Goal: Task Accomplishment & Management: Complete application form

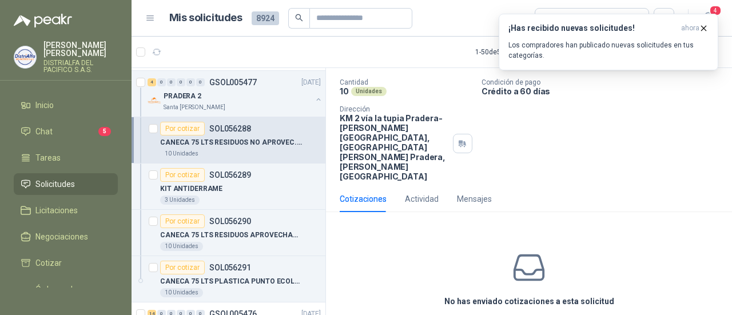
scroll to position [87, 0]
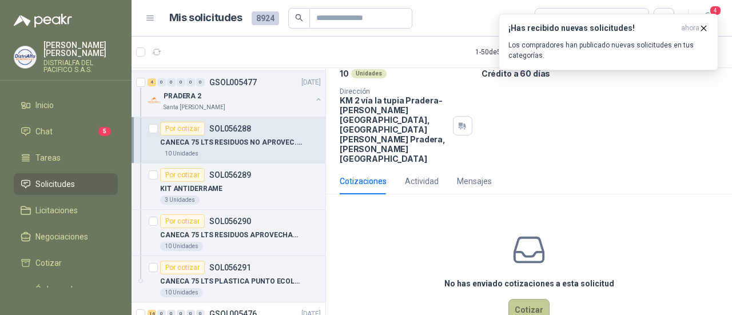
click at [537, 299] on button "Cotizar" at bounding box center [528, 310] width 41 height 22
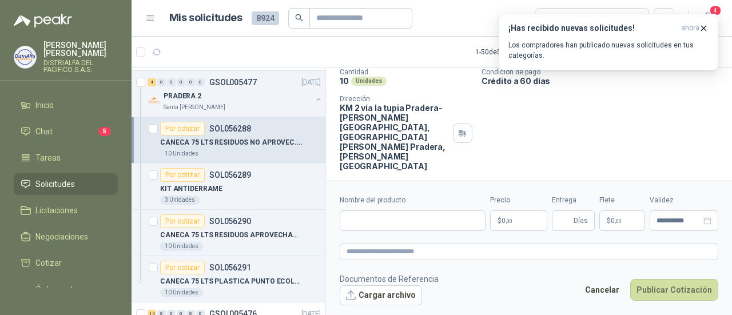
scroll to position [79, 0]
click at [408, 225] on input "Nombre del producto" at bounding box center [413, 220] width 146 height 21
drag, startPoint x: 481, startPoint y: 218, endPoint x: 312, endPoint y: 212, distance: 168.8
click at [312, 212] on div "Por cotizar SOL056334 [DATE] Bolígrafo Roller Santorini Metalizado COLOR MORADO…" at bounding box center [432, 193] width 600 height 252
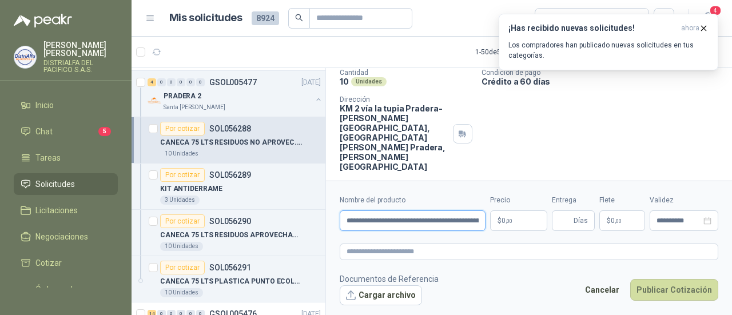
type input "**********"
click at [587, 140] on div "Cantidad 10 Unidades Condición de pago Crédito a 60 días Dirección KM 2 vía la …" at bounding box center [529, 120] width 379 height 103
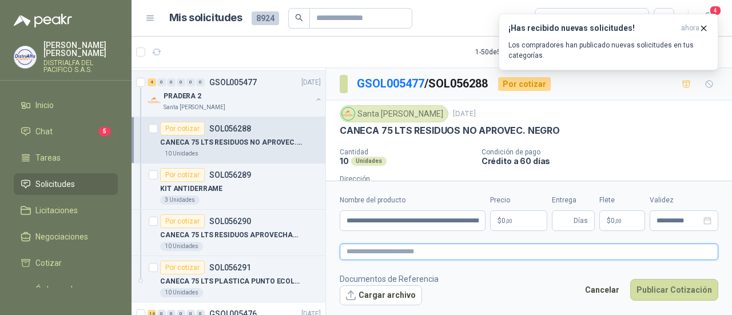
click at [380, 246] on textarea at bounding box center [529, 252] width 379 height 16
paste textarea "**********"
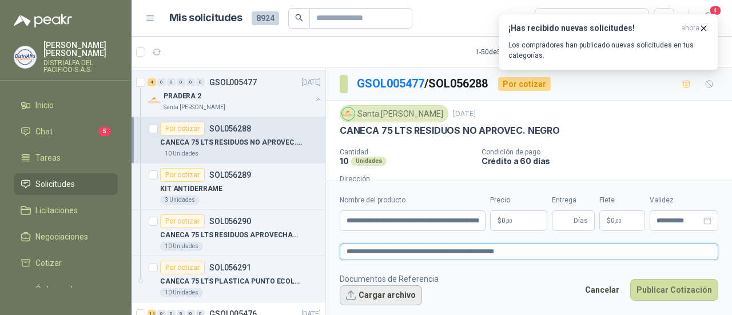
type textarea "**********"
click at [356, 293] on button "Cargar archivo" at bounding box center [381, 295] width 82 height 21
click at [384, 292] on button "Cargar archivo" at bounding box center [381, 295] width 82 height 21
click at [370, 296] on button "Cargar archivo" at bounding box center [381, 295] width 82 height 21
click at [377, 289] on button "Cargar archivo" at bounding box center [381, 295] width 82 height 21
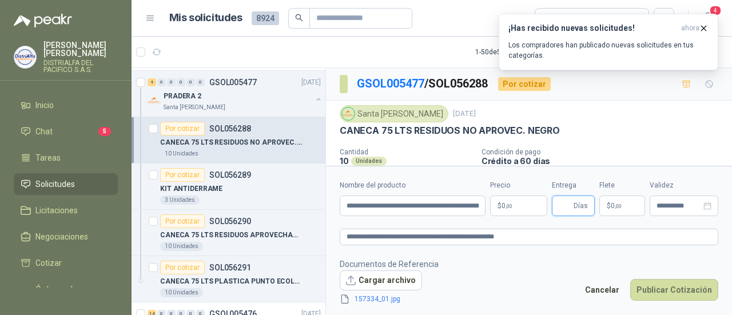
click at [564, 208] on input "Entrega" at bounding box center [565, 205] width 13 height 19
type input "**"
click at [519, 206] on p "$ 0 ,00" at bounding box center [518, 206] width 57 height 21
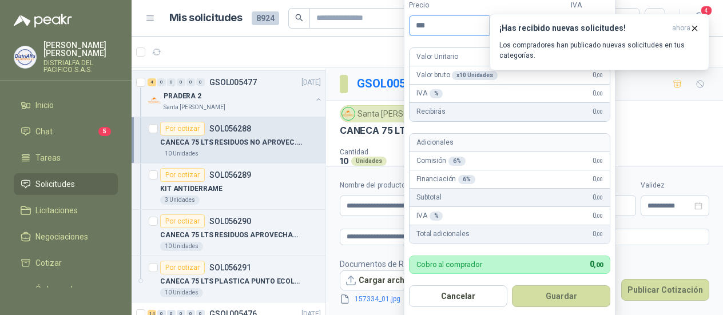
click at [439, 21] on input "***" at bounding box center [448, 25] width 79 height 19
drag, startPoint x: 439, startPoint y: 21, endPoint x: 388, endPoint y: 13, distance: 51.5
click at [388, 13] on body "[PERSON_NAME] DISTRIALFA [PERSON_NAME] S.A.S. Inicio Chat 5 Tareas Solicitudes …" at bounding box center [361, 157] width 723 height 315
type input "*********"
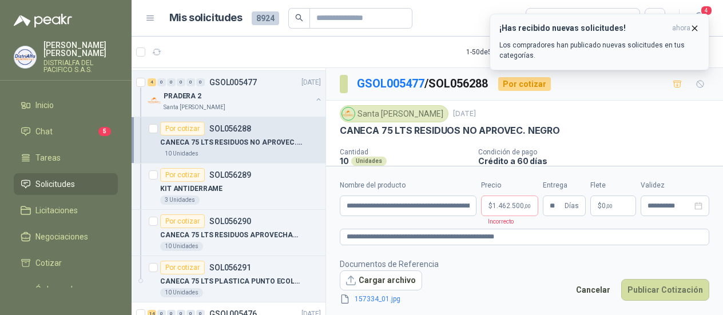
click at [692, 26] on icon "button" at bounding box center [694, 28] width 5 height 5
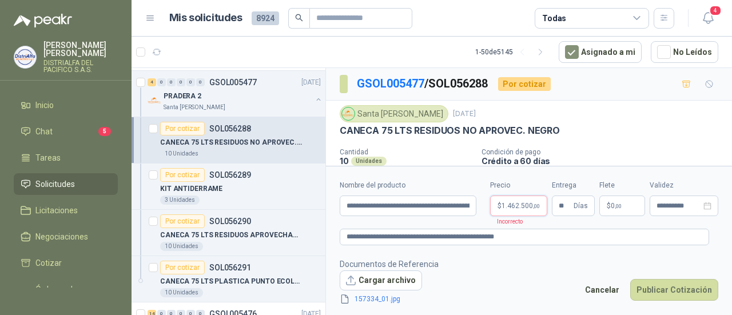
click at [523, 211] on body "[PERSON_NAME] DISTRIALFA [PERSON_NAME] S.A.S. Inicio Chat 5 Tareas Solicitudes …" at bounding box center [366, 157] width 732 height 315
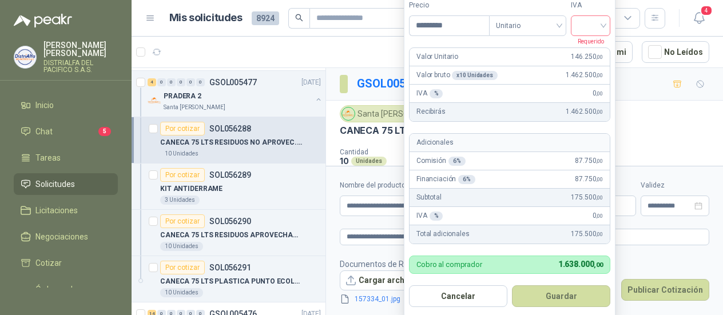
click at [588, 30] on input "search" at bounding box center [591, 24] width 26 height 17
click at [592, 51] on div "19%" at bounding box center [590, 49] width 21 height 13
click at [453, 26] on input "*********" at bounding box center [448, 25] width 79 height 19
drag, startPoint x: 453, startPoint y: 26, endPoint x: 423, endPoint y: 28, distance: 30.4
click at [423, 28] on input "*********" at bounding box center [448, 25] width 79 height 19
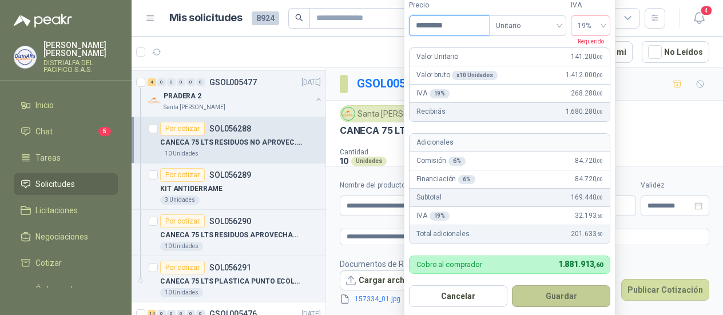
type input "*********"
click at [558, 291] on button "Guardar" at bounding box center [561, 296] width 98 height 22
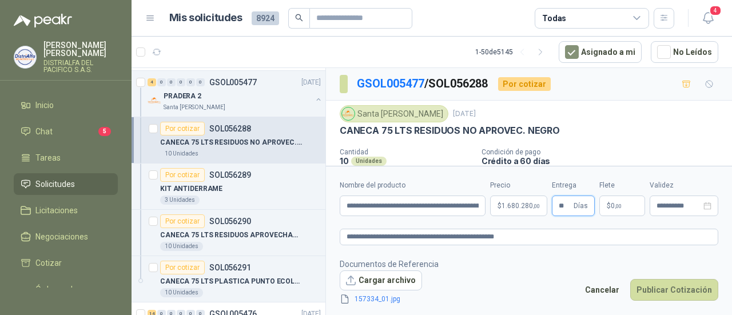
drag, startPoint x: 572, startPoint y: 208, endPoint x: 557, endPoint y: 206, distance: 14.3
click at [557, 206] on span "** Días" at bounding box center [573, 206] width 43 height 21
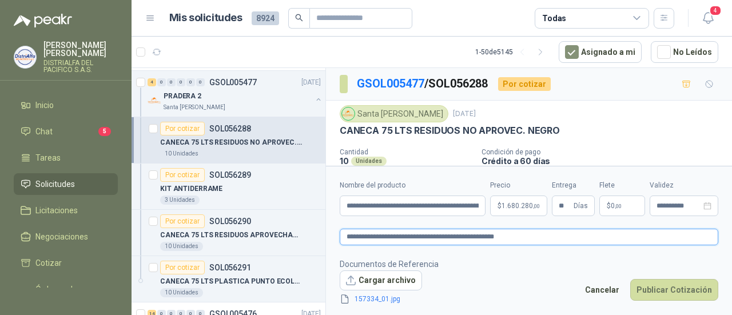
click at [612, 233] on textarea "**********" at bounding box center [529, 237] width 379 height 16
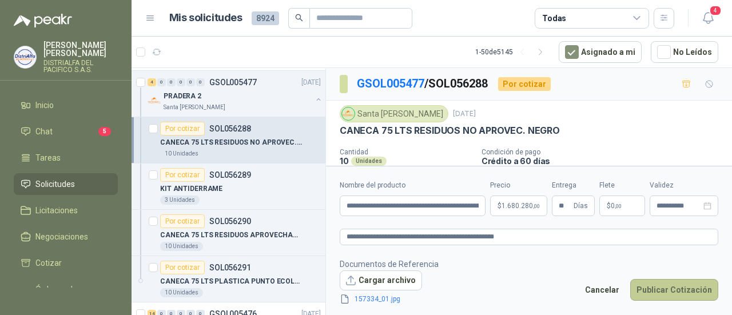
click at [668, 289] on button "Publicar Cotización" at bounding box center [674, 290] width 88 height 22
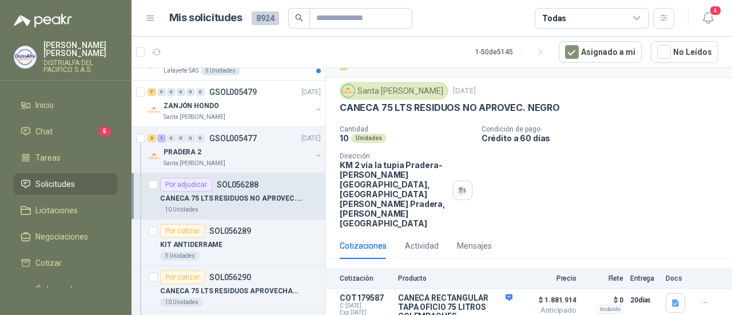
scroll to position [172, 0]
click at [553, 293] on span "$ 1.881.914" at bounding box center [547, 300] width 57 height 14
click at [552, 293] on span "$ 1.881.914" at bounding box center [547, 300] width 57 height 14
click at [536, 233] on div "Cotizaciones Actividad Mensajes" at bounding box center [529, 246] width 379 height 26
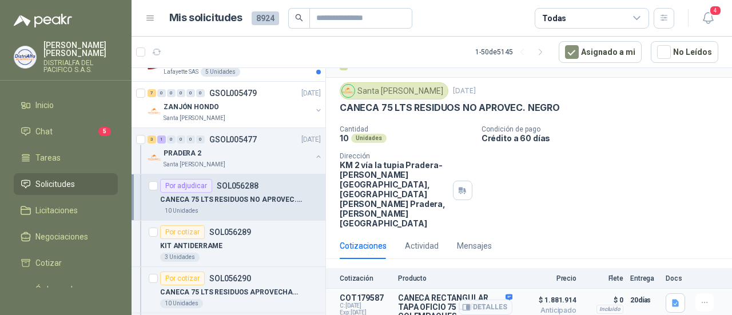
click at [417, 293] on p "CANECA RECTANGULAR TAPA OFICIO 75 LITROS COLEMPAQUES" at bounding box center [455, 306] width 114 height 27
click at [484, 300] on button "Detalles" at bounding box center [486, 307] width 54 height 15
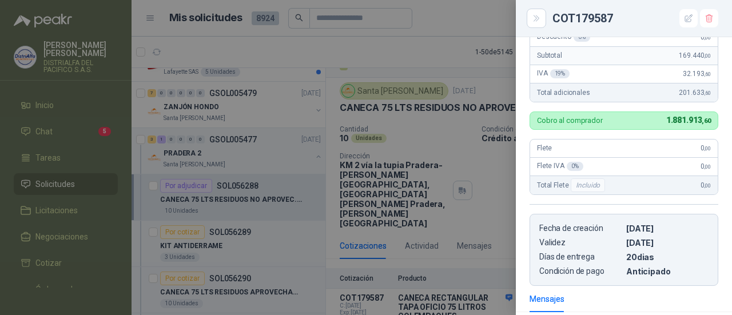
scroll to position [496, 0]
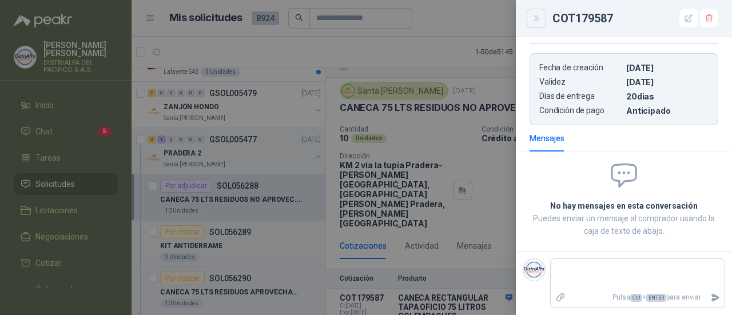
click at [535, 20] on icon "Close" at bounding box center [535, 18] width 5 height 6
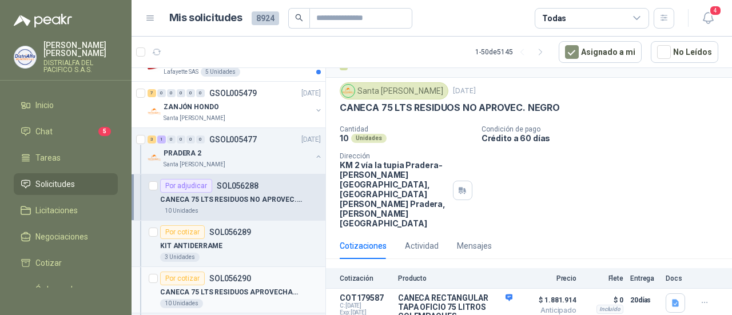
click at [260, 272] on div "Por cotizar SOL056290" at bounding box center [240, 279] width 161 height 14
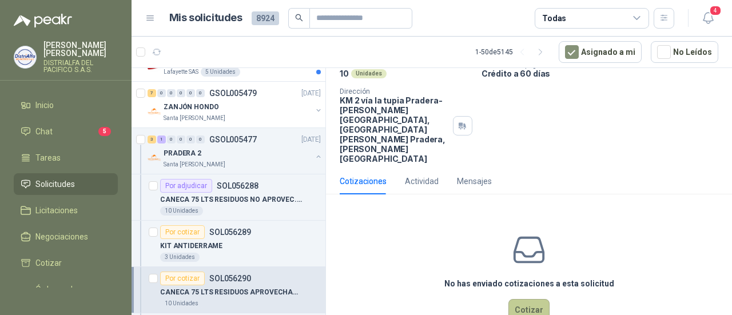
click at [515, 299] on button "Cotizar" at bounding box center [528, 310] width 41 height 22
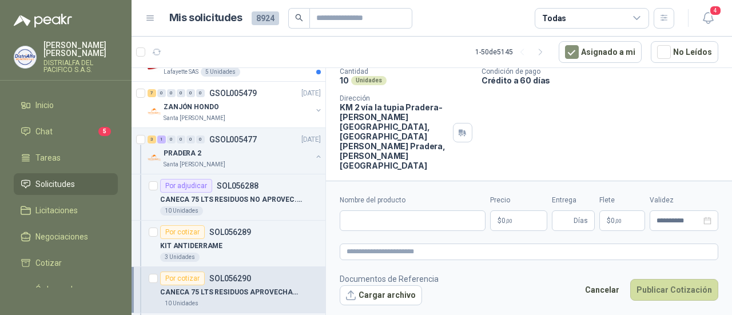
scroll to position [79, 0]
click at [424, 217] on input "Nombre del producto" at bounding box center [413, 220] width 146 height 21
paste input "**********"
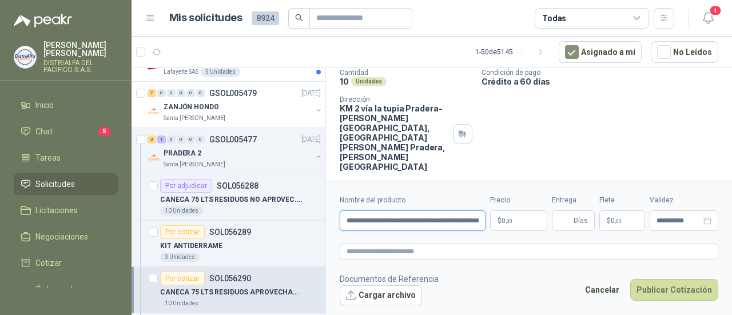
scroll to position [0, 67]
click at [381, 224] on input "**********" at bounding box center [413, 220] width 146 height 21
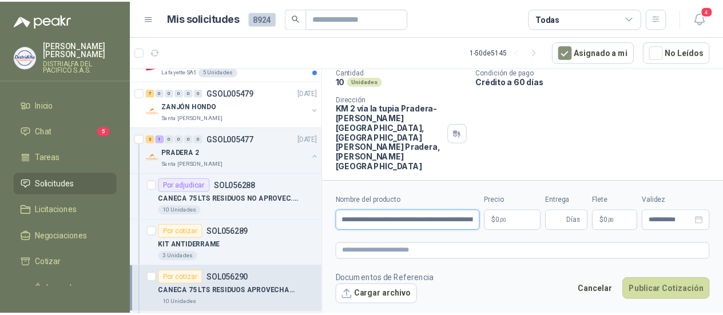
scroll to position [0, 0]
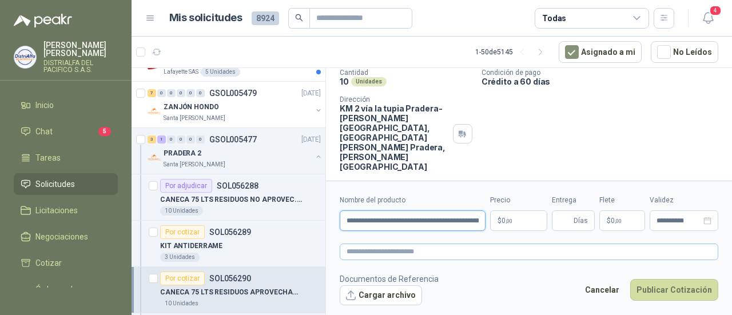
type input "**********"
click at [377, 248] on textarea at bounding box center [529, 252] width 379 height 16
paste textarea "**********"
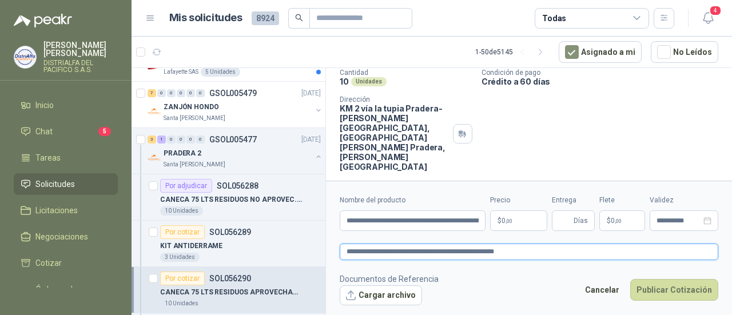
type textarea "**********"
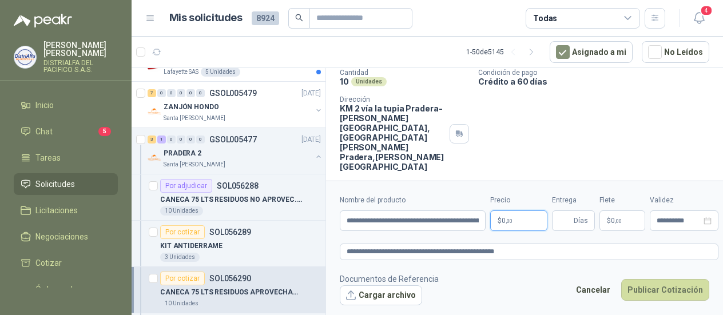
click at [517, 221] on body "[PERSON_NAME] DISTRIALFA [PERSON_NAME] S.A.S. Inicio Chat 5 Tareas Solicitudes …" at bounding box center [361, 157] width 723 height 315
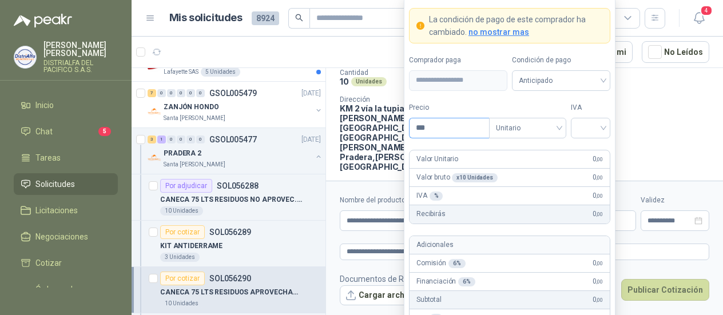
click at [467, 134] on input "***" at bounding box center [448, 127] width 79 height 19
drag, startPoint x: 461, startPoint y: 130, endPoint x: 429, endPoint y: 129, distance: 31.5
click at [429, 129] on input "***" at bounding box center [448, 127] width 79 height 19
type input "*********"
click at [583, 128] on input "search" at bounding box center [591, 126] width 26 height 17
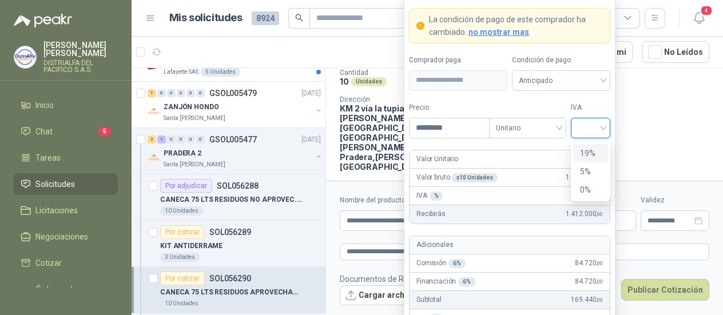
click at [589, 155] on div "19%" at bounding box center [590, 153] width 21 height 13
click at [579, 89] on span "Anticipado" at bounding box center [561, 80] width 85 height 17
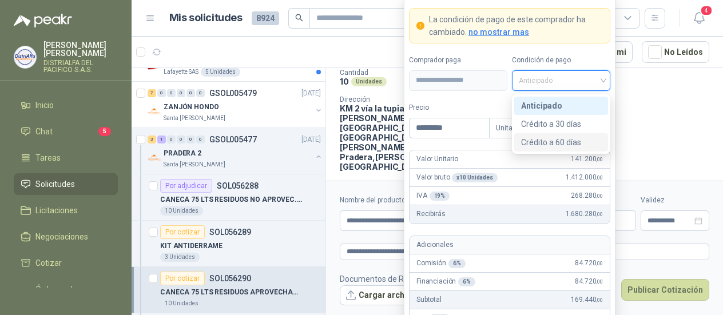
click at [568, 139] on div "Crédito a 60 días" at bounding box center [561, 142] width 80 height 13
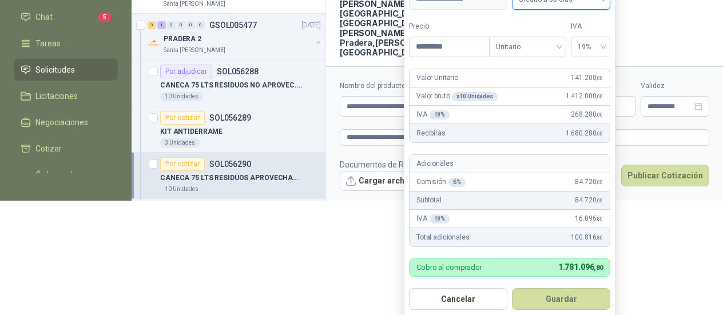
scroll to position [113, 0]
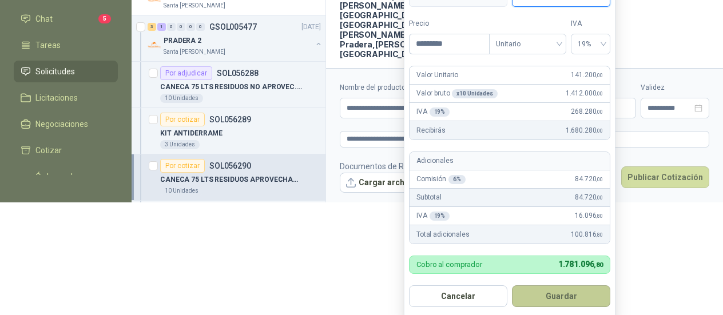
click at [562, 301] on button "Guardar" at bounding box center [561, 296] width 98 height 22
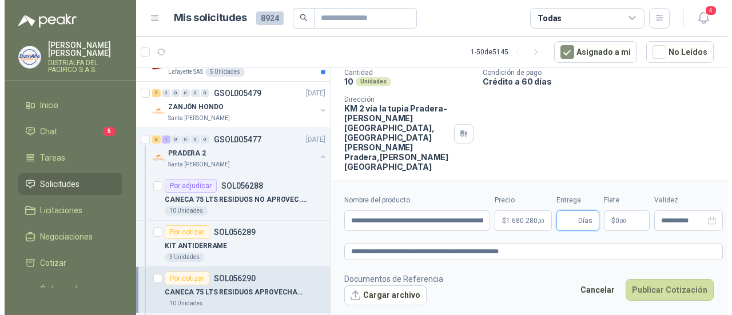
scroll to position [0, 0]
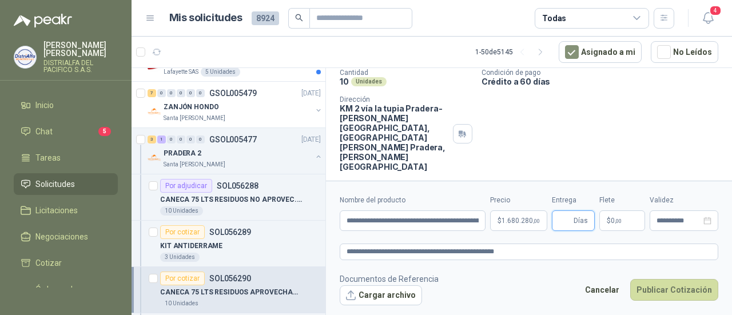
click at [560, 222] on input "Entrega" at bounding box center [565, 220] width 13 height 19
type input "**"
click at [398, 296] on button "Cargar archivo" at bounding box center [381, 295] width 82 height 21
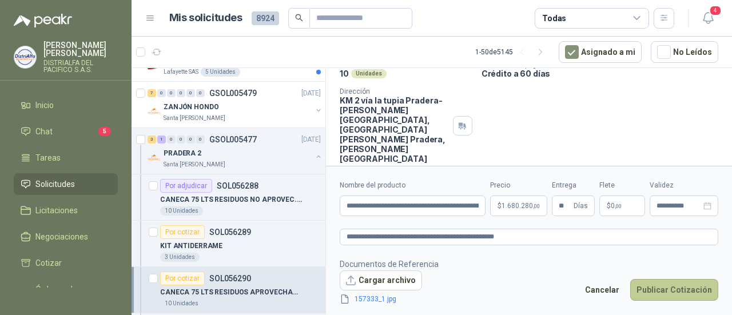
click at [658, 286] on button "Publicar Cotización" at bounding box center [674, 290] width 88 height 22
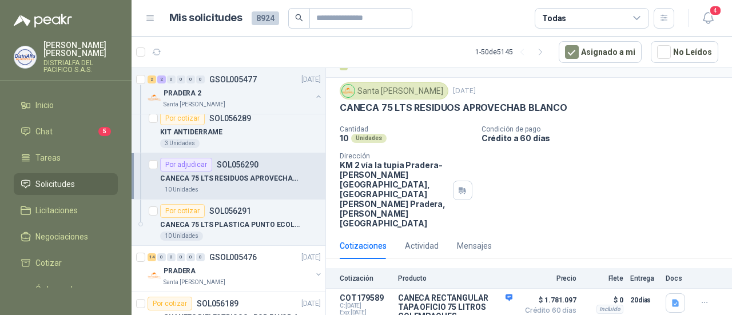
scroll to position [286, 0]
click at [245, 217] on div "CANECA 75 LTS PLASTICA PUNTO ECOLOGICO" at bounding box center [240, 224] width 161 height 14
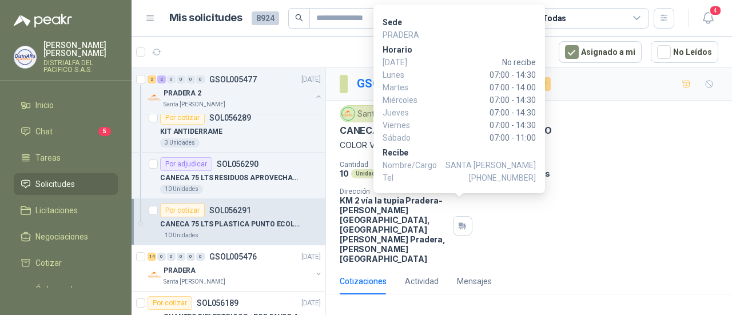
click at [548, 218] on div "Cantidad 10 Unidades Condición de pago Crédito a 60 días Dirección KM 2 vía la …" at bounding box center [529, 212] width 379 height 103
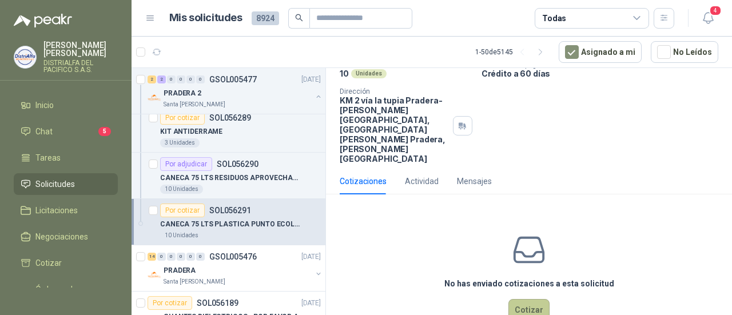
click at [512, 299] on button "Cotizar" at bounding box center [528, 310] width 41 height 22
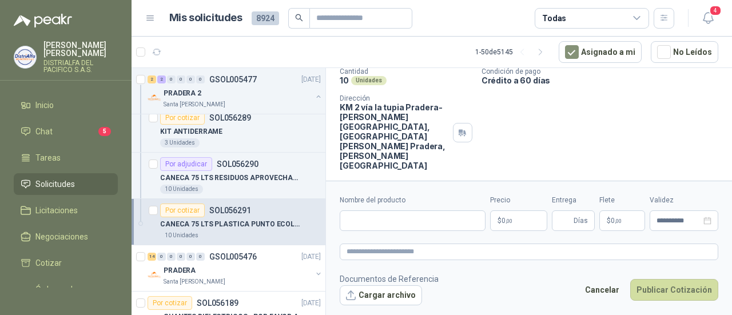
scroll to position [92, 0]
click at [453, 223] on input "Nombre del producto" at bounding box center [413, 220] width 146 height 21
paste input "**********"
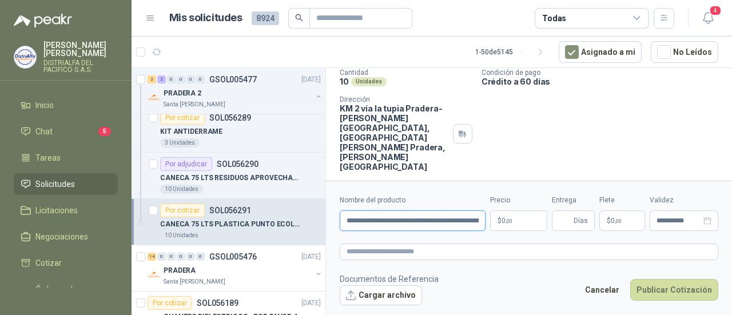
scroll to position [0, 67]
type input "**********"
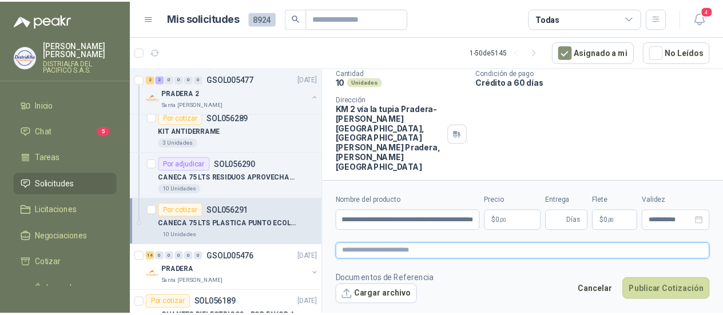
scroll to position [0, 0]
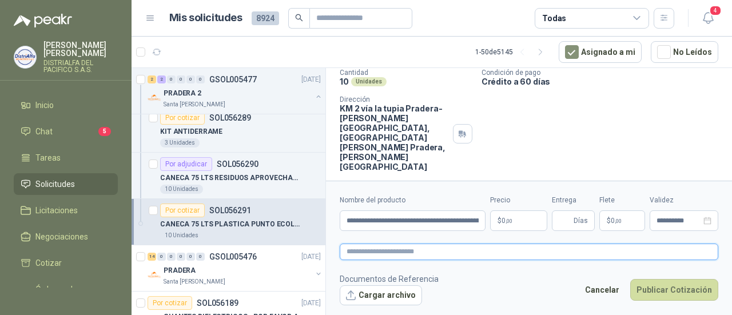
click at [431, 245] on textarea at bounding box center [529, 252] width 379 height 16
paste textarea "**********"
type textarea "**********"
click at [497, 224] on body "[PERSON_NAME] DISTRIALFA [PERSON_NAME] S.A.S. Inicio Chat 5 Tareas Solicitudes …" at bounding box center [366, 157] width 732 height 315
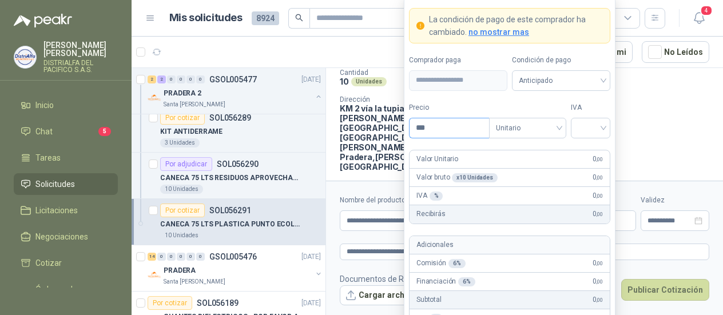
click at [448, 131] on input "***" at bounding box center [448, 127] width 79 height 19
click at [550, 133] on span "Unitario" at bounding box center [527, 128] width 63 height 17
type input "*********"
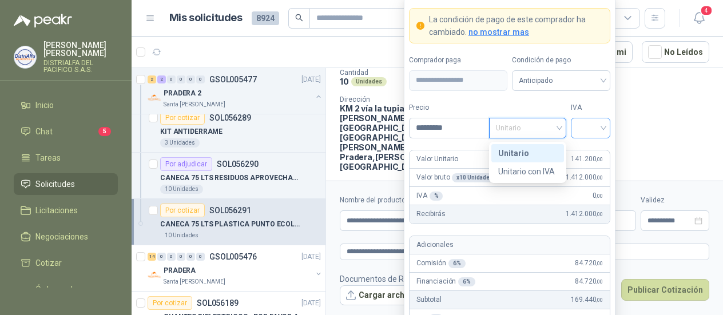
click at [590, 130] on input "search" at bounding box center [591, 126] width 26 height 17
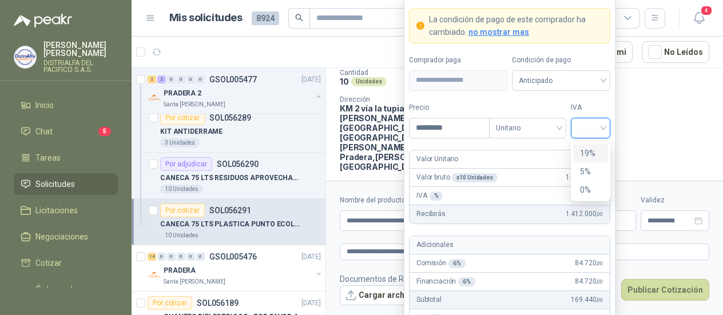
click at [590, 160] on div "19%" at bounding box center [590, 153] width 35 height 18
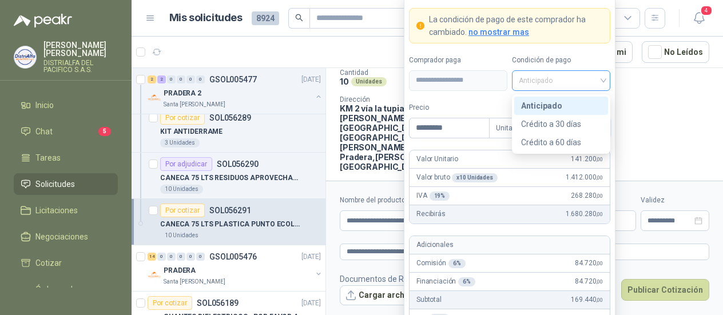
click at [557, 84] on span "Anticipado" at bounding box center [561, 80] width 85 height 17
click at [551, 137] on div "Crédito a 60 días" at bounding box center [561, 142] width 80 height 13
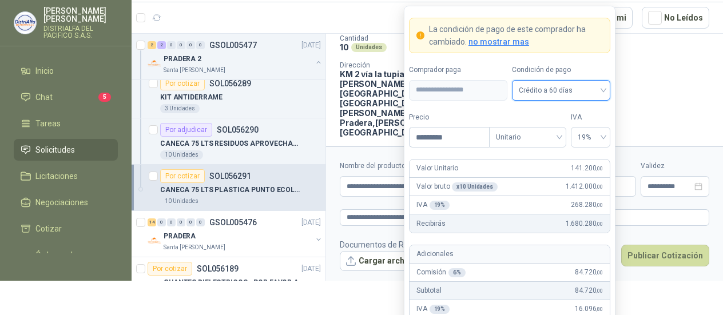
scroll to position [48, 0]
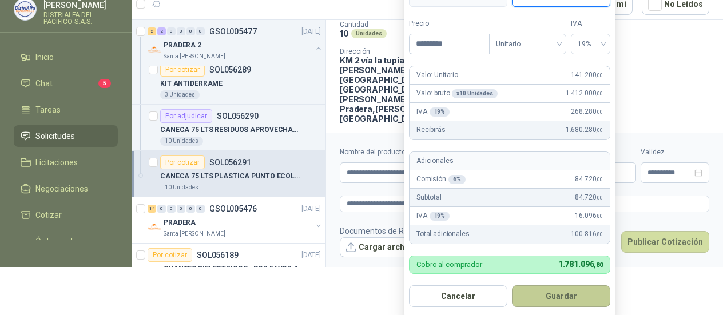
click at [556, 296] on button "Guardar" at bounding box center [561, 296] width 98 height 22
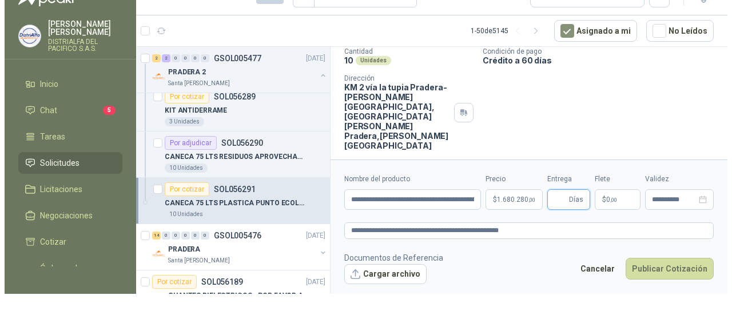
scroll to position [0, 0]
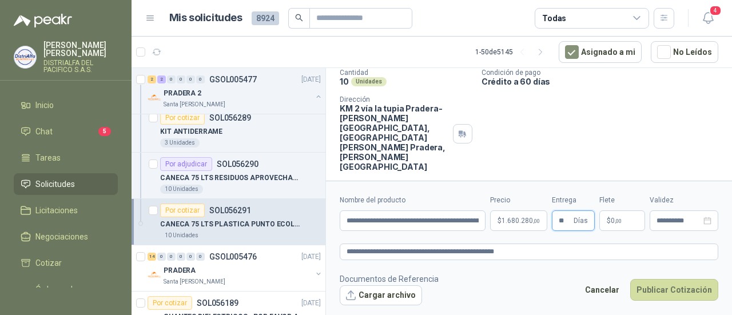
type input "**"
click at [495, 176] on div "Cotizaciones Actividad Mensajes" at bounding box center [529, 189] width 379 height 26
click at [375, 298] on button "Cargar archivo" at bounding box center [381, 295] width 82 height 21
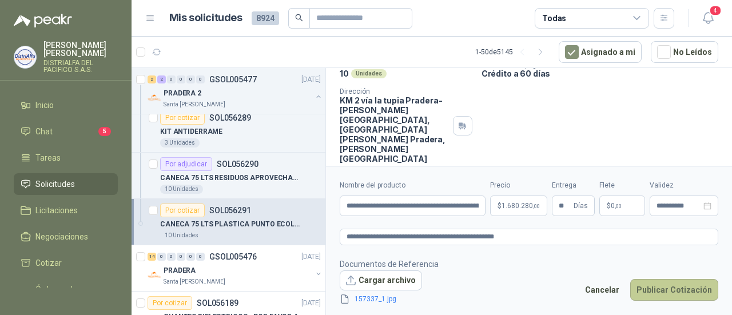
click at [658, 285] on button "Publicar Cotización" at bounding box center [674, 290] width 88 height 22
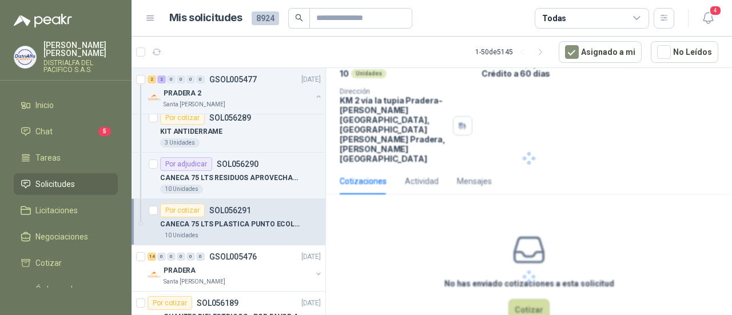
scroll to position [35, 0]
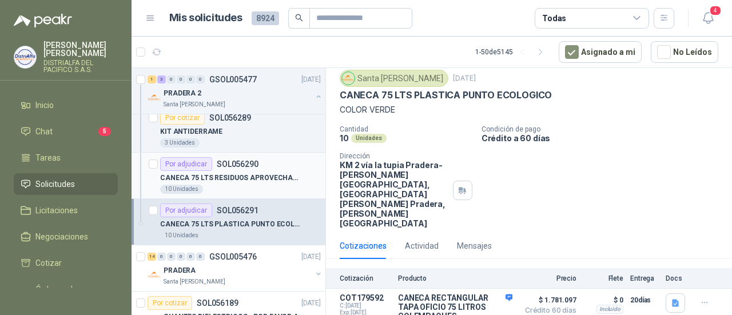
click at [231, 166] on p "SOL056290" at bounding box center [238, 164] width 42 height 8
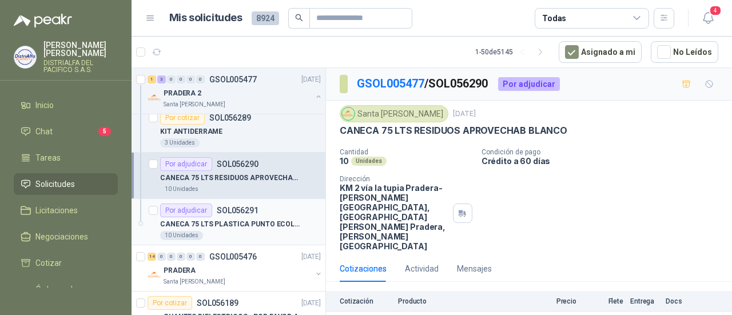
scroll to position [400, 0]
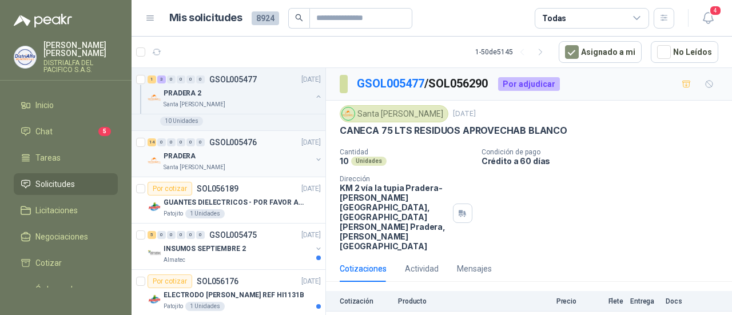
click at [246, 159] on div "PRADERA" at bounding box center [238, 156] width 148 height 14
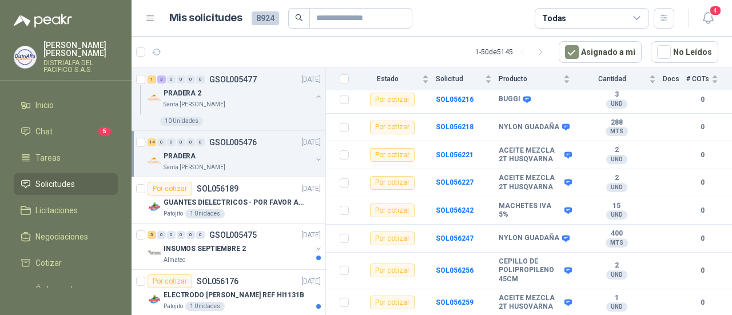
scroll to position [314, 0]
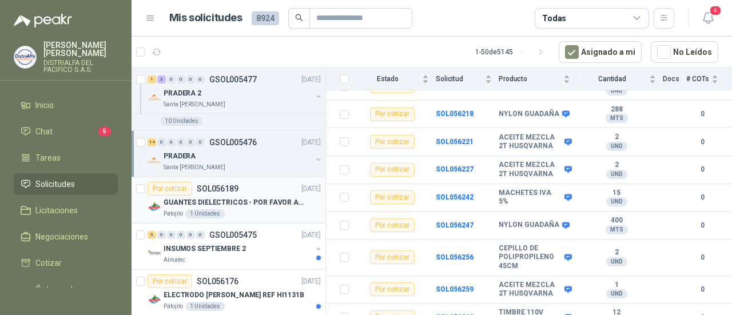
click at [243, 209] on div "Patojito 1 Unidades" at bounding box center [242, 213] width 157 height 9
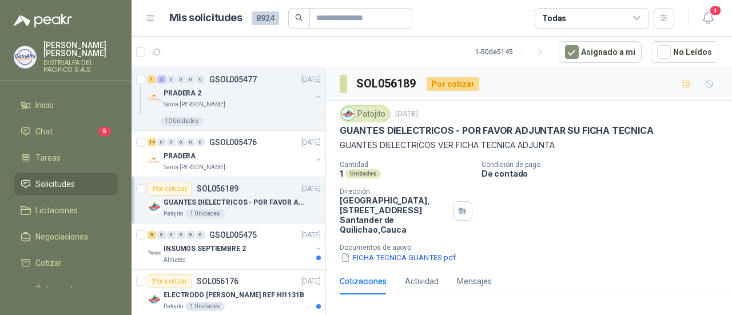
click at [590, 224] on div "Cantidad 1 Unidades Condición de pago De contado Dirección Parque Industrial el…" at bounding box center [529, 212] width 379 height 103
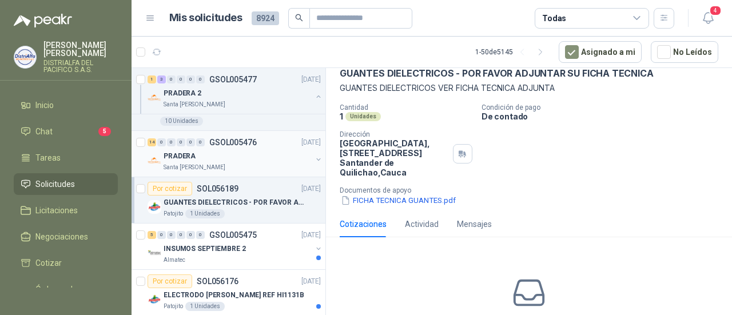
click at [250, 165] on div "Santa [PERSON_NAME]" at bounding box center [238, 167] width 148 height 9
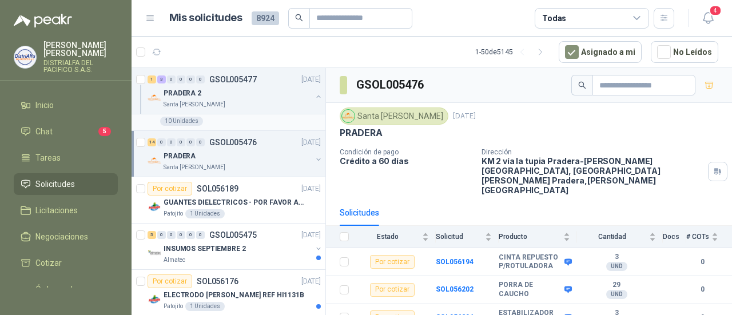
click at [248, 117] on div "10 Unidades" at bounding box center [240, 121] width 161 height 9
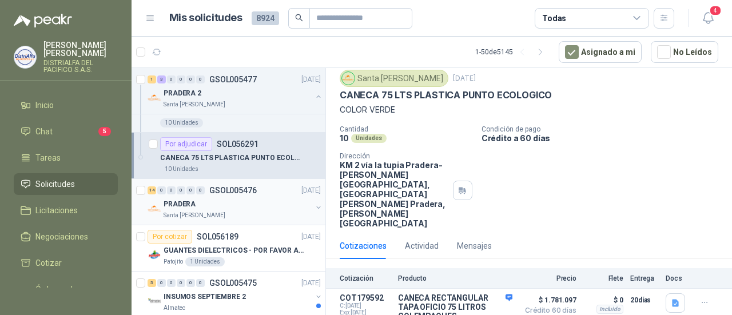
scroll to position [286, 0]
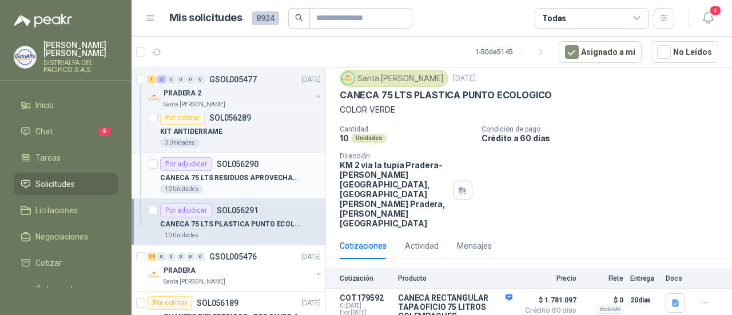
click at [254, 176] on p "CANECA 75 LTS RESIDUOS APROVECHAB BLANCO" at bounding box center [231, 178] width 142 height 11
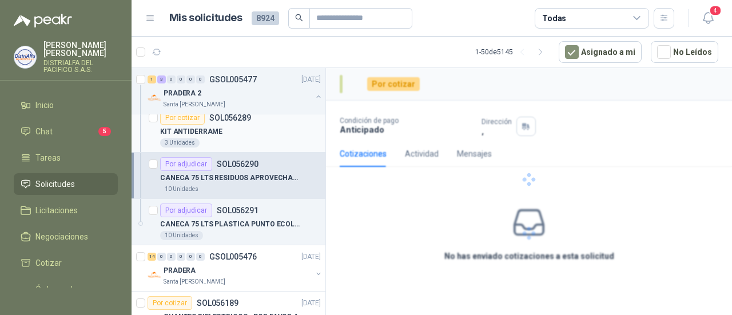
click at [254, 138] on div "3 Unidades" at bounding box center [240, 142] width 161 height 9
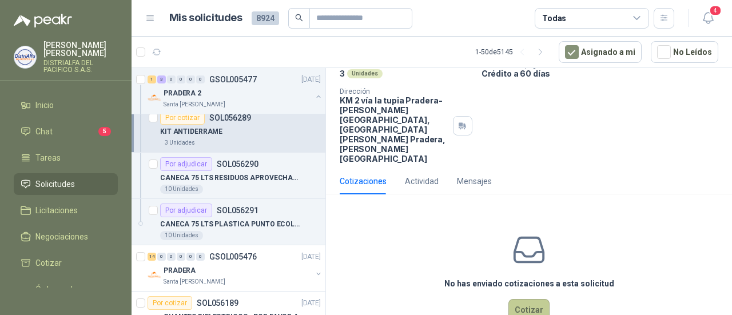
click at [532, 299] on button "Cotizar" at bounding box center [528, 310] width 41 height 22
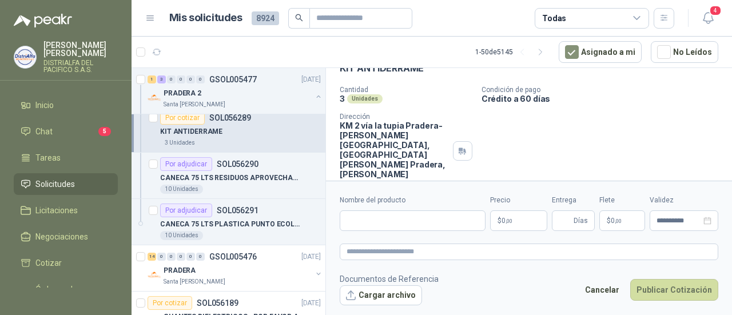
scroll to position [79, 0]
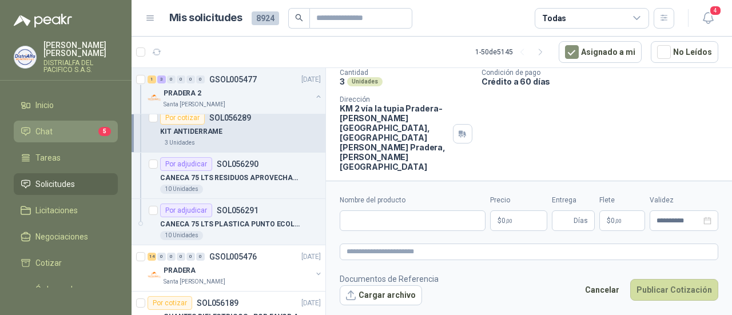
click at [70, 131] on li "Chat 5" at bounding box center [66, 131] width 90 height 13
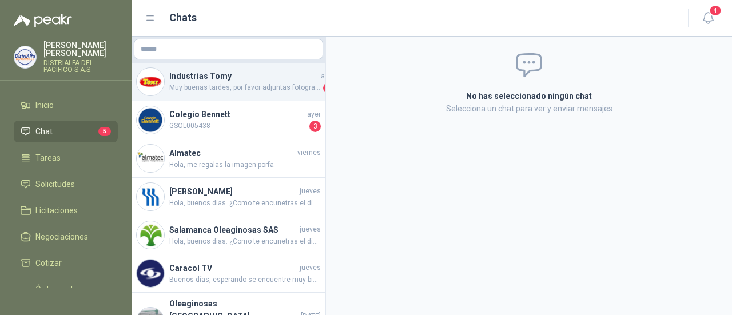
click at [262, 86] on span "Muy buenas tardes, por favor adjuntas fotografías del articulo, gracias" at bounding box center [245, 87] width 152 height 11
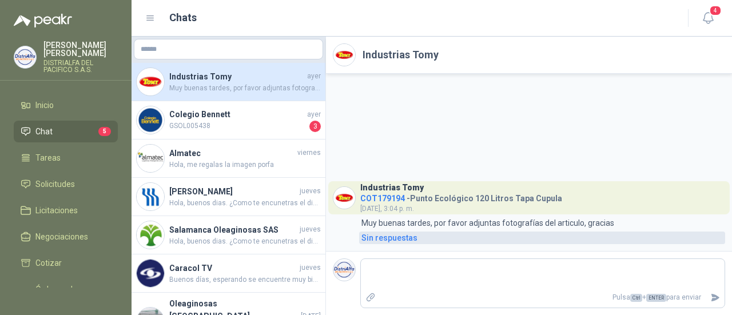
click at [407, 242] on div "Sin respuestas" at bounding box center [389, 238] width 56 height 13
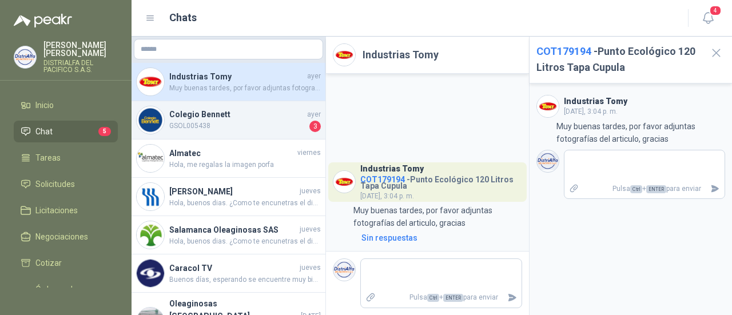
click at [250, 122] on span "GSOL005438" at bounding box center [238, 126] width 138 height 11
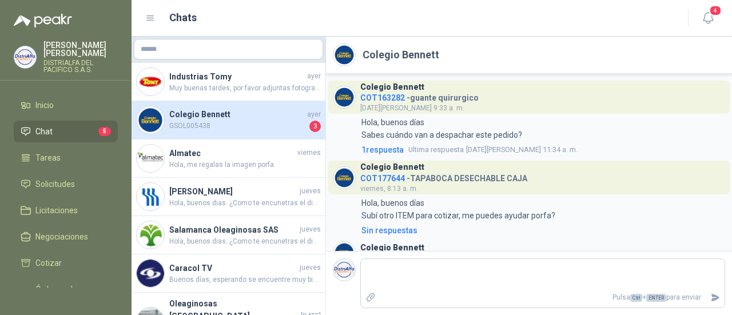
scroll to position [61, 0]
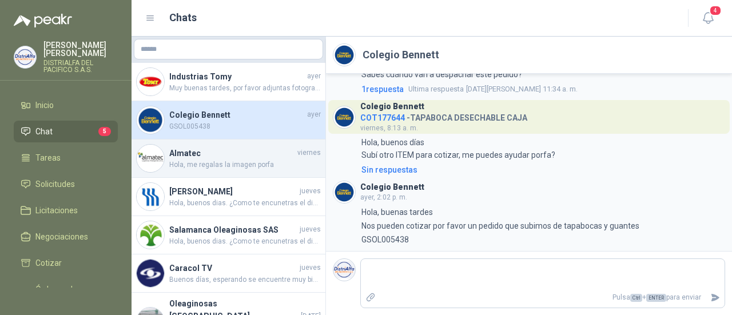
click at [262, 163] on span "Hola, me regalas la imagen porfa" at bounding box center [245, 165] width 152 height 11
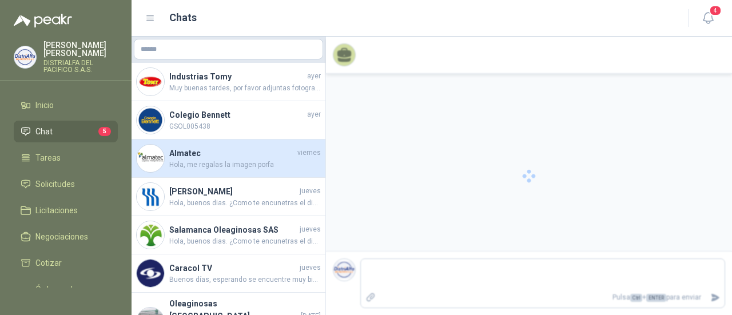
scroll to position [112, 0]
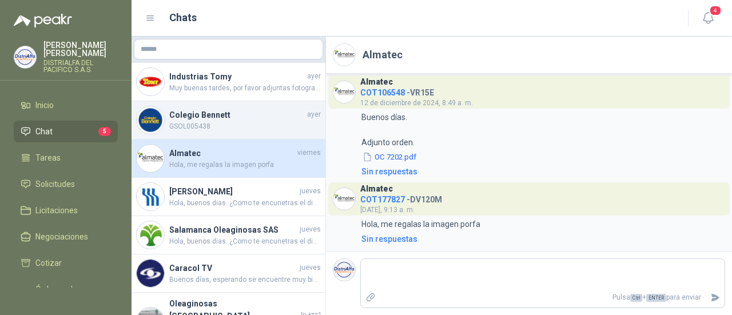
click at [255, 123] on span "GSOL005438" at bounding box center [245, 126] width 152 height 11
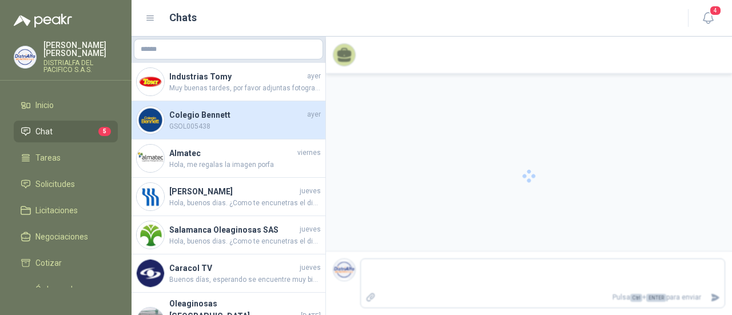
scroll to position [61, 0]
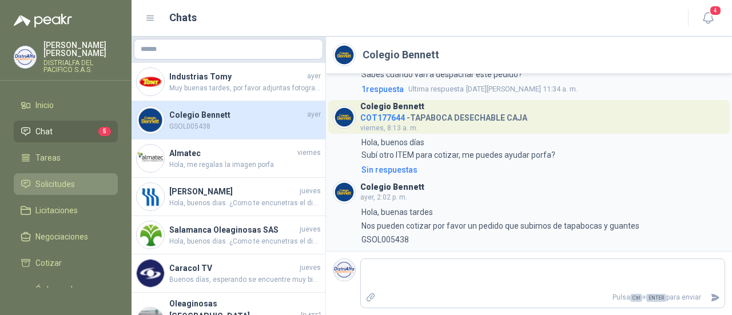
click at [59, 189] on span "Solicitudes" at bounding box center [54, 184] width 39 height 13
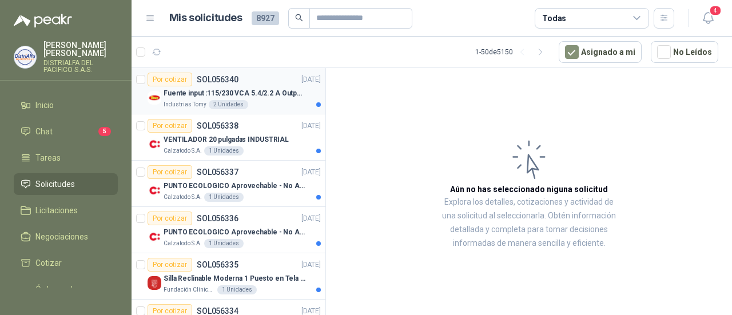
click at [255, 89] on p "Fuente input :115/230 VCA 5.4/2.2 A Output: 24 VDC 10 A 47-63 Hz" at bounding box center [235, 93] width 142 height 11
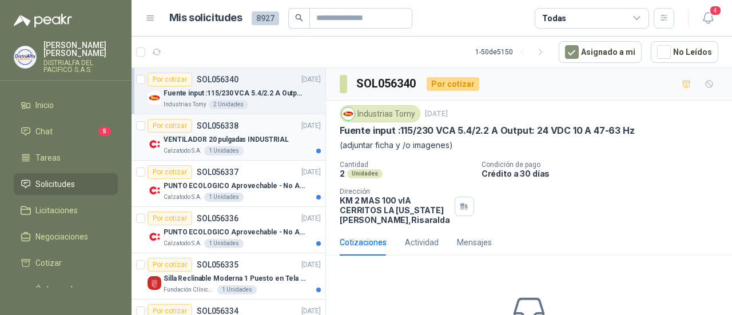
click at [270, 134] on p "VENTILADOR 20 pulgadas INDUSTRIAL" at bounding box center [226, 139] width 125 height 11
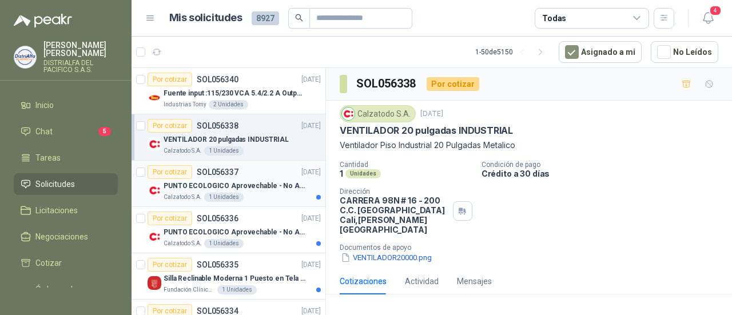
click at [271, 190] on p "PUNTO ECOLOGICO Aprovechable - No Aprovechable 20Litros Blanco - Negro" at bounding box center [235, 186] width 142 height 11
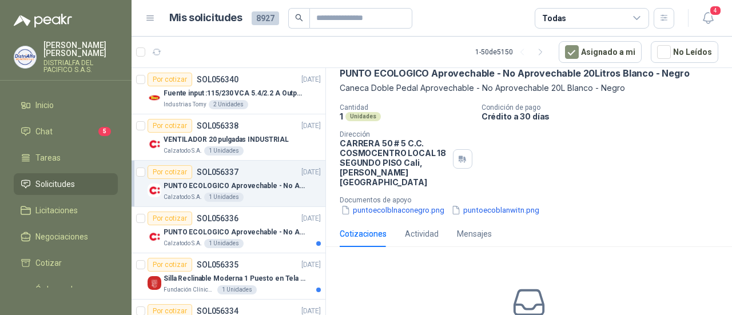
click at [611, 116] on p "Crédito a 30 días" at bounding box center [604, 116] width 246 height 10
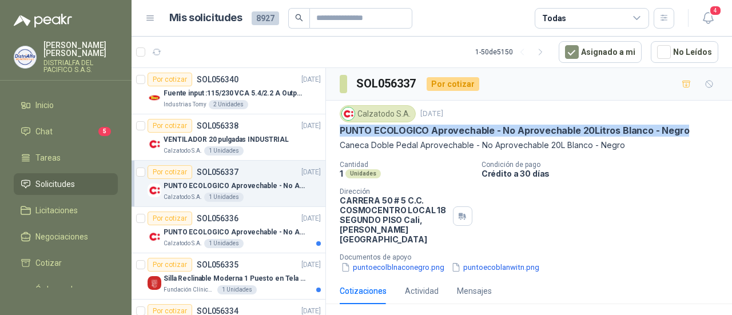
drag, startPoint x: 340, startPoint y: 130, endPoint x: 680, endPoint y: 126, distance: 340.8
click at [680, 126] on div "PUNTO ECOLOGICO Aprovechable - No Aprovechable 20Litros Blanco - Negro" at bounding box center [529, 131] width 379 height 12
copy p "PUNTO ECOLOGICO Aprovechable - No Aprovechable 20Litros Blanco - Negro"
click at [277, 227] on p "PUNTO ECOLOGICO Aprovechable - No Aprovechable 20Litros Blanco - Negro" at bounding box center [235, 232] width 142 height 11
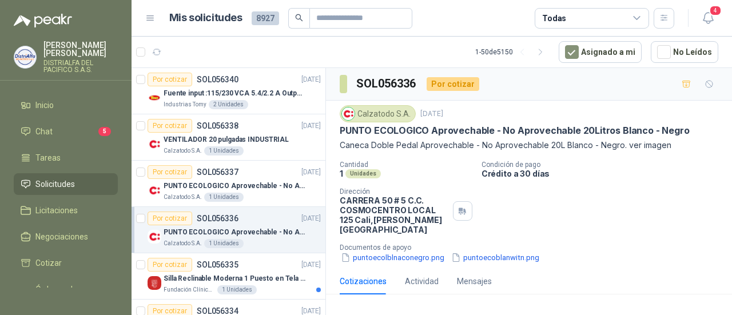
scroll to position [57, 0]
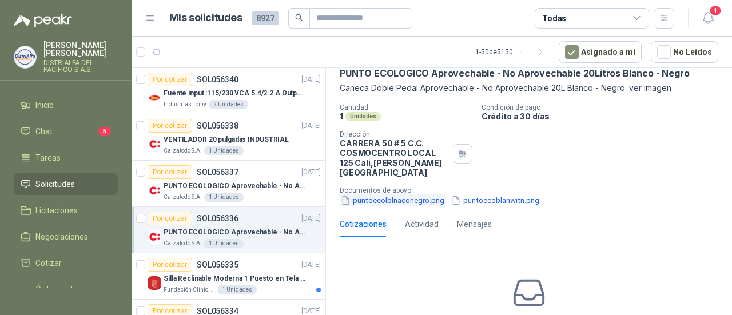
click at [405, 194] on button "puntoecolblnaconegro.png" at bounding box center [393, 200] width 106 height 12
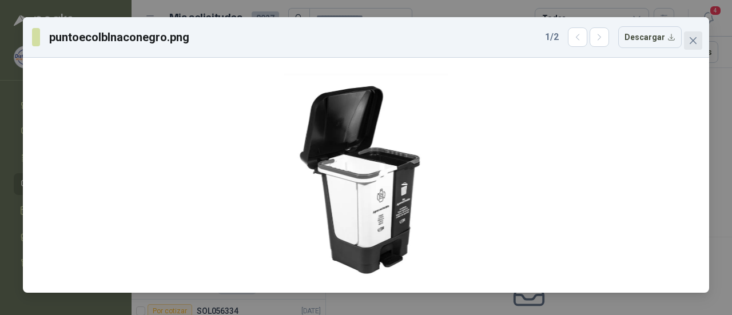
click at [692, 43] on icon "close" at bounding box center [692, 40] width 9 height 9
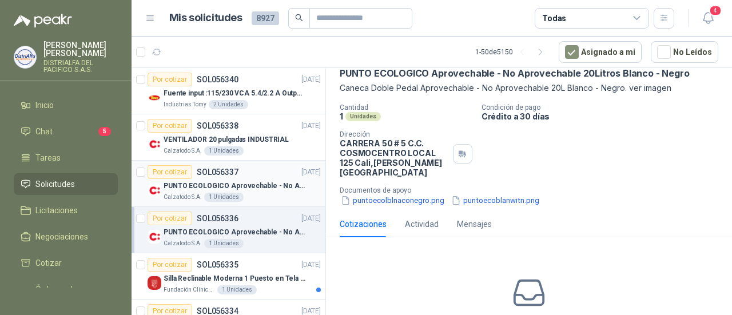
click at [261, 185] on p "PUNTO ECOLOGICO Aprovechable - No Aprovechable 20Litros Blanco - Negro" at bounding box center [235, 186] width 142 height 11
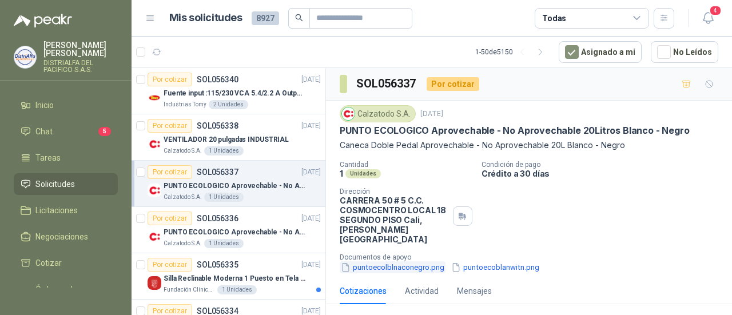
click at [393, 261] on button "puntoecolblnaconegro.png" at bounding box center [393, 267] width 106 height 12
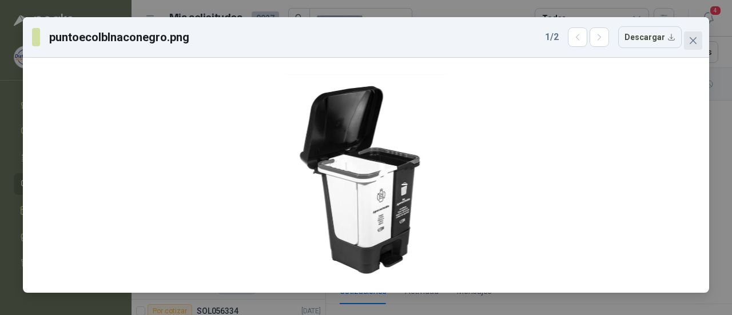
click at [694, 44] on icon "close" at bounding box center [692, 40] width 9 height 9
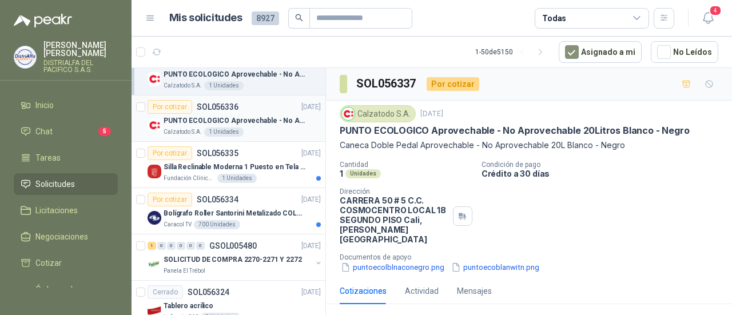
scroll to position [114, 0]
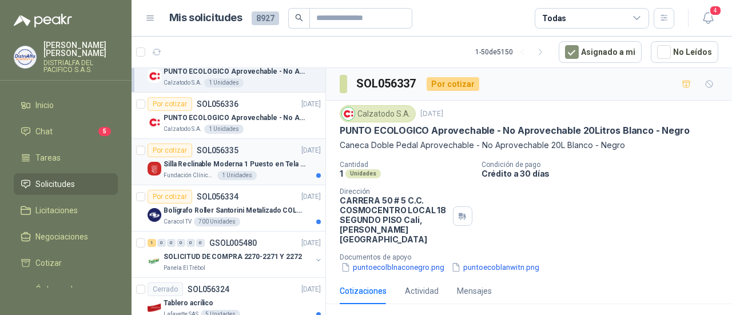
click at [268, 162] on p "Silla Reclinable Moderna 1 Puesto en Tela Mecánica Praxis Elite Living" at bounding box center [235, 164] width 142 height 11
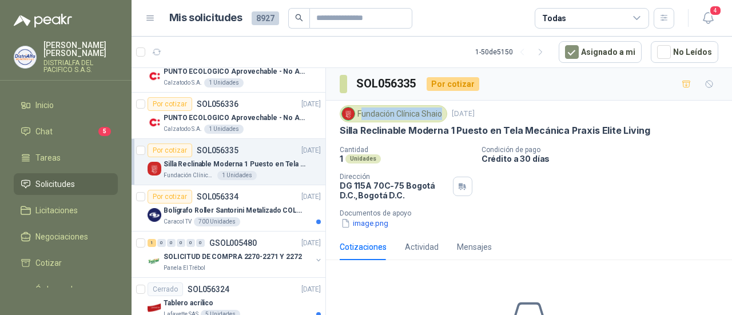
drag, startPoint x: 360, startPoint y: 114, endPoint x: 441, endPoint y: 117, distance: 81.8
click at [441, 117] on div "Fundación Clínica Shaio" at bounding box center [393, 113] width 107 height 17
copy div "undación Clínica Shaio"
click at [263, 210] on p "Bolígrafo Roller Santorini Metalizado COLOR MORADO 1logo" at bounding box center [235, 210] width 142 height 11
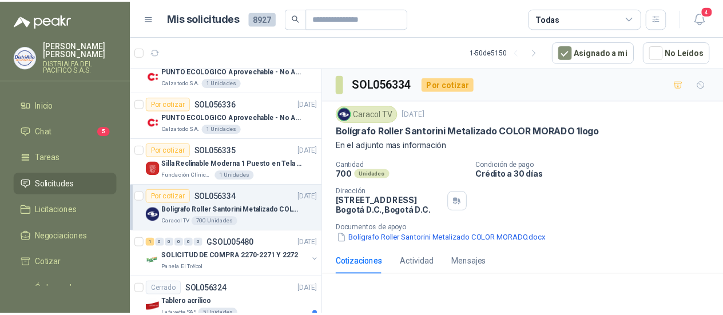
scroll to position [172, 0]
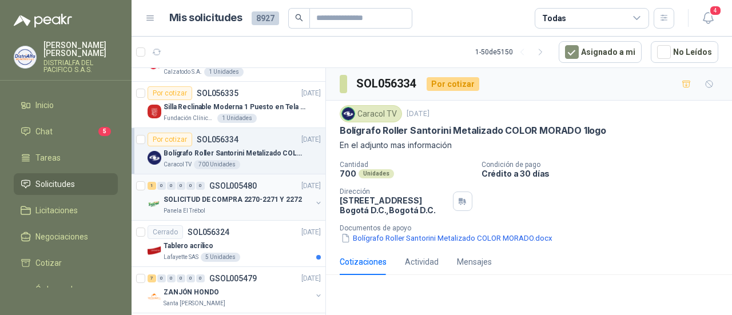
click at [264, 203] on p "SOLICITUD DE COMPRA 2270-2271 Y 2272" at bounding box center [233, 199] width 138 height 11
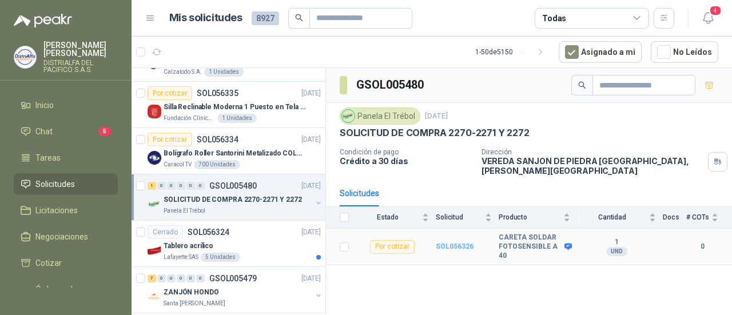
click at [467, 242] on b "SOL056326" at bounding box center [455, 246] width 38 height 8
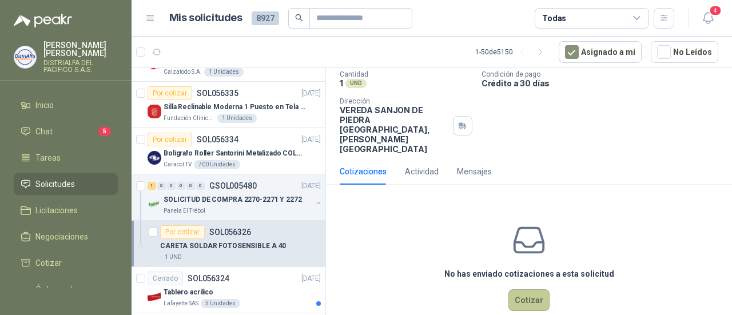
click at [519, 289] on button "Cotizar" at bounding box center [528, 300] width 41 height 22
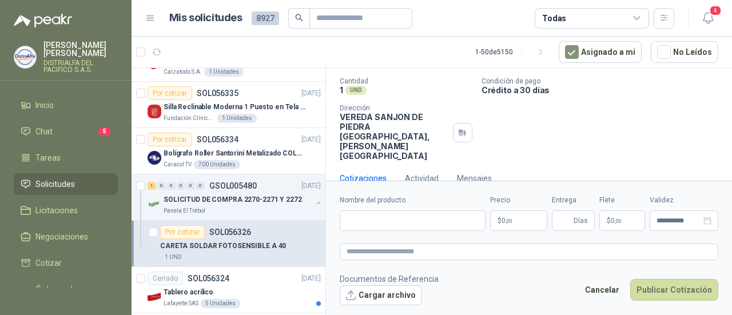
scroll to position [82, 0]
click at [365, 221] on input "Nombre del producto" at bounding box center [413, 220] width 146 height 21
paste input "**********"
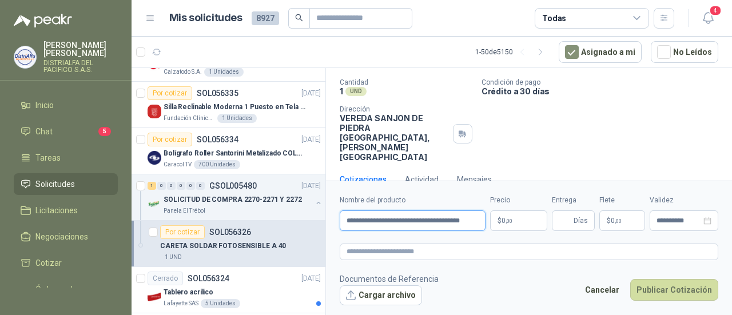
scroll to position [0, 25]
type input "**********"
click at [397, 253] on textarea at bounding box center [529, 252] width 379 height 16
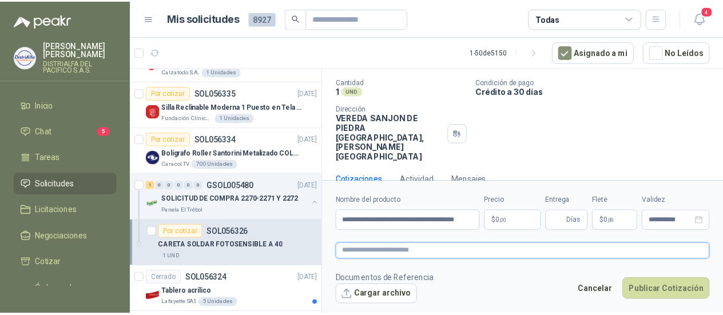
scroll to position [0, 0]
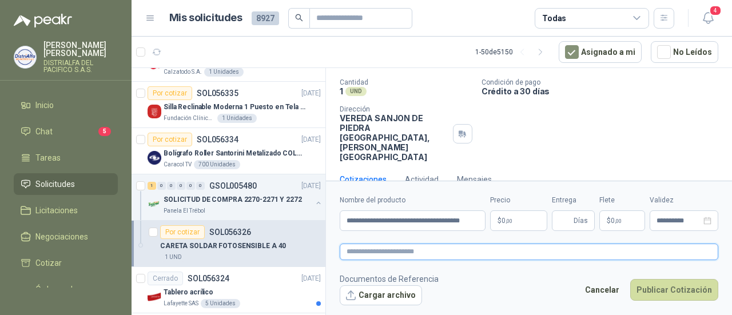
paste textarea "**********"
type textarea "**********"
click at [500, 222] on body "[PERSON_NAME] DISTRIALFA [PERSON_NAME] S.A.S. Inicio Chat 5 Tareas Solicitudes …" at bounding box center [366, 157] width 732 height 315
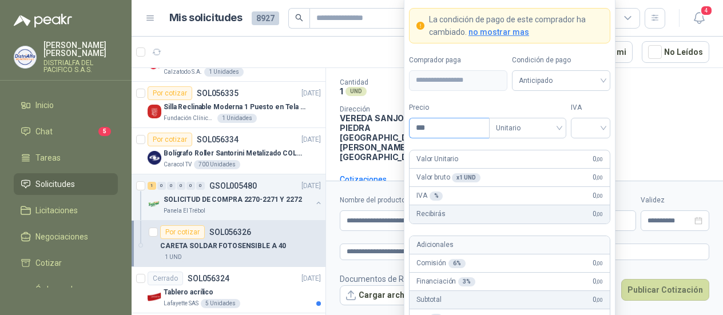
click at [453, 129] on input "***" at bounding box center [448, 127] width 79 height 19
drag, startPoint x: 448, startPoint y: 130, endPoint x: 407, endPoint y: 131, distance: 40.6
click at [407, 131] on form "**********" at bounding box center [510, 208] width 212 height 425
type input "*********"
click at [588, 117] on div "IVA" at bounding box center [590, 120] width 39 height 36
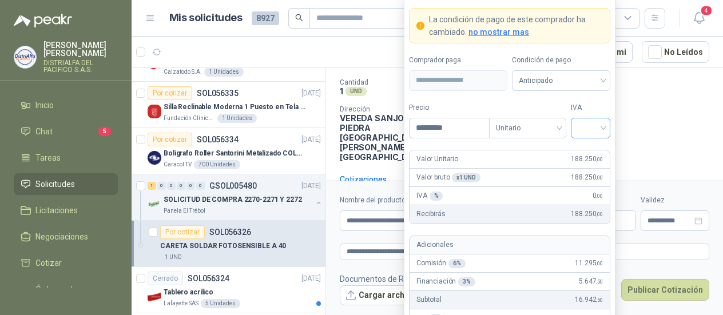
click at [587, 126] on input "search" at bounding box center [591, 126] width 26 height 17
click at [593, 158] on div "19%" at bounding box center [590, 153] width 21 height 13
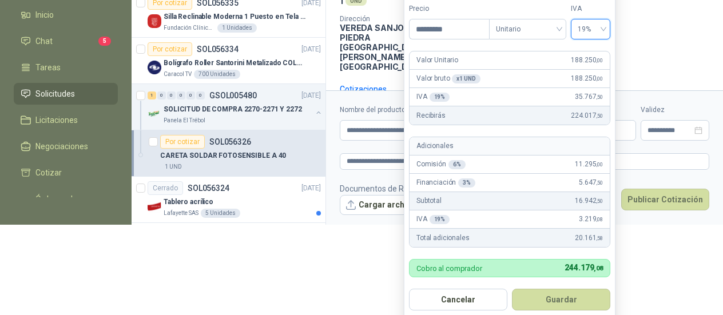
scroll to position [94, 0]
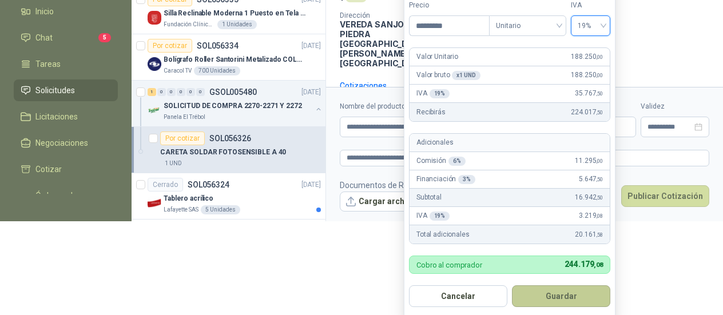
click at [558, 296] on button "Guardar" at bounding box center [561, 296] width 98 height 22
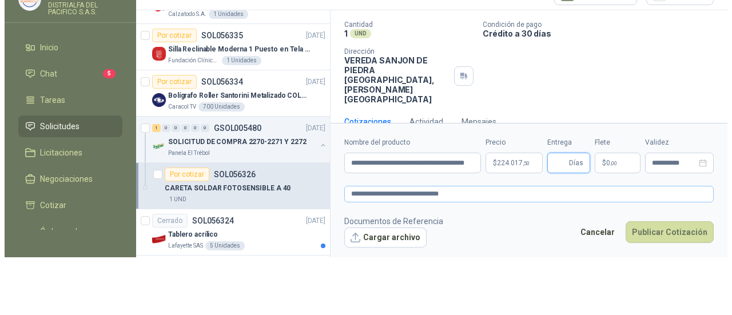
scroll to position [0, 0]
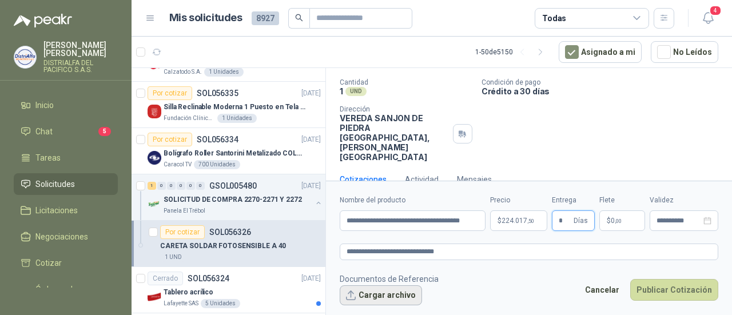
type input "*"
click at [358, 296] on button "Cargar archivo" at bounding box center [381, 295] width 82 height 21
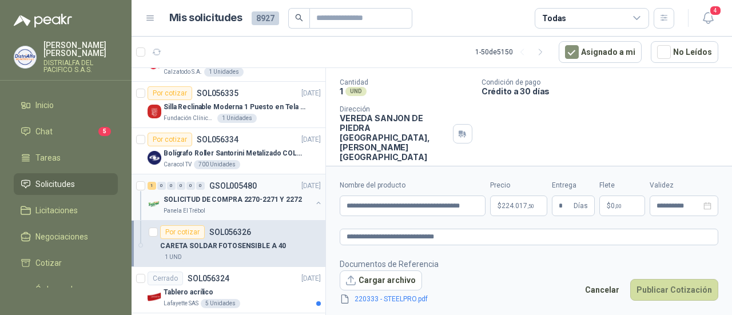
scroll to position [90, 0]
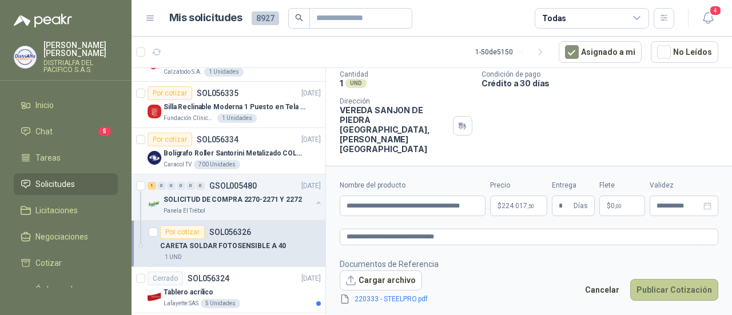
click at [670, 287] on button "Publicar Cotización" at bounding box center [674, 290] width 88 height 22
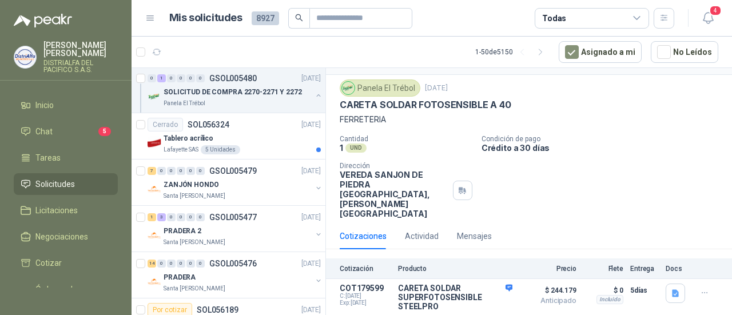
scroll to position [343, 0]
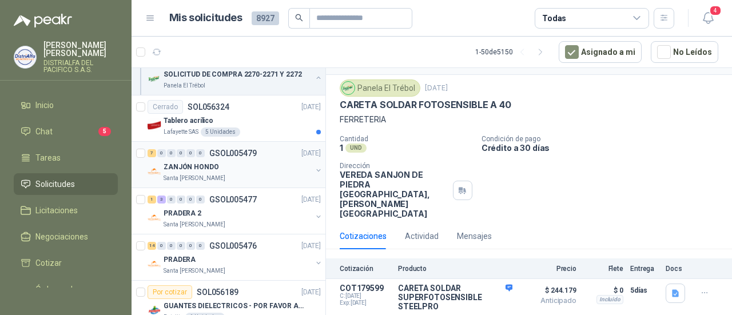
click at [269, 168] on div "ZANJÓN HONDO" at bounding box center [238, 167] width 148 height 14
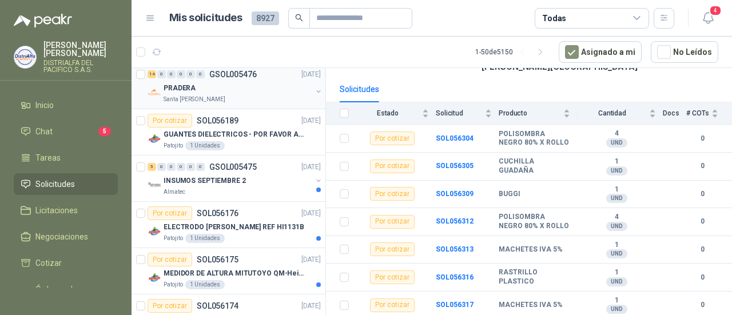
scroll to position [572, 0]
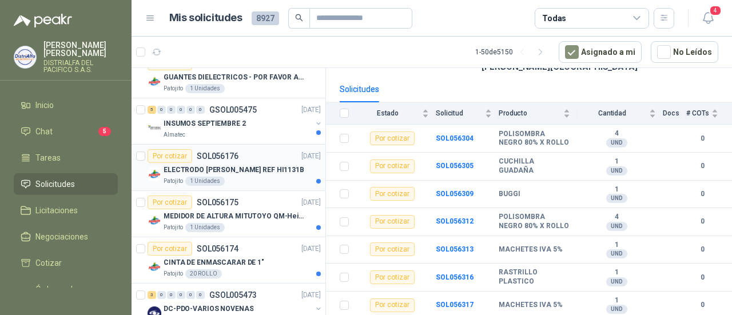
click at [280, 177] on div "Patojito 1 Unidades" at bounding box center [242, 181] width 157 height 9
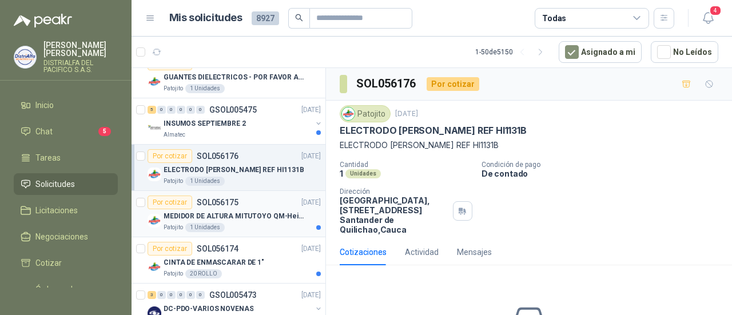
click at [239, 212] on p "MEDIDOR DE ALTURA MITUTOYO QM-Height 518-245" at bounding box center [235, 216] width 142 height 11
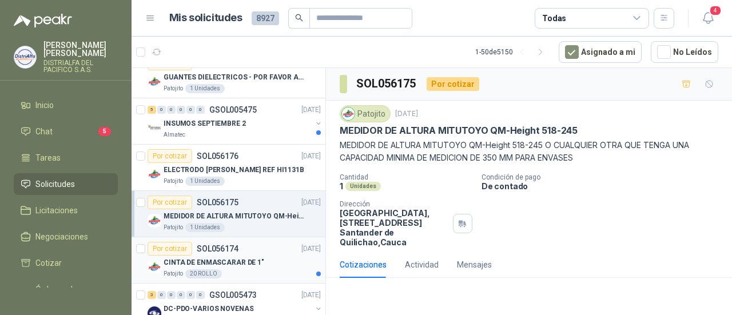
click at [225, 274] on div "Patojito 20 ROLLO" at bounding box center [242, 273] width 157 height 9
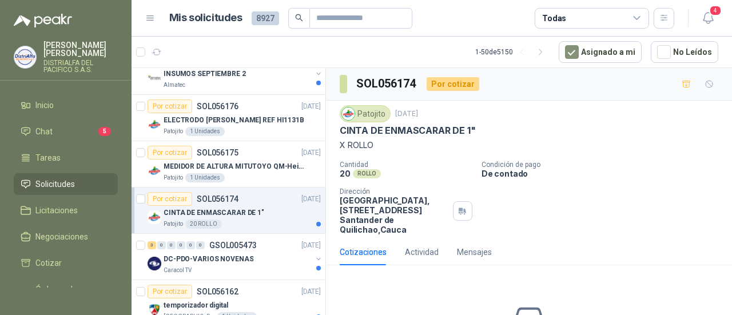
scroll to position [686, 0]
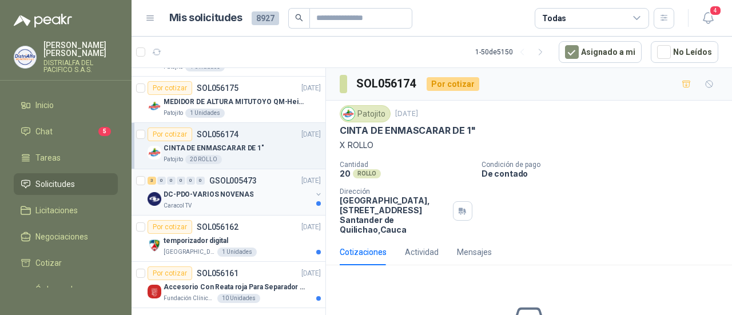
click at [260, 194] on div "DC-PDO-VARIOS NOVENAS" at bounding box center [238, 195] width 148 height 14
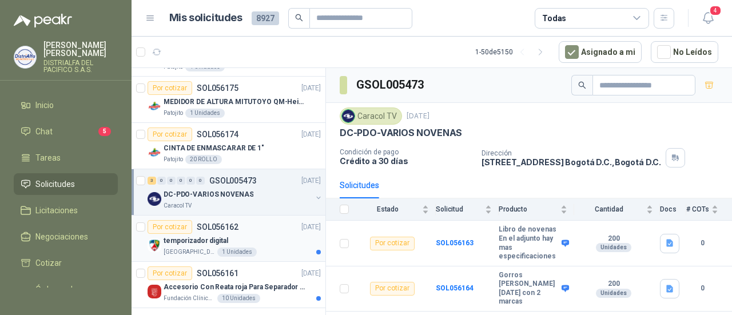
click at [264, 237] on div "temporizador digital" at bounding box center [242, 241] width 157 height 14
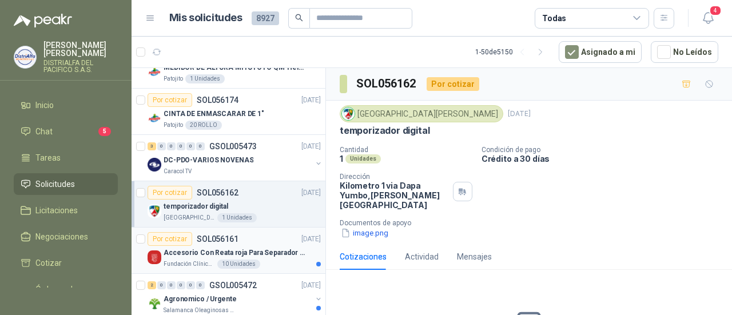
scroll to position [743, 0]
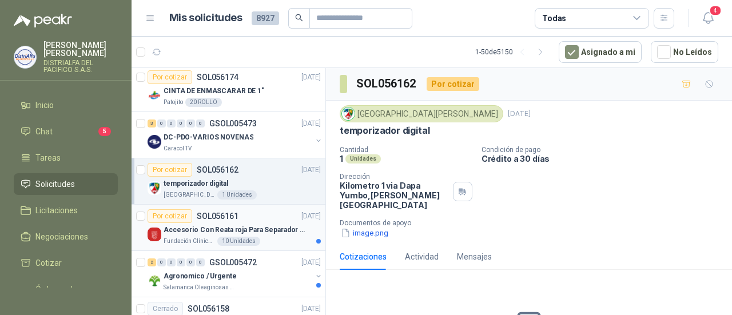
click at [265, 237] on div "Fundación Clínica Shaio 10 Unidades" at bounding box center [242, 241] width 157 height 9
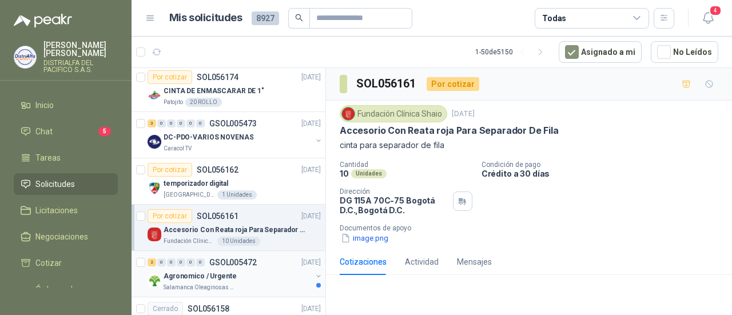
scroll to position [801, 0]
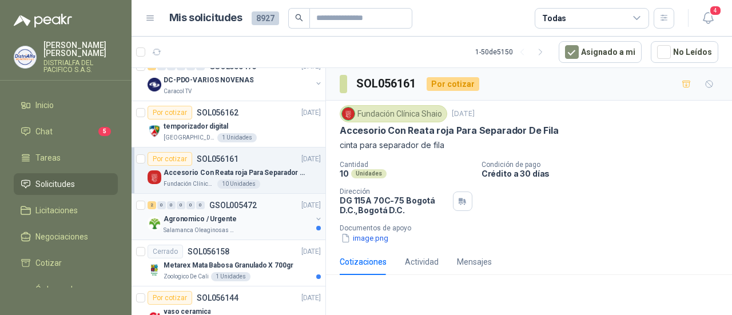
click at [265, 205] on div "2 0 0 0 0 0 GSOL005472 [DATE]" at bounding box center [236, 205] width 176 height 14
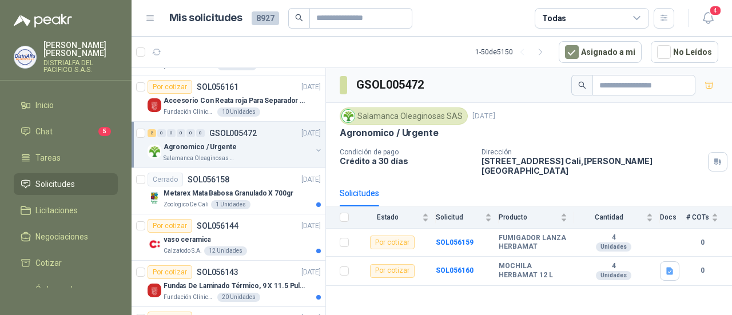
scroll to position [915, 0]
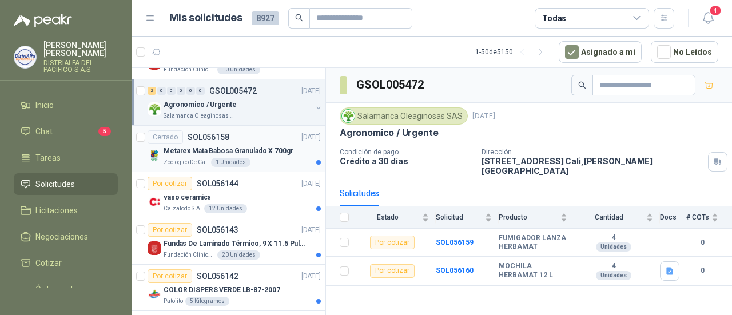
click at [278, 158] on div "Zoologico De Cali 1 Unidades" at bounding box center [242, 162] width 157 height 9
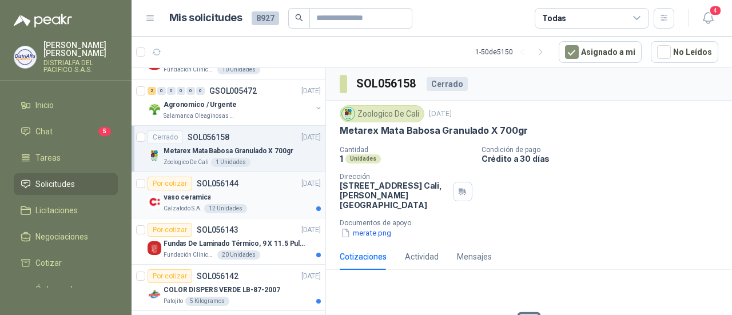
click at [271, 193] on div "vaso ceramica" at bounding box center [242, 197] width 157 height 14
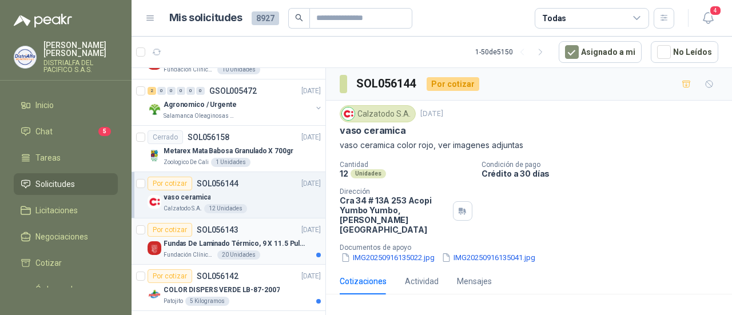
click at [274, 238] on p "Fundas De Laminado Térmico, 9 X 11.5 Pulgadas" at bounding box center [235, 243] width 142 height 11
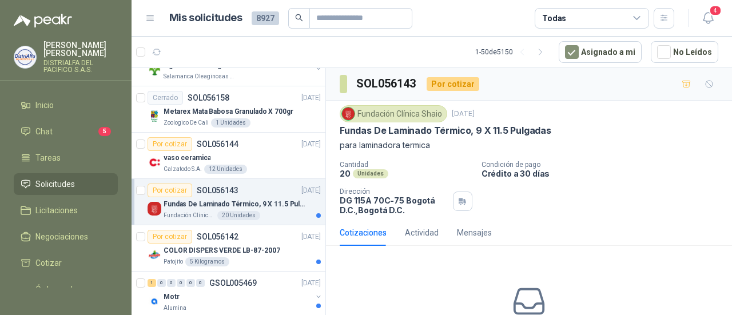
scroll to position [972, 0]
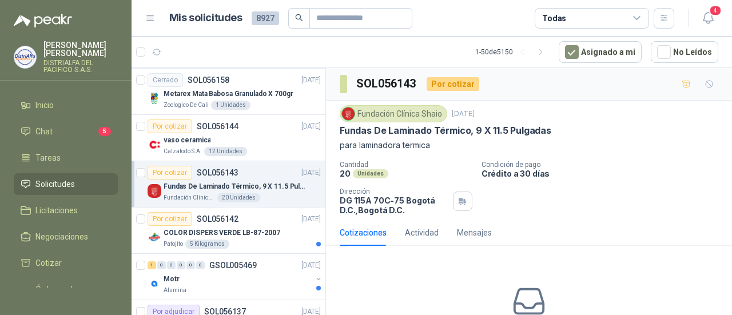
click at [274, 233] on div "COLOR DISPERS VERDE LB-87-2007" at bounding box center [242, 233] width 157 height 14
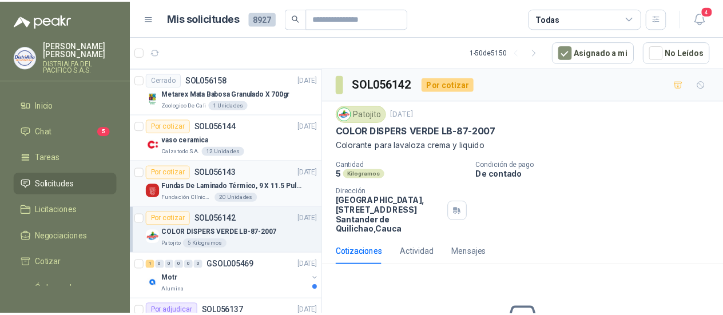
scroll to position [1029, 0]
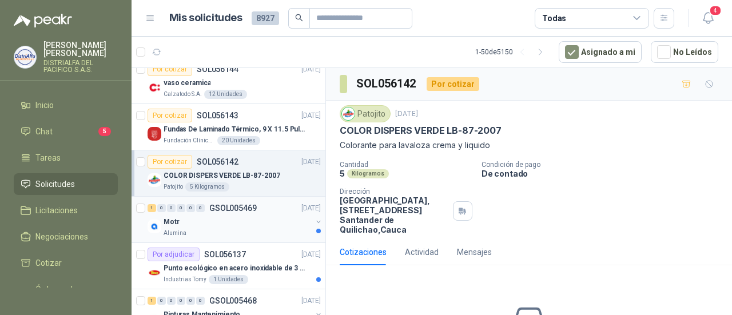
click at [280, 218] on div "Motr" at bounding box center [238, 222] width 148 height 14
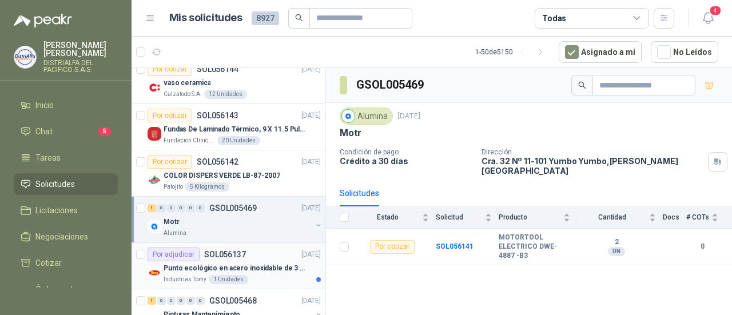
click at [250, 253] on div "Por adjudicar SOL056137 [DATE]" at bounding box center [234, 255] width 173 height 14
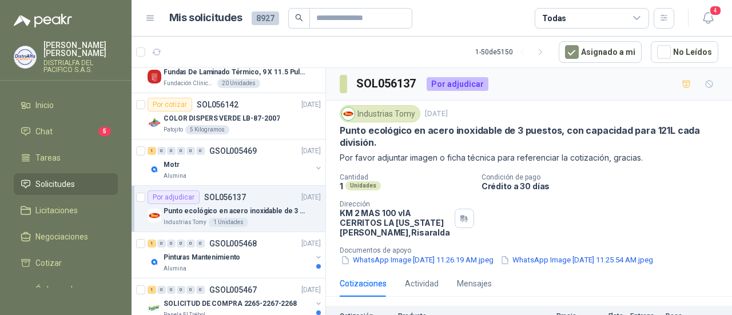
scroll to position [1144, 0]
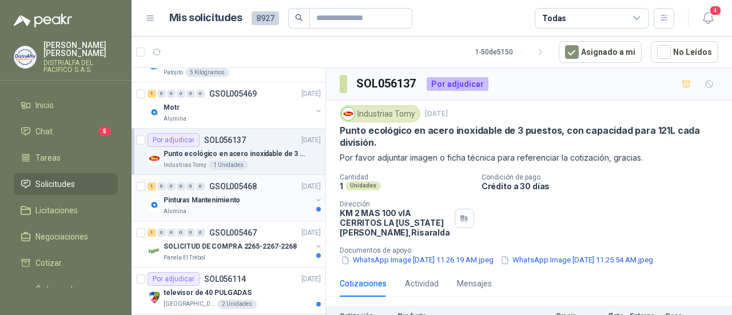
click at [273, 196] on div "Pinturas Mantenimiento" at bounding box center [238, 200] width 148 height 14
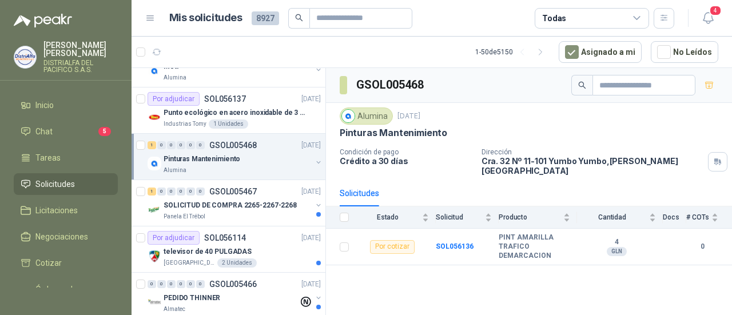
scroll to position [1201, 0]
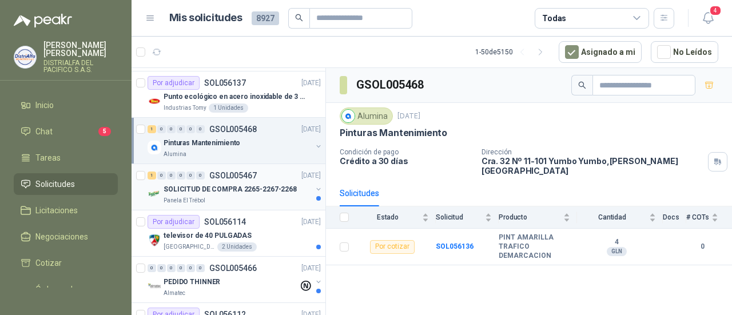
click at [273, 196] on div "Panela El Trébol" at bounding box center [238, 200] width 148 height 9
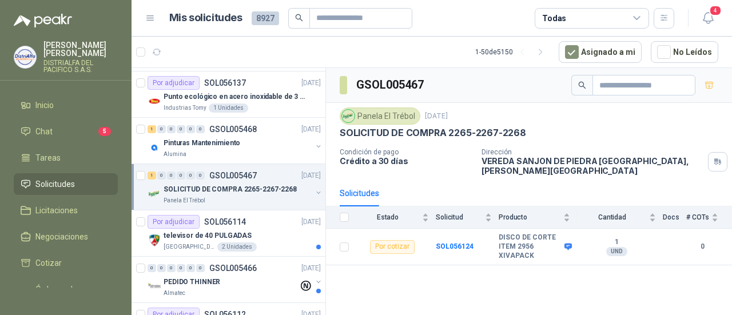
scroll to position [1258, 0]
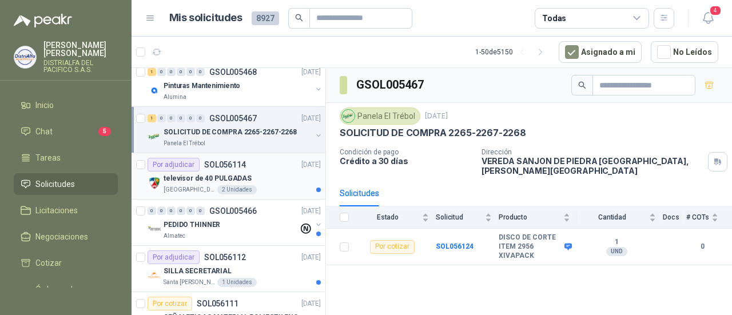
click at [273, 177] on div "televisor de 40 PULGADAS" at bounding box center [242, 179] width 157 height 14
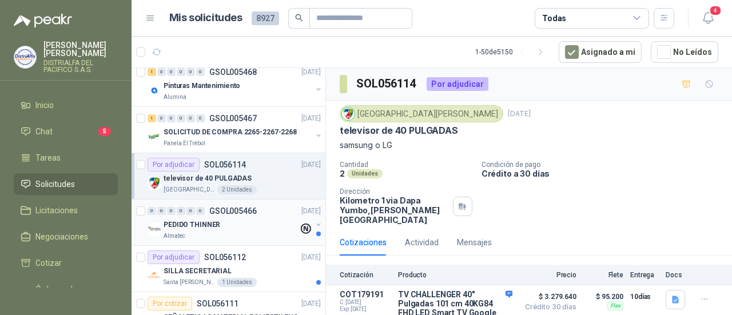
click at [271, 232] on div "Almatec" at bounding box center [231, 236] width 135 height 9
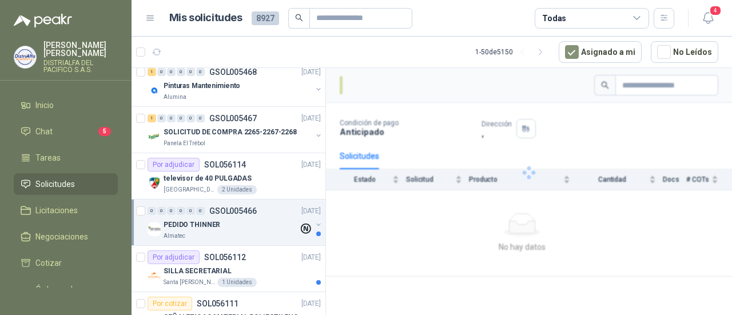
scroll to position [1315, 0]
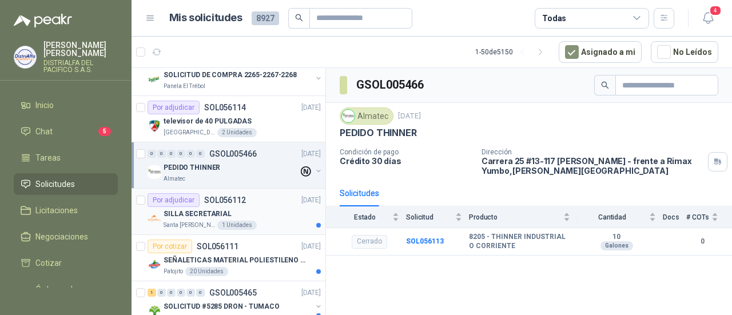
click at [271, 207] on div "SILLA SECRETARIAL" at bounding box center [242, 214] width 157 height 14
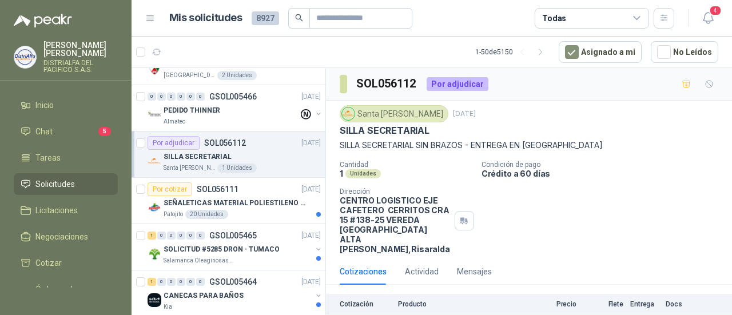
scroll to position [45, 0]
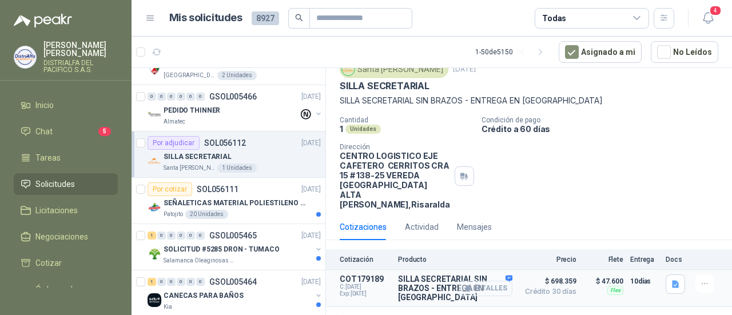
click at [485, 281] on button "Detalles" at bounding box center [486, 288] width 54 height 15
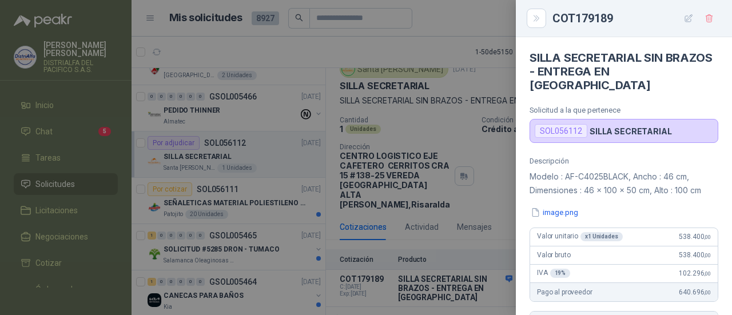
scroll to position [0, 0]
click at [475, 188] on div at bounding box center [366, 157] width 732 height 315
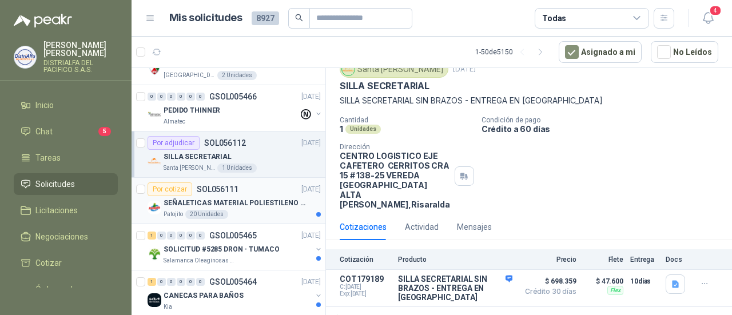
click at [248, 210] on div "Patojito 20 Unidades" at bounding box center [242, 214] width 157 height 9
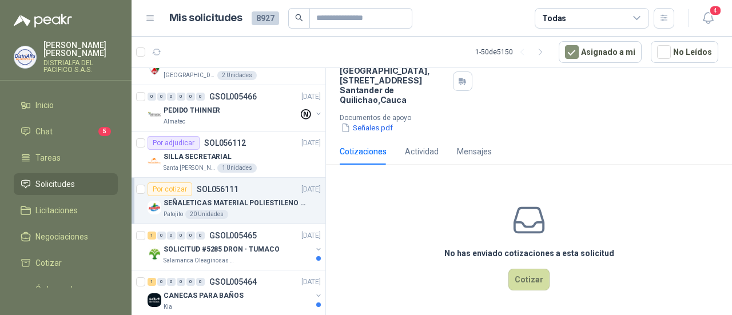
scroll to position [27, 0]
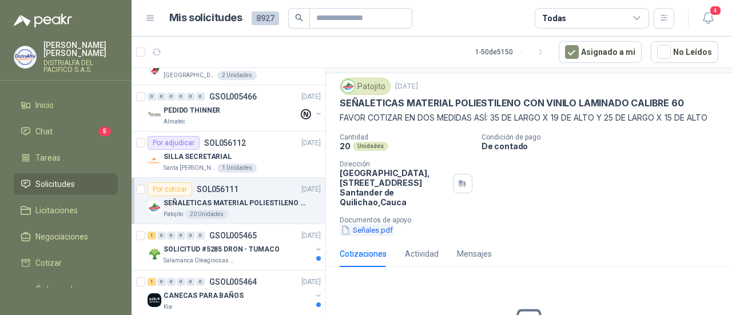
click at [381, 236] on button "Señales.pdf" at bounding box center [367, 230] width 54 height 12
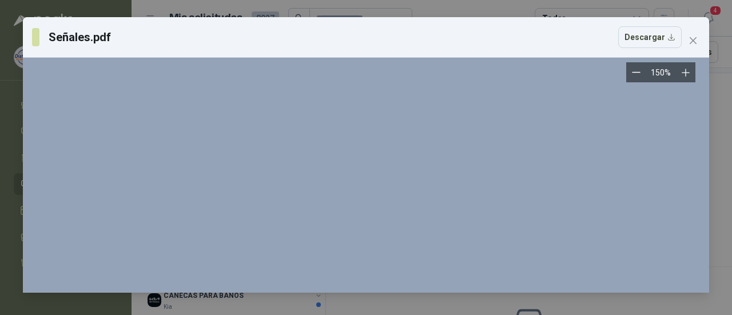
scroll to position [400, 0]
click at [632, 73] on icon "Zoom out" at bounding box center [636, 72] width 9 height 9
click at [632, 73] on button "Zoom out" at bounding box center [641, 72] width 20 height 20
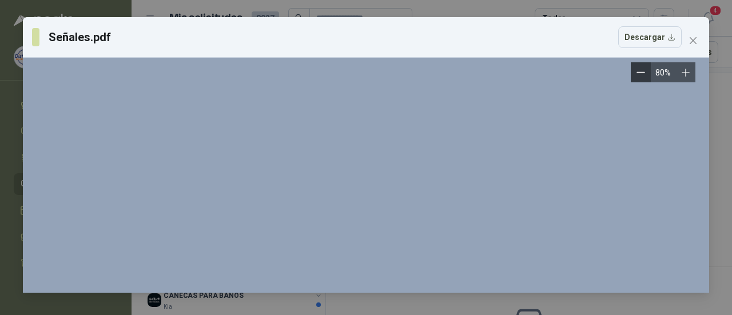
click at [632, 73] on button "Zoom out" at bounding box center [641, 72] width 20 height 20
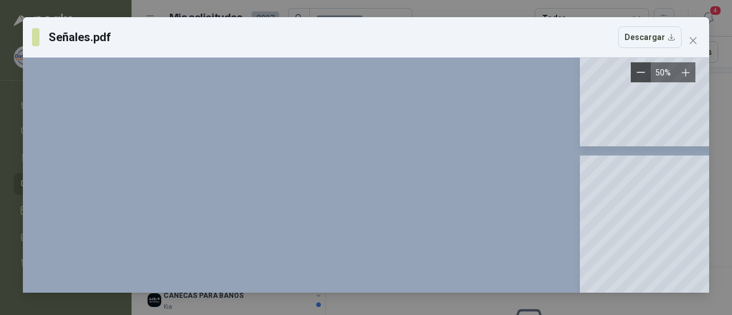
click at [632, 73] on button "Zoom out" at bounding box center [641, 72] width 20 height 20
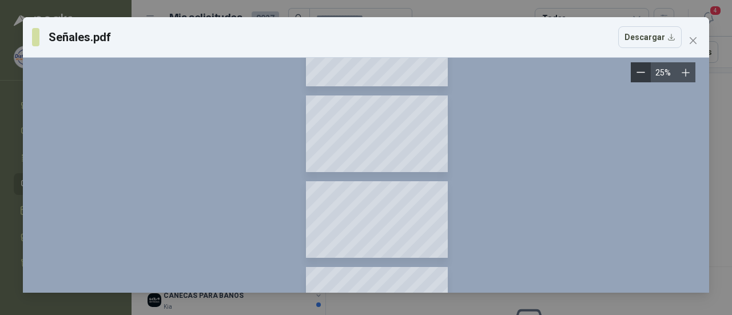
click at [632, 73] on button "Zoom out" at bounding box center [641, 72] width 20 height 20
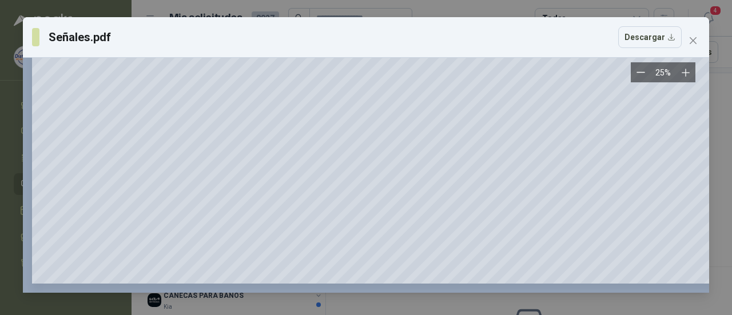
scroll to position [2000, 0]
click at [690, 40] on icon "close" at bounding box center [692, 40] width 9 height 9
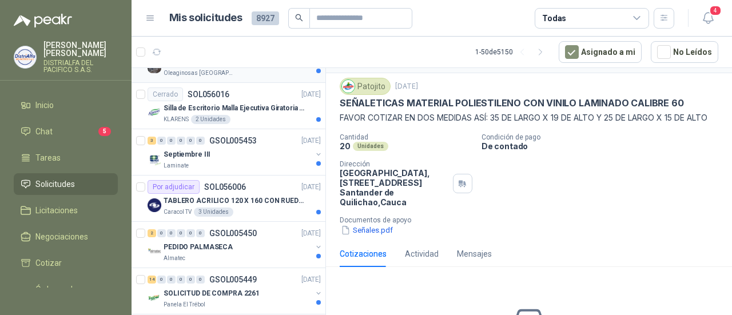
scroll to position [2126, 0]
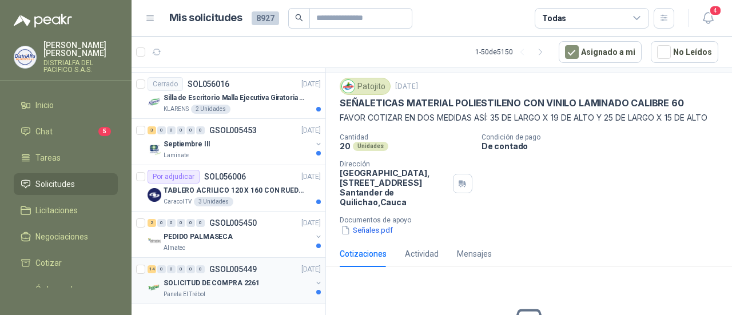
click at [257, 277] on div "SOLICITUD DE COMPRA 2261" at bounding box center [238, 283] width 148 height 14
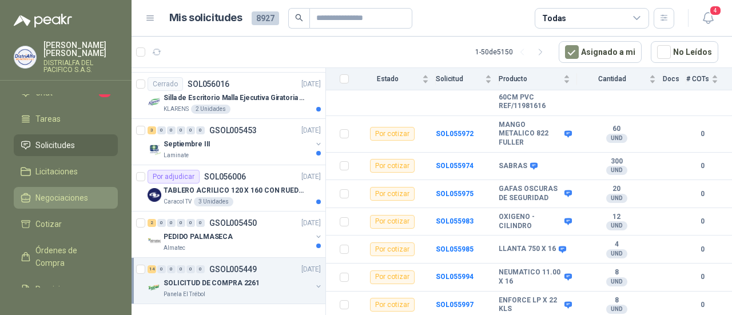
scroll to position [57, 0]
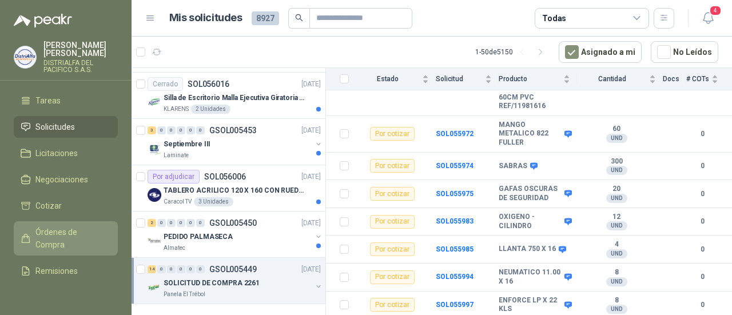
click at [78, 242] on span "Órdenes de Compra" at bounding box center [70, 238] width 71 height 25
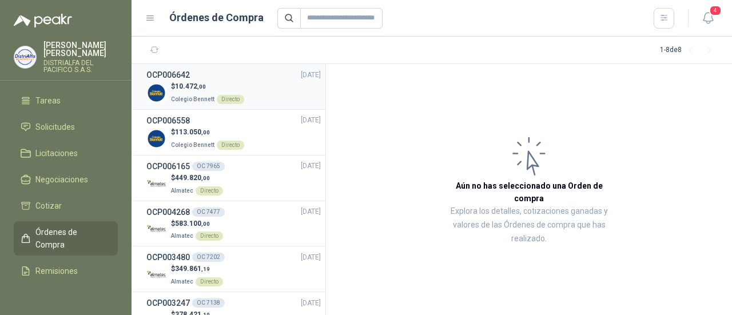
click at [255, 95] on div "$ 10.472 ,00 Colegio [PERSON_NAME] Directo" at bounding box center [233, 92] width 174 height 23
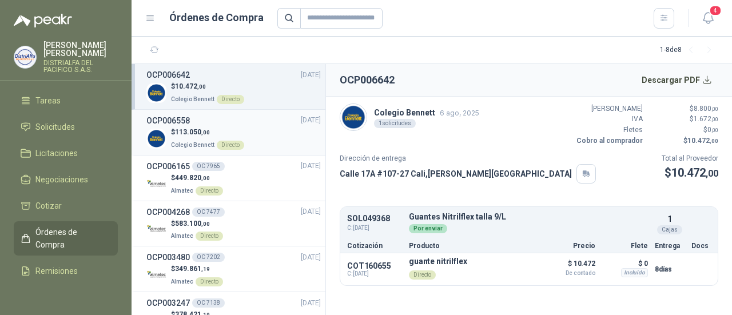
click at [261, 138] on div "$ 113.050 ,00 Colegio [PERSON_NAME] Directo" at bounding box center [233, 138] width 174 height 23
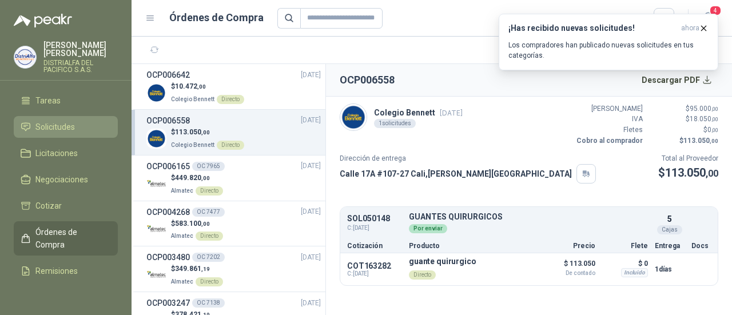
click at [43, 118] on link "Solicitudes" at bounding box center [66, 127] width 104 height 22
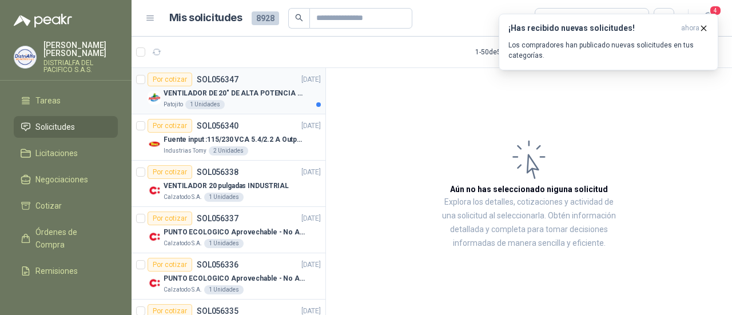
click at [283, 97] on p "VENTILADOR DE 20" DE ALTA POTENCIA PARA ANCLAR A LA PARED" at bounding box center [235, 93] width 142 height 11
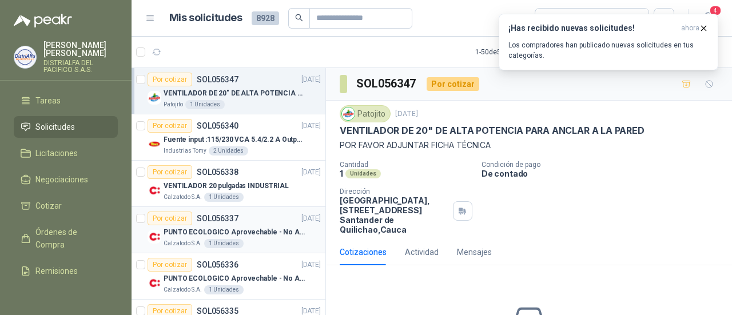
click at [268, 223] on div "Por cotizar SOL056337 [DATE]" at bounding box center [234, 219] width 173 height 14
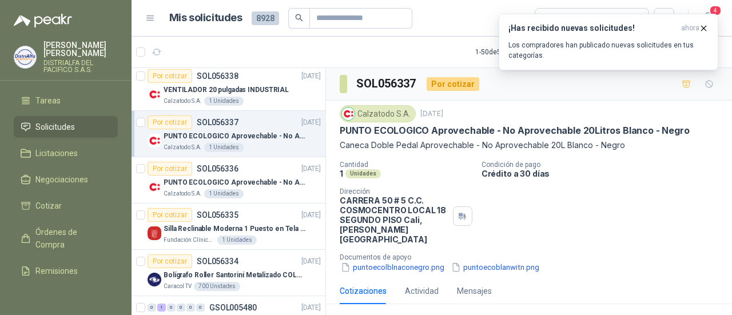
scroll to position [114, 0]
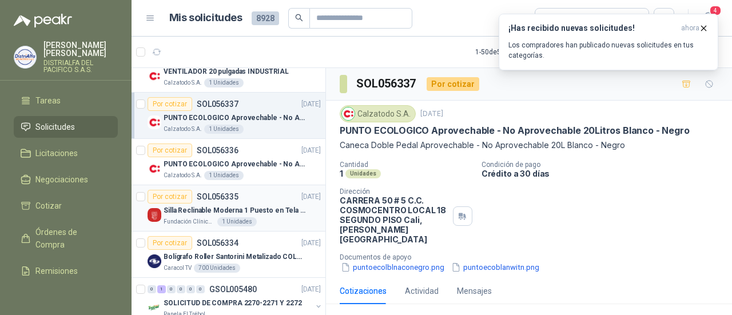
click at [276, 206] on p "Silla Reclinable Moderna 1 Puesto en Tela Mecánica Praxis Elite Living" at bounding box center [235, 210] width 142 height 11
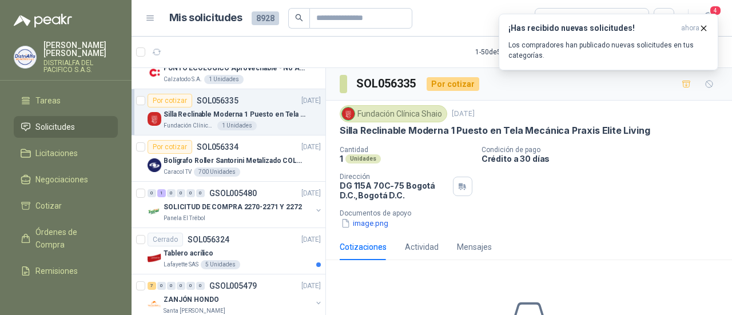
scroll to position [229, 0]
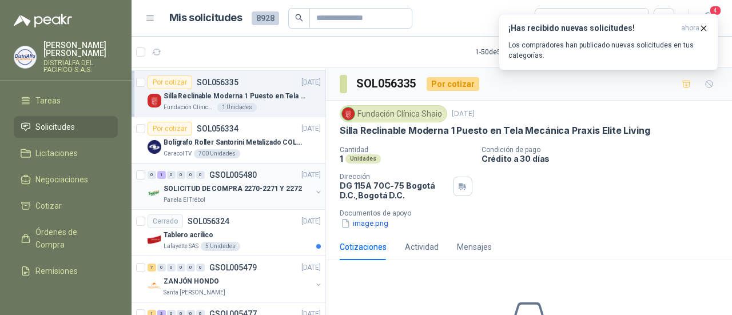
click at [280, 188] on p "SOLICITUD DE COMPRA 2270-2271 Y 2272" at bounding box center [233, 189] width 138 height 11
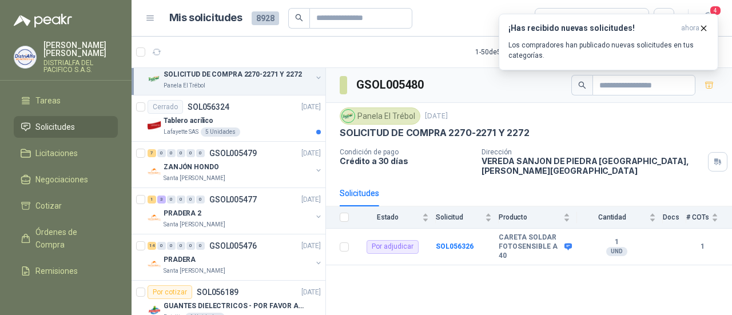
scroll to position [400, 0]
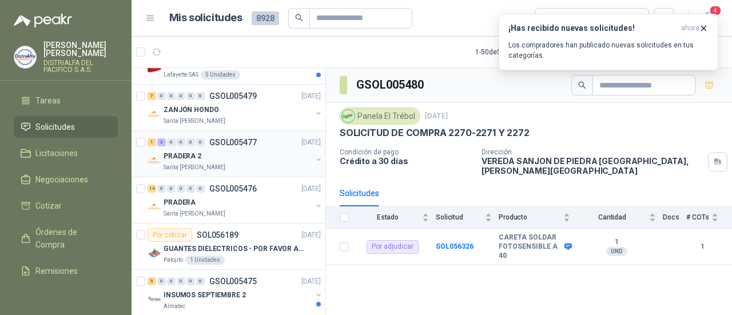
click at [279, 163] on div "Santa [PERSON_NAME]" at bounding box center [238, 167] width 148 height 9
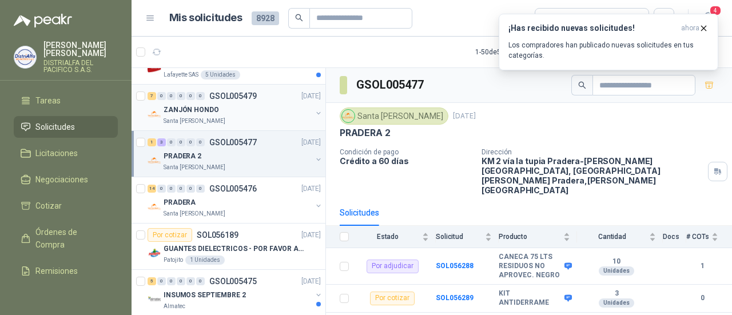
click at [212, 120] on p "Santa [PERSON_NAME]" at bounding box center [195, 121] width 62 height 9
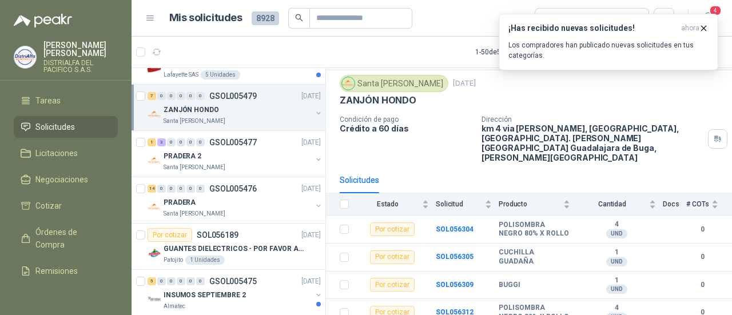
scroll to position [57, 0]
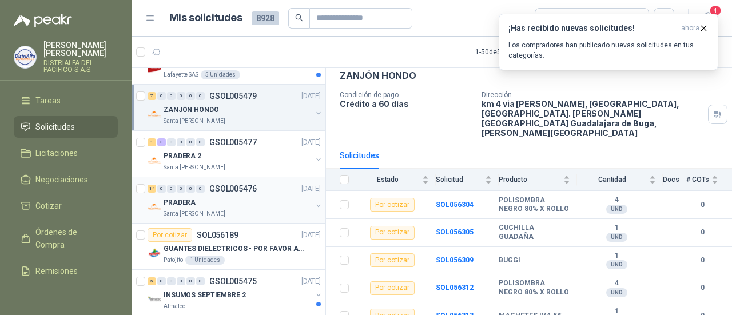
click at [242, 205] on div "PRADERA" at bounding box center [238, 203] width 148 height 14
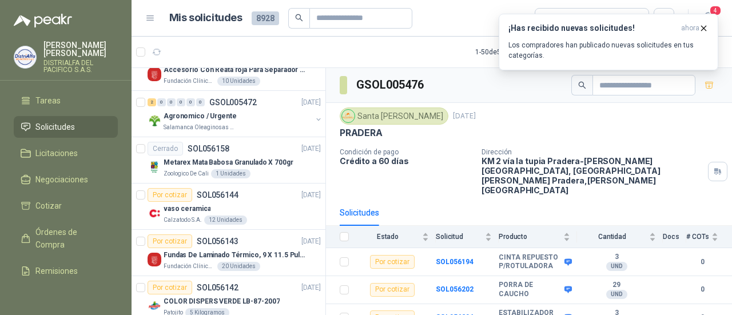
scroll to position [915, 0]
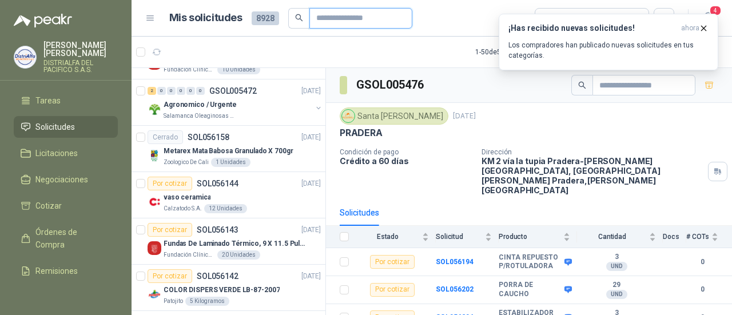
click at [345, 18] on input "text" at bounding box center [356, 18] width 80 height 19
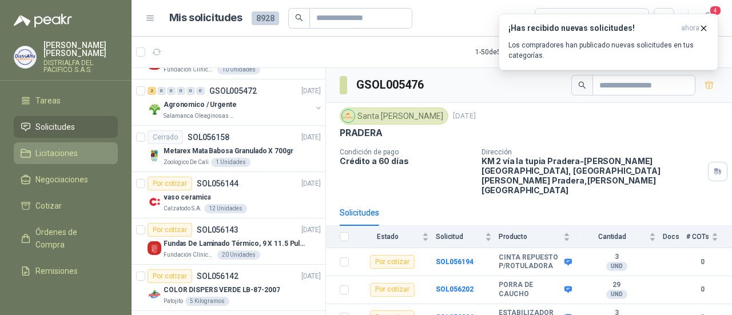
click at [55, 160] on link "Licitaciones" at bounding box center [66, 153] width 104 height 22
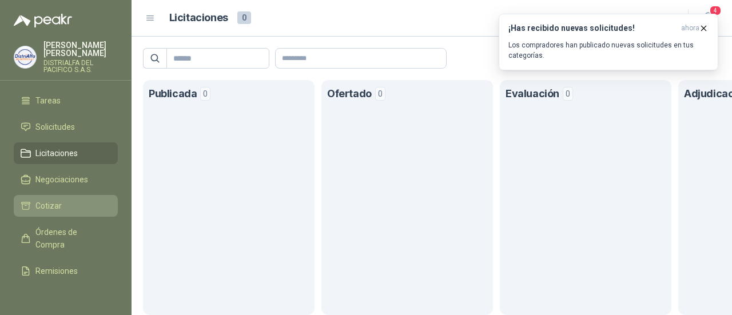
click at [58, 201] on span "Cotizar" at bounding box center [48, 206] width 26 height 13
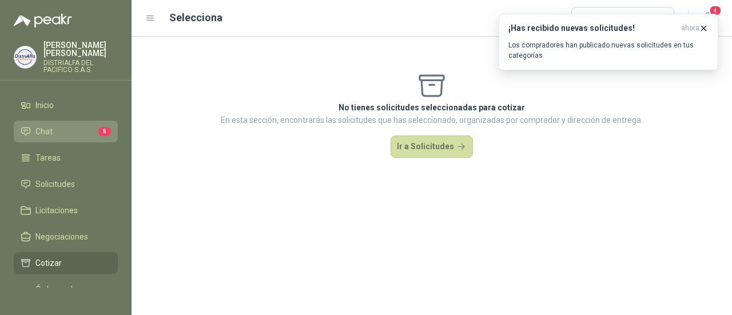
click at [63, 124] on link "Chat 5" at bounding box center [66, 132] width 104 height 22
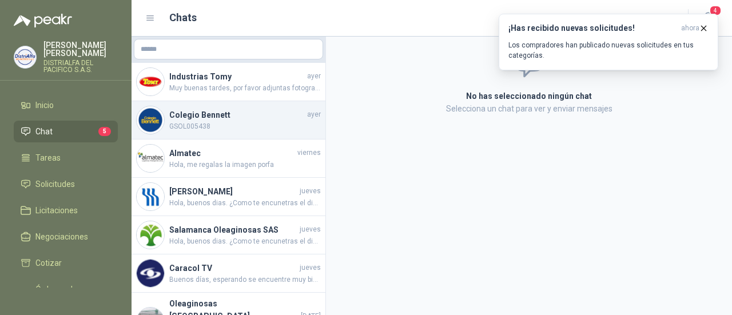
click at [248, 125] on span "GSOL005438" at bounding box center [245, 126] width 152 height 11
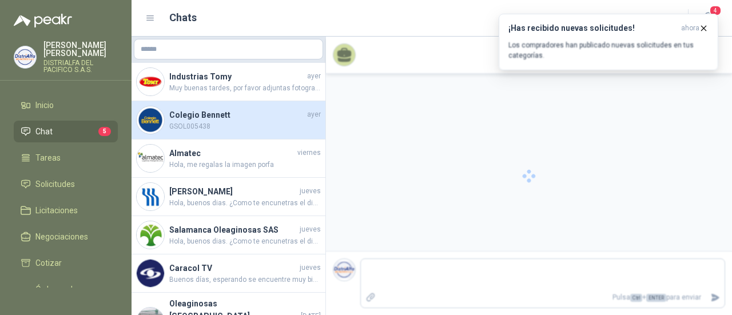
scroll to position [61, 0]
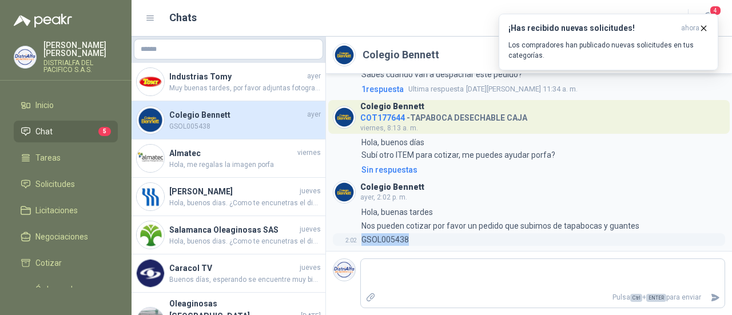
drag, startPoint x: 417, startPoint y: 243, endPoint x: 363, endPoint y: 245, distance: 54.3
click at [363, 245] on div "2:02 GSOL005438" at bounding box center [529, 239] width 392 height 13
copy p "GSOL005438"
click at [71, 111] on link "Inicio" at bounding box center [66, 105] width 104 height 22
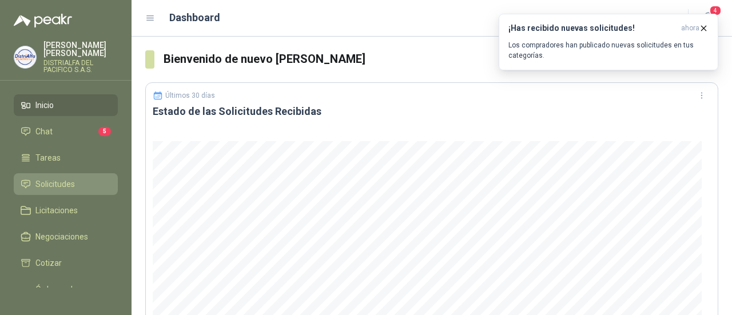
click at [61, 182] on span "Solicitudes" at bounding box center [54, 184] width 39 height 13
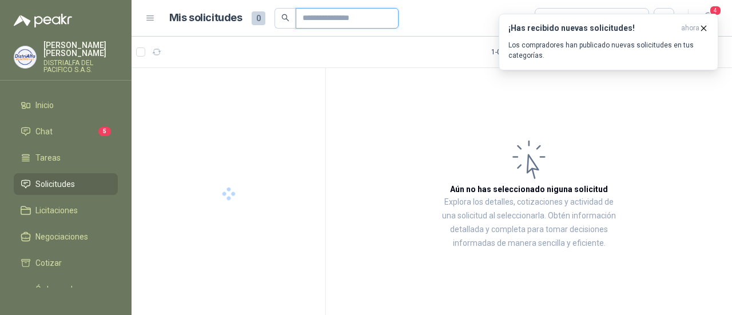
click at [348, 22] on input "text" at bounding box center [342, 18] width 80 height 19
paste input "**********"
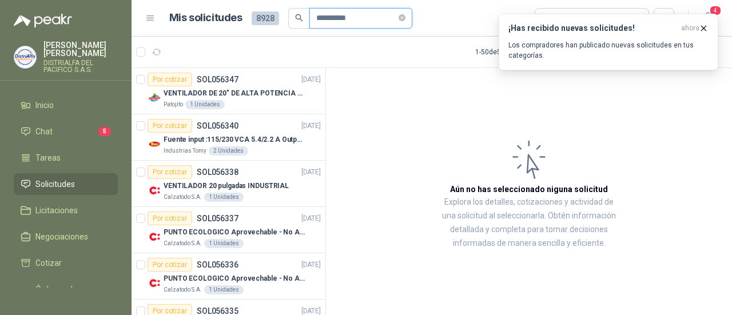
type input "**********"
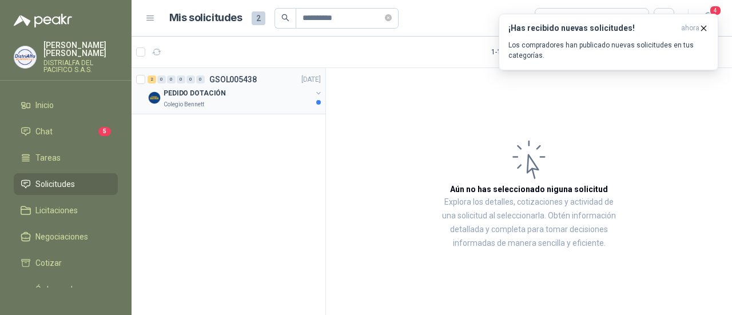
click at [270, 85] on div "2 0 0 0 0 0 GSOL005438 [DATE]" at bounding box center [236, 80] width 176 height 14
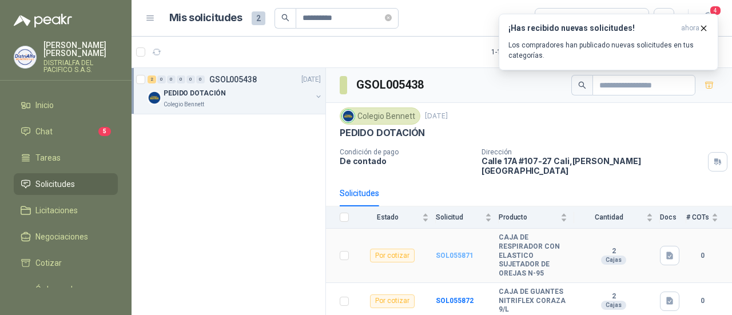
click at [445, 252] on b "SOL055871" at bounding box center [455, 256] width 38 height 8
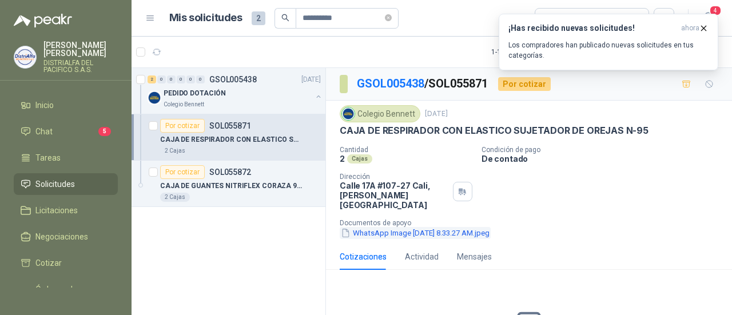
click at [406, 227] on button "WhatsApp Image [DATE] 8.33.27 AM.jpeg" at bounding box center [415, 233] width 151 height 12
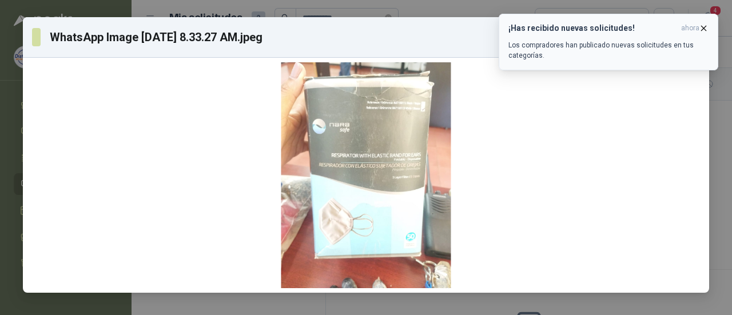
click at [703, 25] on icon "button" at bounding box center [704, 28] width 10 height 10
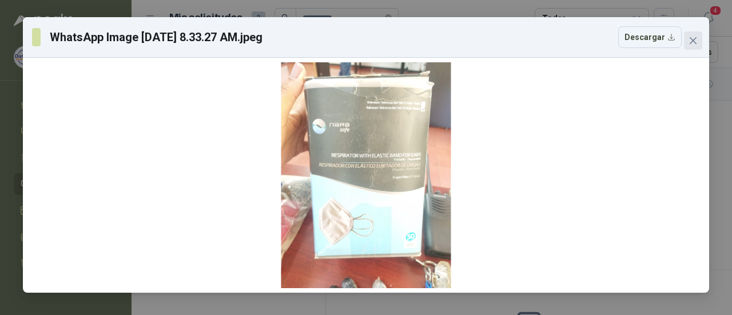
click at [698, 42] on span "Close" at bounding box center [693, 40] width 18 height 9
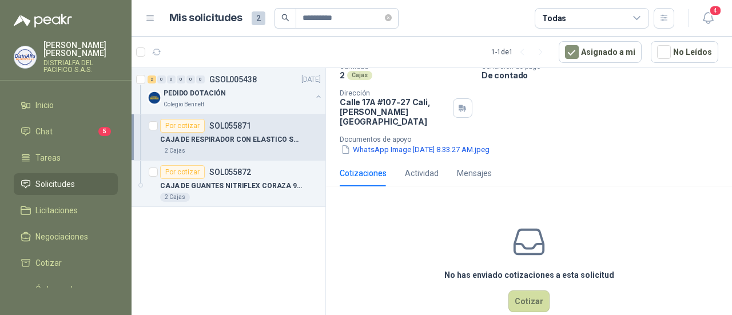
scroll to position [95, 0]
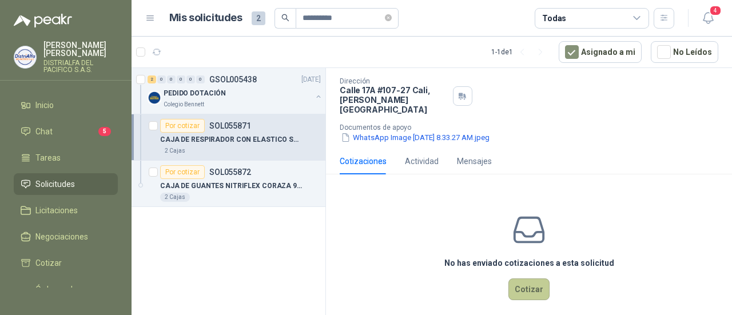
click at [518, 285] on button "Cotizar" at bounding box center [528, 289] width 41 height 22
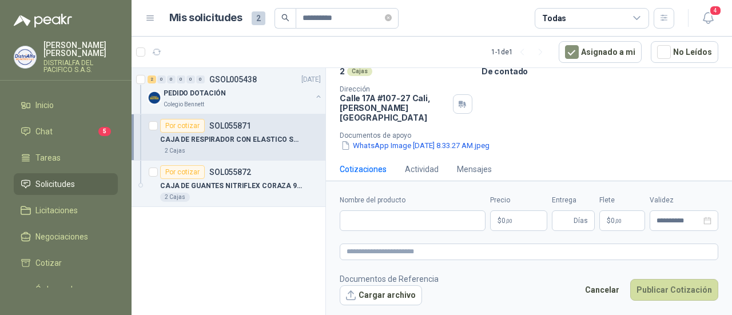
scroll to position [87, 0]
click at [417, 220] on input "Nombre del producto" at bounding box center [413, 220] width 146 height 21
paste input "**********"
type input "**********"
click at [472, 249] on textarea at bounding box center [529, 252] width 379 height 16
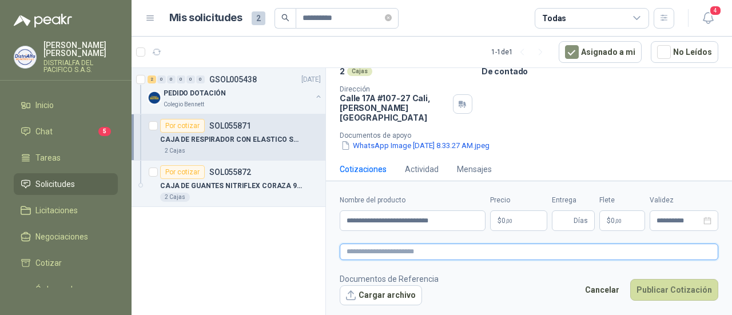
click at [445, 248] on textarea at bounding box center [529, 252] width 379 height 16
paste textarea "**********"
type textarea "**********"
click at [390, 251] on textarea "**********" at bounding box center [529, 252] width 379 height 16
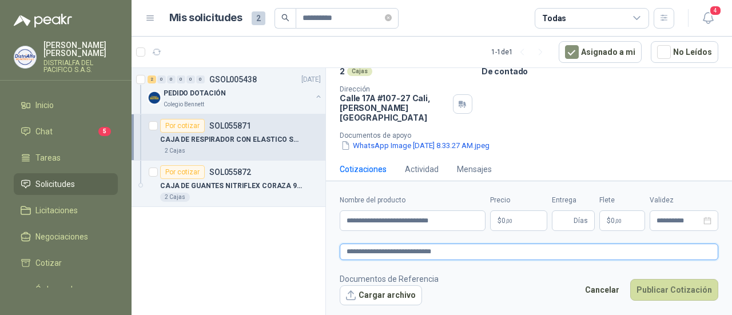
type textarea "**********"
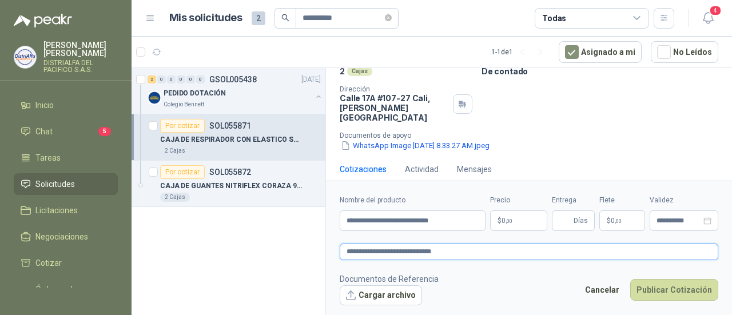
type textarea "**********"
click at [348, 250] on textarea "**********" at bounding box center [529, 252] width 379 height 16
click at [390, 253] on textarea "**********" at bounding box center [529, 252] width 379 height 16
type textarea "**********"
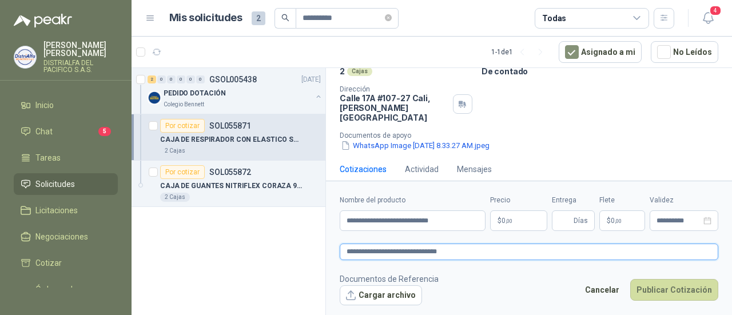
type textarea "**********"
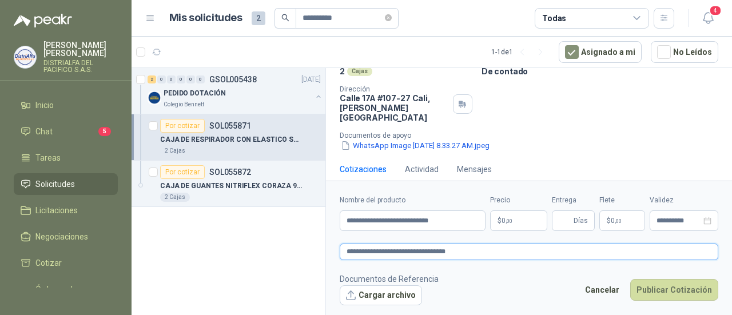
type textarea "**********"
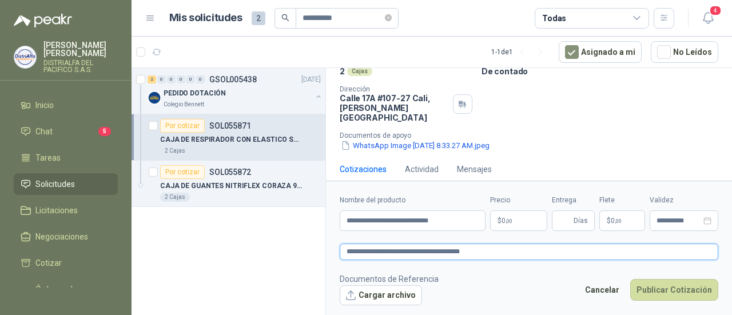
type textarea "**********"
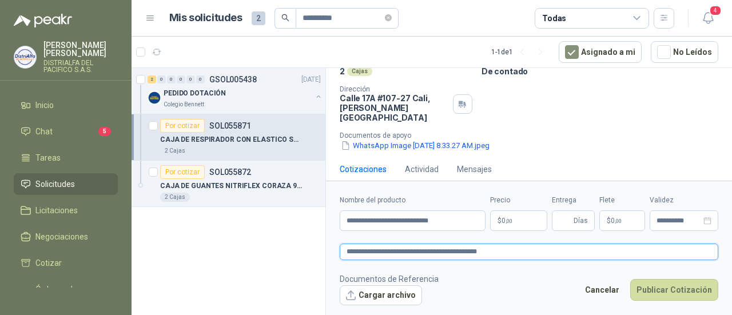
type textarea "**********"
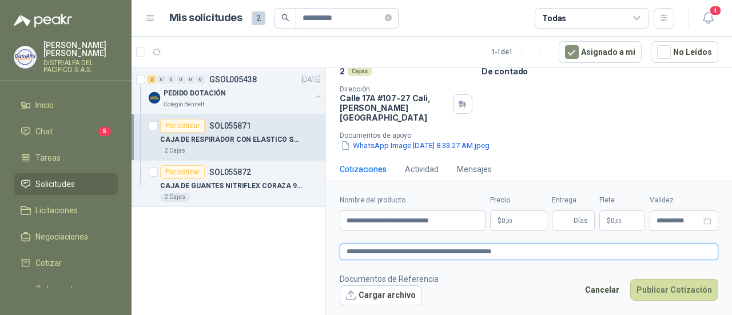
click at [488, 248] on textarea "**********" at bounding box center [529, 252] width 379 height 16
type textarea "**********"
click at [549, 245] on textarea "**********" at bounding box center [529, 252] width 379 height 16
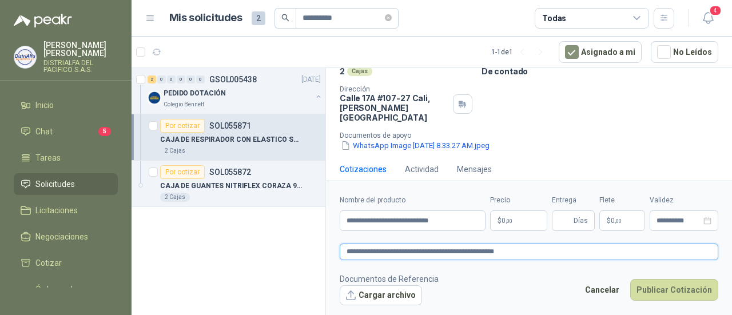
type textarea "**********"
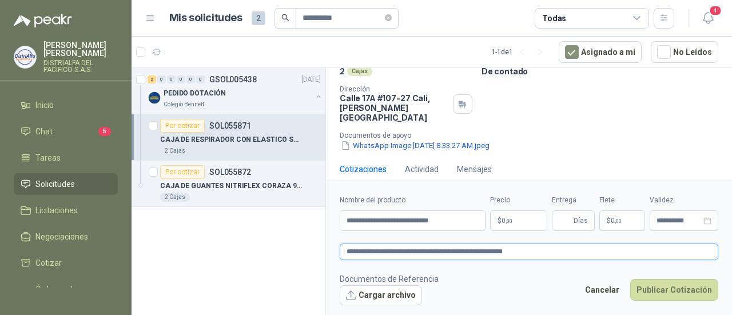
type textarea "**********"
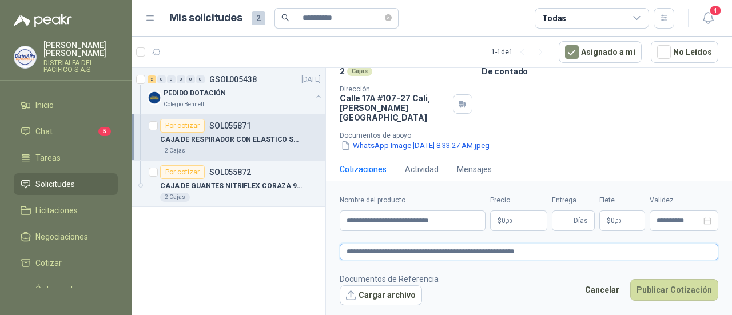
type textarea "**********"
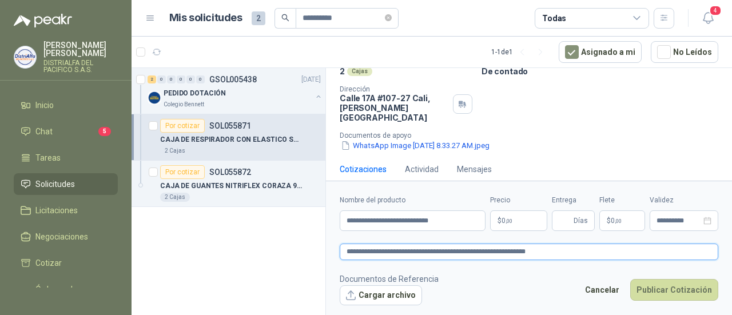
type textarea "**********"
click at [515, 220] on p "$ 0 ,00" at bounding box center [518, 220] width 57 height 21
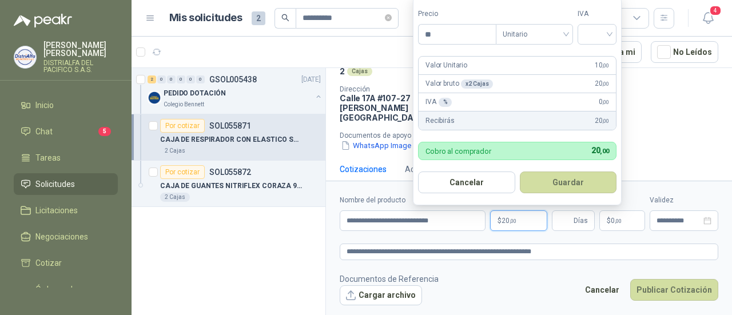
type input "*"
type input "*********"
click at [602, 38] on input "search" at bounding box center [596, 33] width 25 height 17
click at [596, 54] on div "19%" at bounding box center [599, 59] width 21 height 13
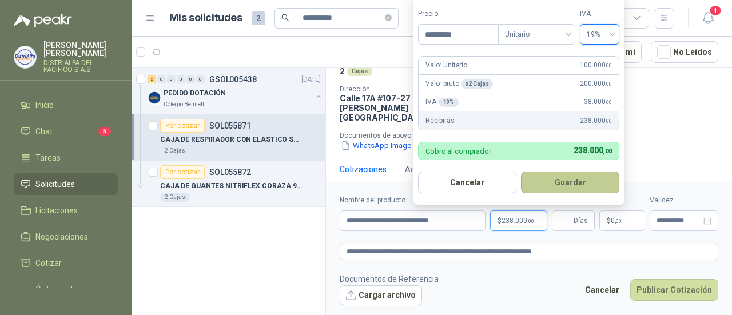
click at [568, 178] on button "Guardar" at bounding box center [570, 183] width 98 height 22
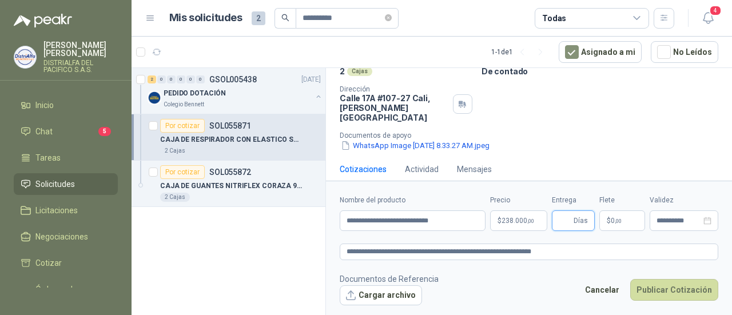
click at [560, 219] on input "Entrega" at bounding box center [565, 220] width 13 height 19
type input "*"
drag, startPoint x: 558, startPoint y: 132, endPoint x: 553, endPoint y: 138, distance: 7.3
click at [558, 140] on div "WhatsApp Image [DATE] 8.33.27 AM.jpeg" at bounding box center [534, 146] width 388 height 12
click at [383, 298] on button "Cargar archivo" at bounding box center [381, 295] width 82 height 21
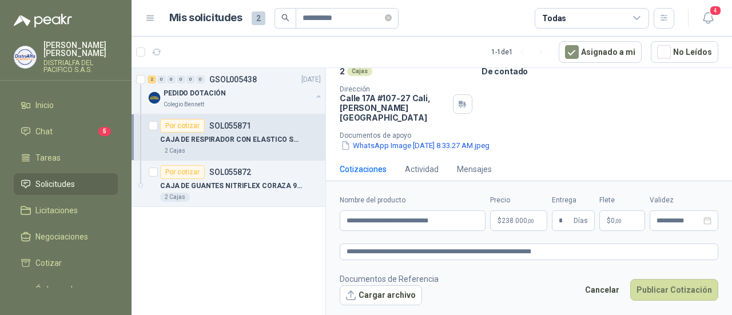
scroll to position [95, 0]
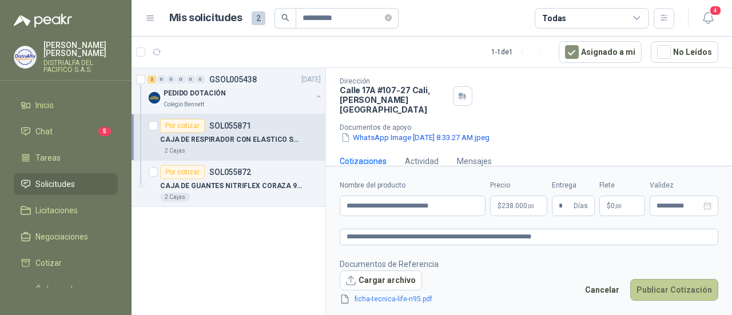
click at [671, 290] on button "Publicar Cotización" at bounding box center [674, 290] width 88 height 22
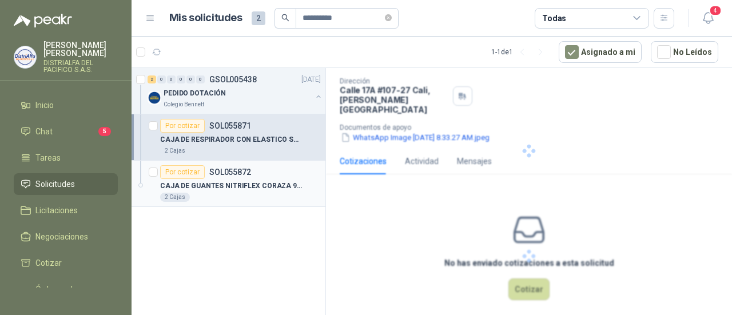
scroll to position [25, 0]
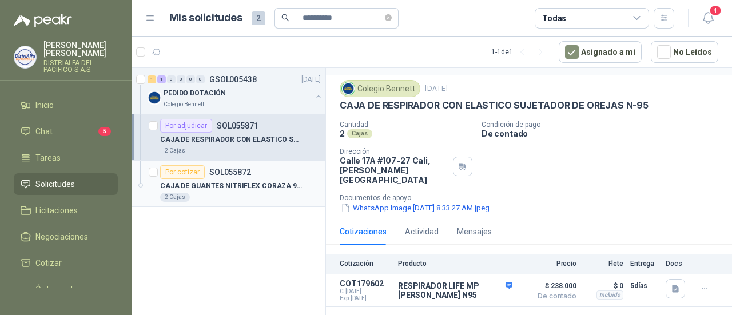
click at [284, 186] on p "CAJA DE GUANTES NITRIFLEX CORAZA 9/L" at bounding box center [231, 186] width 142 height 11
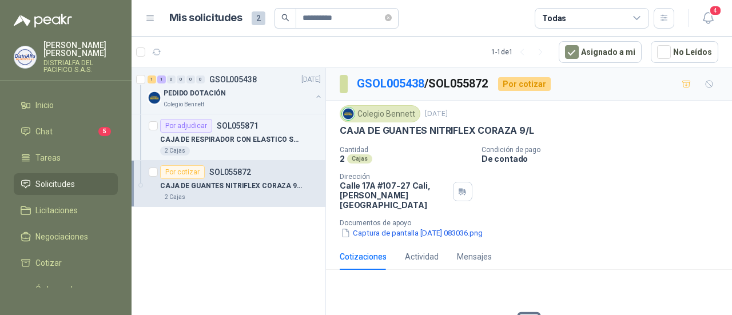
scroll to position [57, 0]
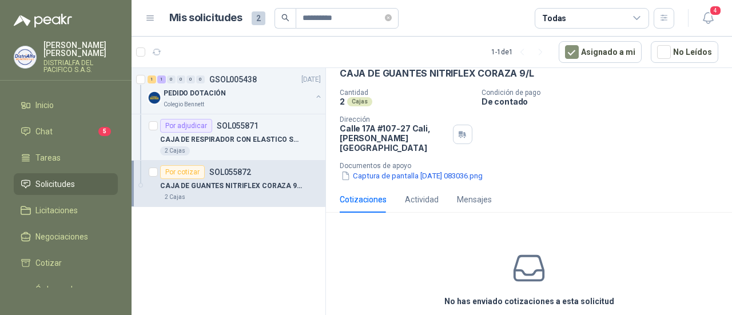
click at [253, 181] on p "CAJA DE GUANTES NITRIFLEX CORAZA 9/L" at bounding box center [231, 186] width 142 height 11
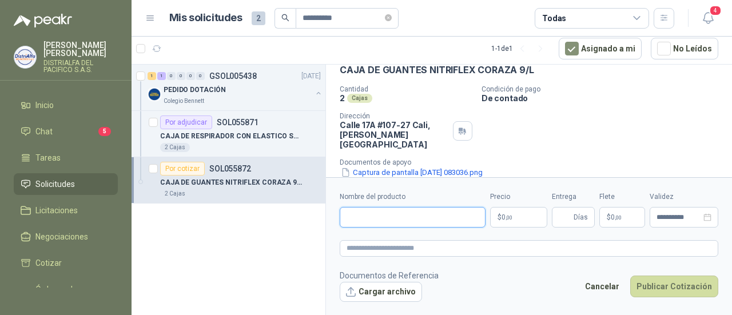
click at [393, 220] on input "Nombre del producto" at bounding box center [413, 217] width 146 height 21
paste input "**********"
type input "**********"
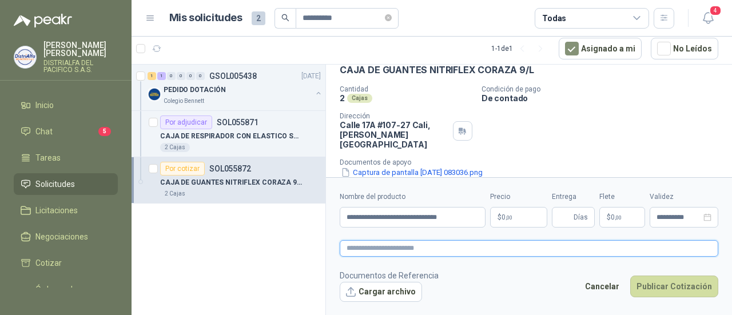
click at [375, 251] on textarea at bounding box center [529, 248] width 379 height 16
paste textarea "**********"
type textarea "**********"
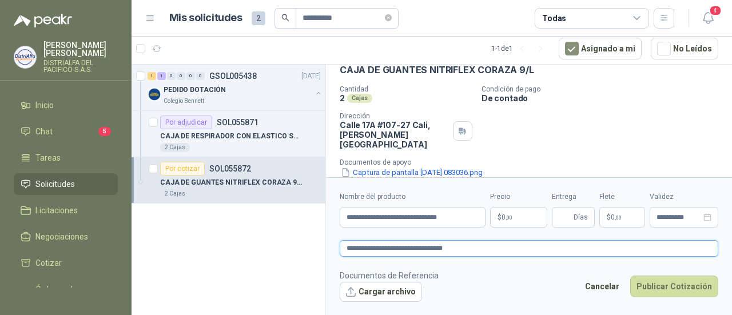
type textarea "**********"
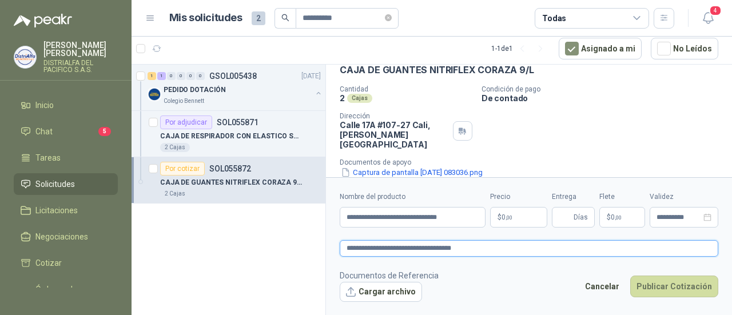
type textarea "**********"
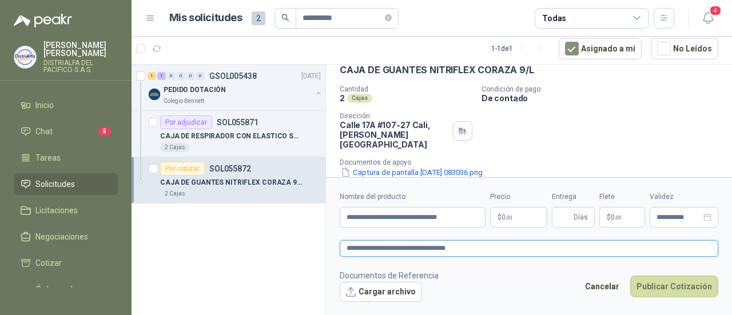
type textarea "**********"
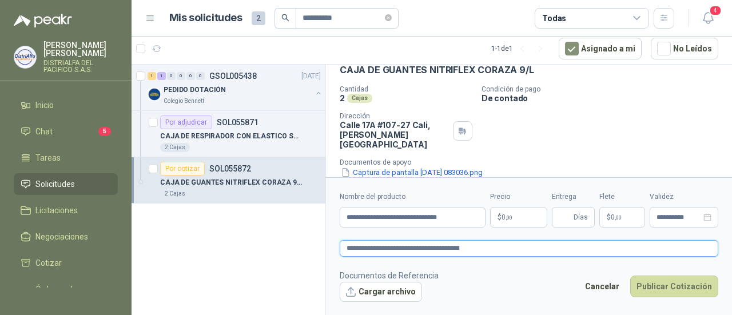
type textarea "**********"
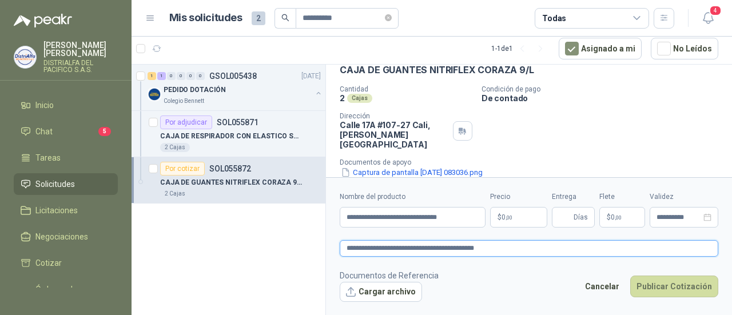
type textarea "**********"
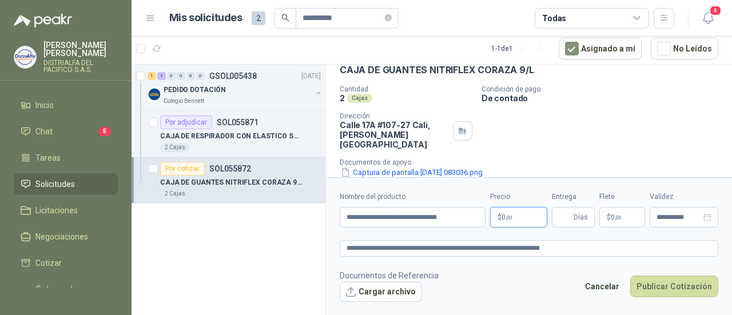
click at [510, 219] on span ",00" at bounding box center [508, 217] width 7 height 6
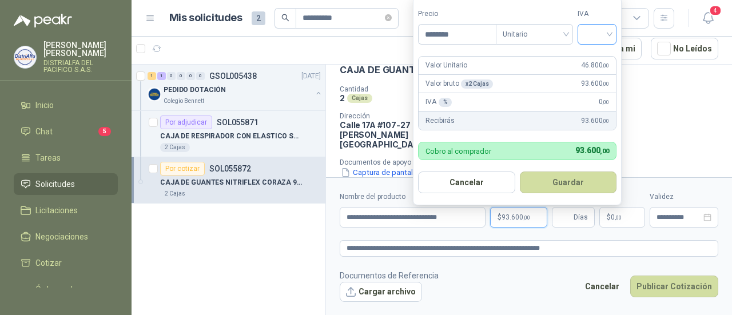
click at [591, 37] on input "search" at bounding box center [596, 33] width 25 height 17
click at [600, 60] on div "19%" at bounding box center [599, 59] width 21 height 13
click at [584, 189] on button "Guardar" at bounding box center [570, 183] width 98 height 22
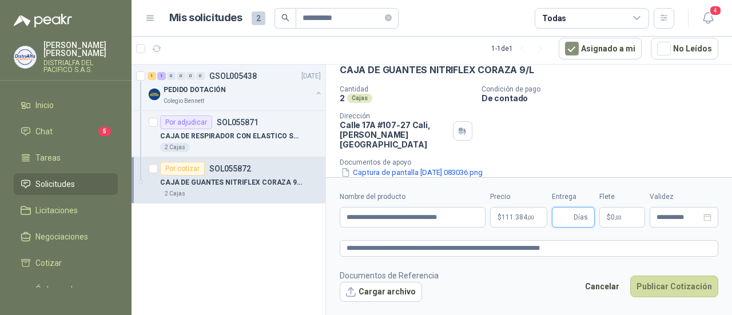
click at [563, 222] on input "Entrega" at bounding box center [565, 217] width 13 height 19
click at [388, 300] on button "Cargar archivo" at bounding box center [381, 292] width 82 height 21
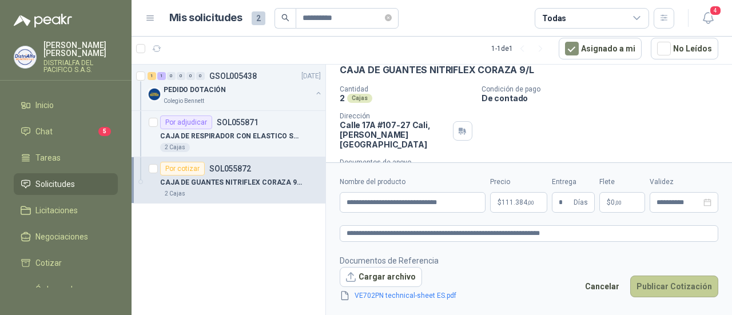
click at [657, 286] on button "Publicar Cotización" at bounding box center [674, 287] width 88 height 22
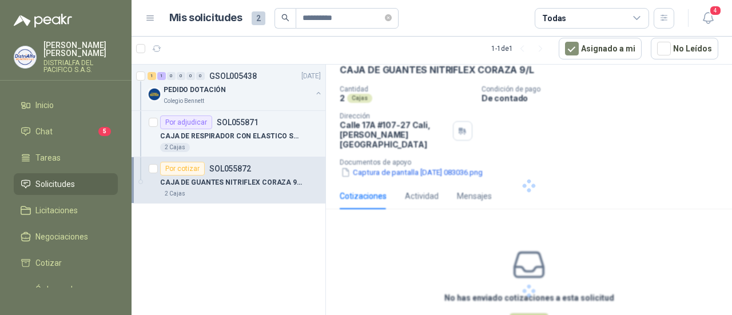
scroll to position [25, 0]
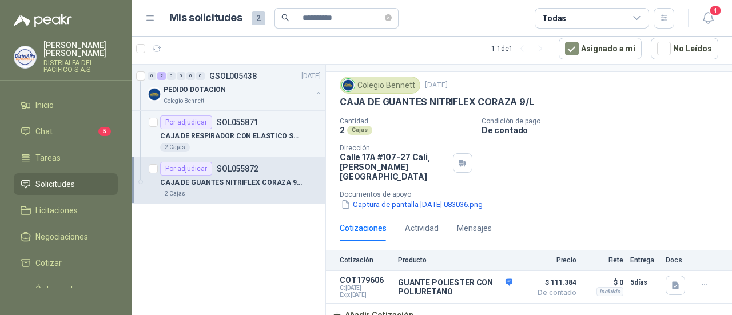
click at [64, 118] on ul "Inicio Chat 5 Tareas Solicitudes Licitaciones Negociaciones Cotizar Órdenes de …" at bounding box center [66, 190] width 132 height 193
click at [65, 132] on li "Chat 5" at bounding box center [66, 131] width 90 height 13
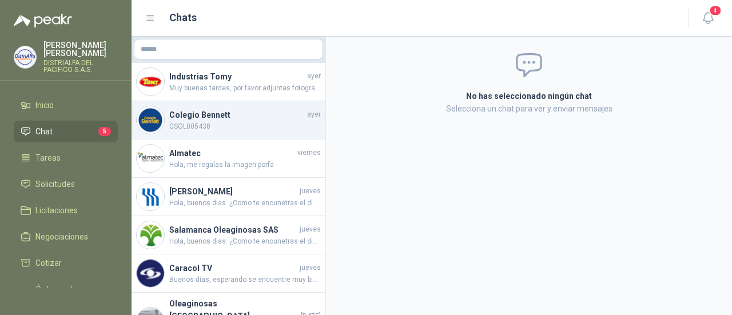
click at [201, 124] on span "GSOL005438" at bounding box center [245, 126] width 152 height 11
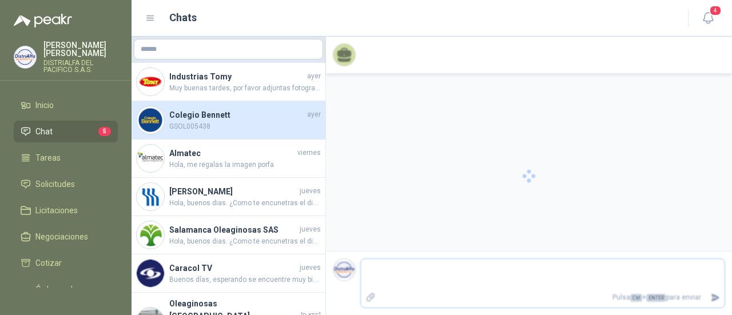
scroll to position [61, 0]
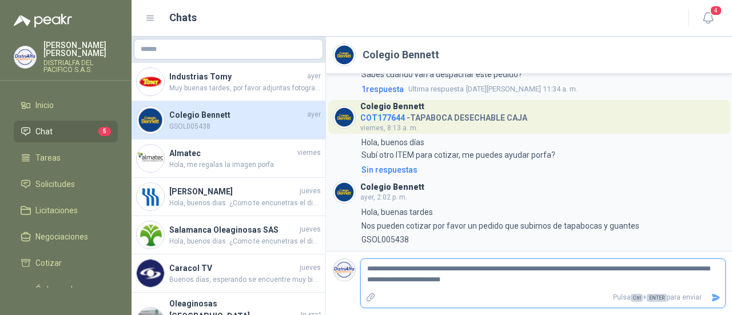
click at [503, 286] on textarea "**********" at bounding box center [543, 274] width 364 height 26
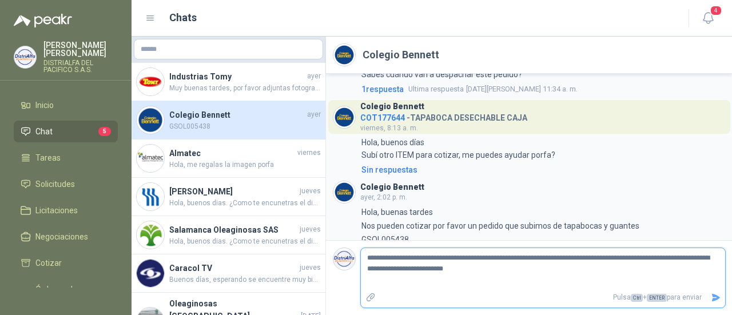
click at [715, 300] on icon "Enviar" at bounding box center [716, 297] width 8 height 7
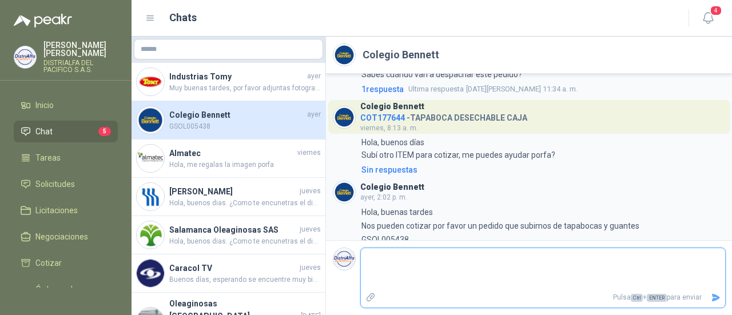
scroll to position [116, 0]
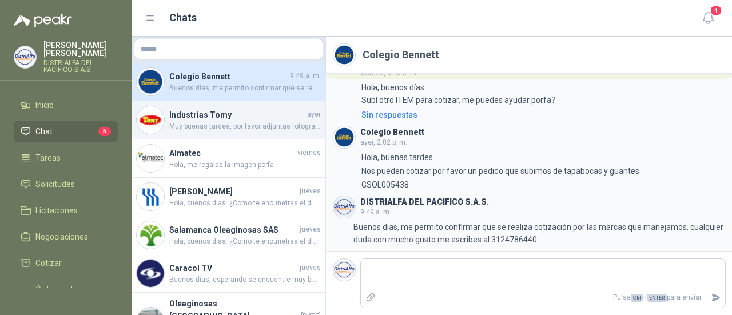
click at [259, 138] on div "Industrias [PERSON_NAME][DATE] Muy buenas tardes, por favor adjuntas fotografía…" at bounding box center [229, 120] width 194 height 38
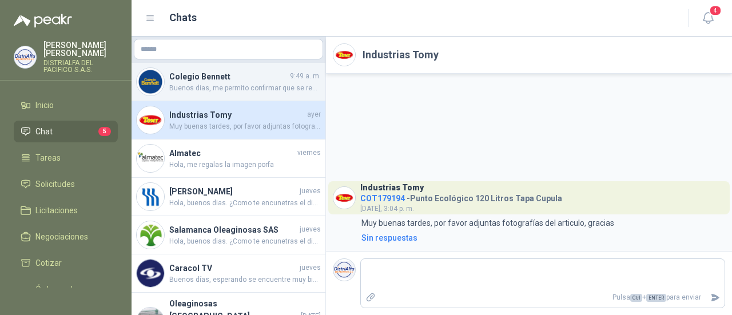
click at [262, 78] on h4 "Colegio Bennett" at bounding box center [228, 76] width 118 height 13
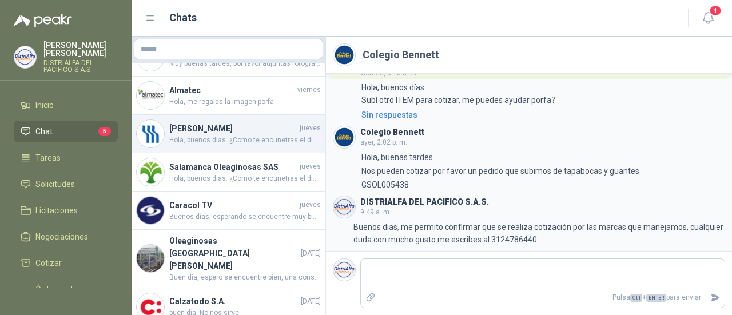
scroll to position [172, 0]
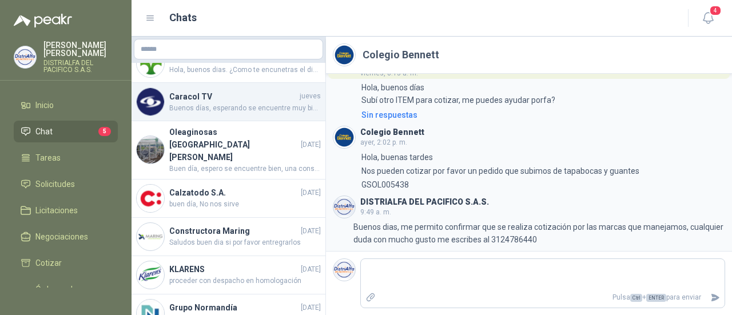
click at [253, 117] on div "Caracol TV [DATE] Buenos días, esperando se encuentre muy bien. Amablemente sol…" at bounding box center [229, 102] width 194 height 38
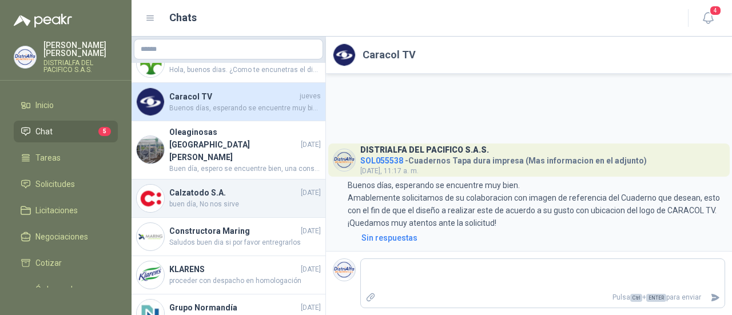
click at [239, 199] on span "buen día, No nos sirve" at bounding box center [245, 204] width 152 height 11
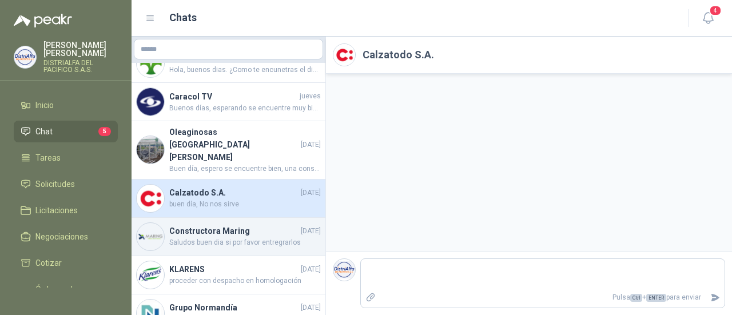
click at [233, 225] on h4 "Constructora Maring" at bounding box center [233, 231] width 129 height 13
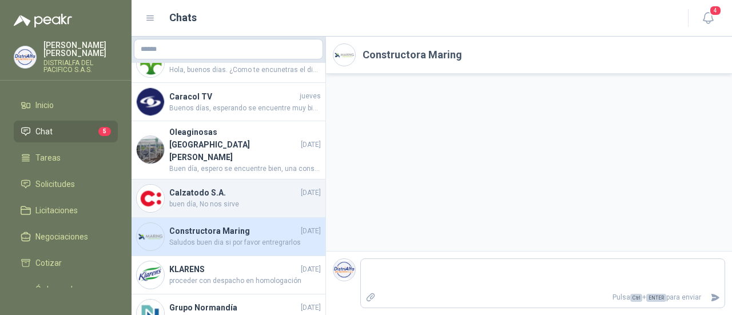
click at [237, 186] on h4 "Calzatodo S.A." at bounding box center [233, 192] width 129 height 13
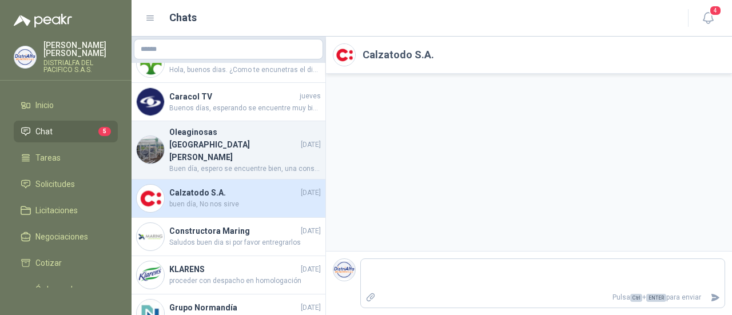
click at [230, 164] on span "Buen día, espero se encuentre bien, una consulta, lo que pasa es que anteriorme…" at bounding box center [245, 169] width 152 height 11
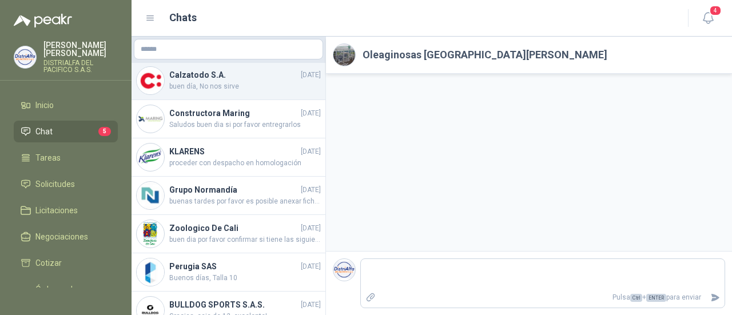
scroll to position [290, 0]
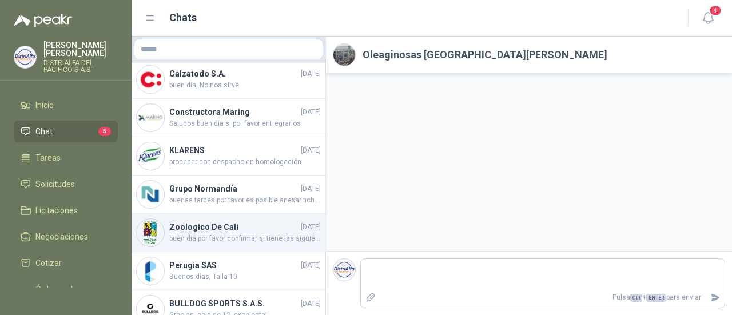
click at [261, 221] on h4 "Zoologico De Cali" at bounding box center [233, 227] width 129 height 13
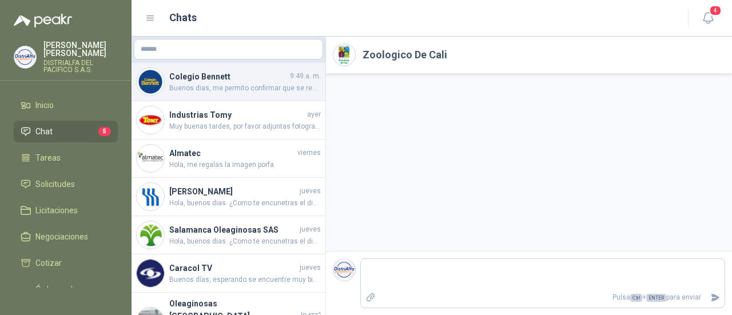
click at [265, 93] on span "Buenos dias, me permito confirmar que se realiza cotización por las marcas que …" at bounding box center [245, 88] width 152 height 11
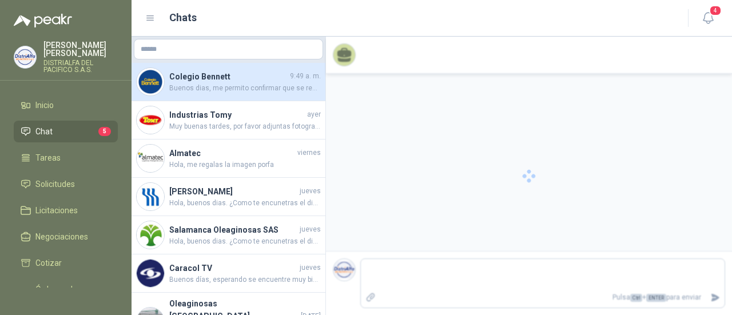
scroll to position [116, 0]
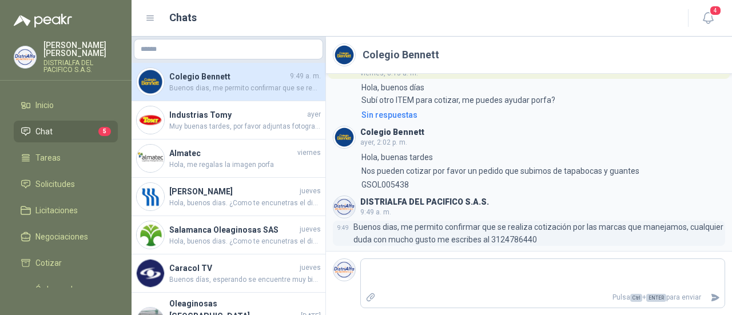
drag, startPoint x: 674, startPoint y: 230, endPoint x: 383, endPoint y: 240, distance: 290.6
click at [383, 240] on p "Buenos dias, me permito confirmar que se realiza cotización por las marcas que …" at bounding box center [539, 233] width 372 height 25
drag, startPoint x: 249, startPoint y: 97, endPoint x: 230, endPoint y: 83, distance: 23.3
click at [230, 83] on div "Colegio [PERSON_NAME] 9:49 a. m. Buenos dias, me permito confirmar que se reali…" at bounding box center [245, 81] width 152 height 23
click at [230, 83] on span "Buenos dias, me permito confirmar que se realiza cotización por las marcas que …" at bounding box center [245, 88] width 152 height 11
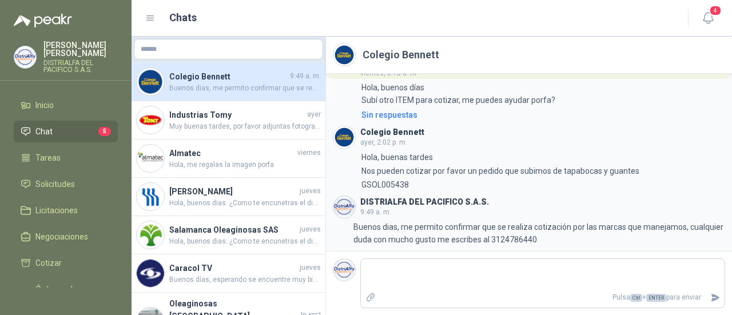
click at [230, 83] on span "Buenos dias, me permito confirmar que se realiza cotización por las marcas que …" at bounding box center [245, 88] width 152 height 11
click at [151, 17] on icon at bounding box center [150, 18] width 10 height 10
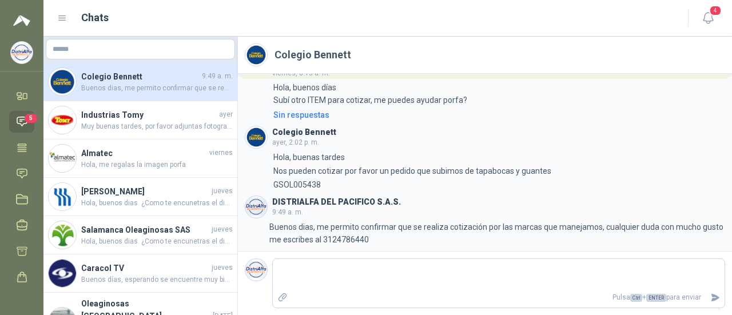
click at [25, 122] on li "Chat 5" at bounding box center [21, 122] width 11 height 12
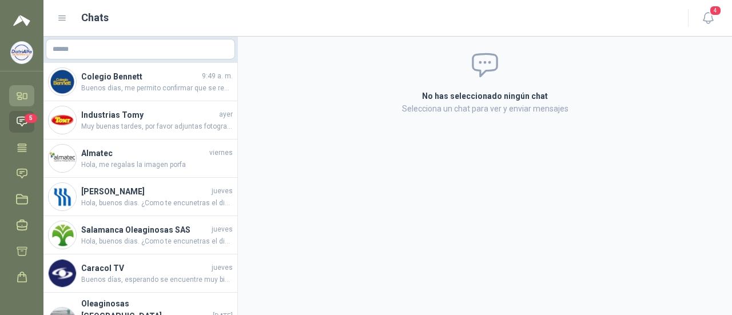
click at [20, 97] on icon at bounding box center [20, 98] width 4 height 2
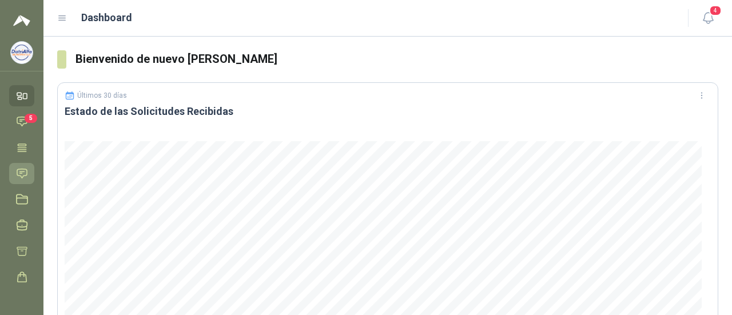
click at [27, 174] on icon at bounding box center [22, 173] width 10 height 9
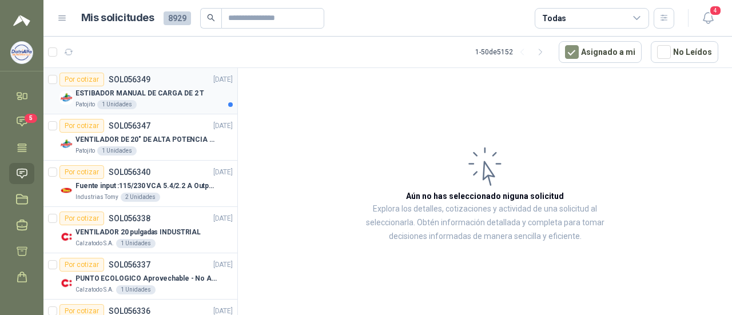
click at [158, 89] on p "ESTIBADOR MANUAL DE CARGA DE 2 T" at bounding box center [139, 93] width 129 height 11
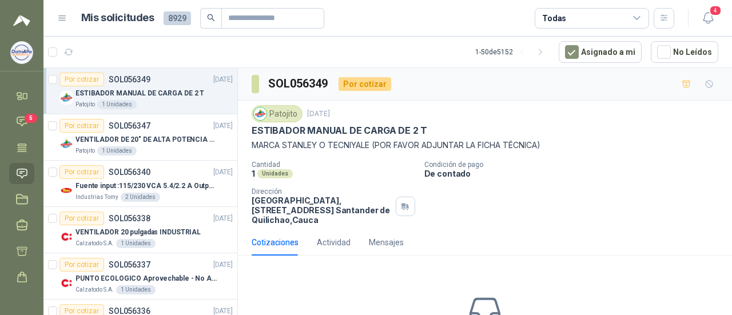
click at [64, 14] on icon at bounding box center [62, 18] width 10 height 10
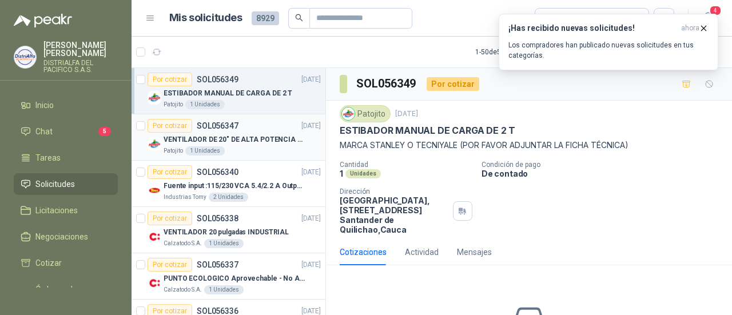
click at [252, 137] on p "VENTILADOR DE 20" DE ALTA POTENCIA PARA ANCLAR A LA PARED" at bounding box center [235, 139] width 142 height 11
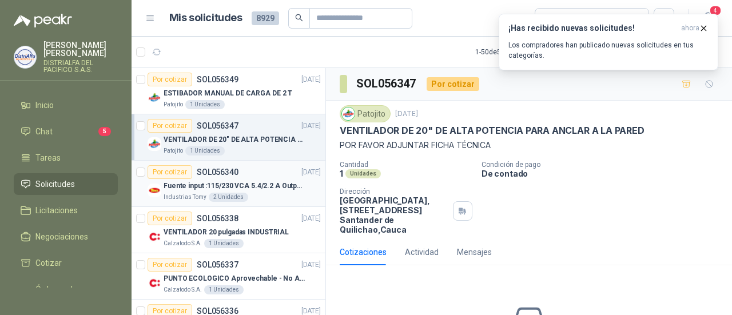
click at [257, 189] on p "Fuente input :115/230 VCA 5.4/2.2 A Output: 24 VDC 10 A 47-63 Hz" at bounding box center [235, 186] width 142 height 11
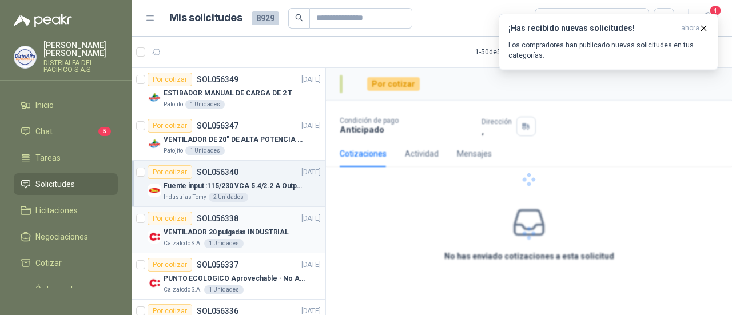
click at [261, 239] on div "Calzatodo S.A. 1 Unidades" at bounding box center [242, 243] width 157 height 9
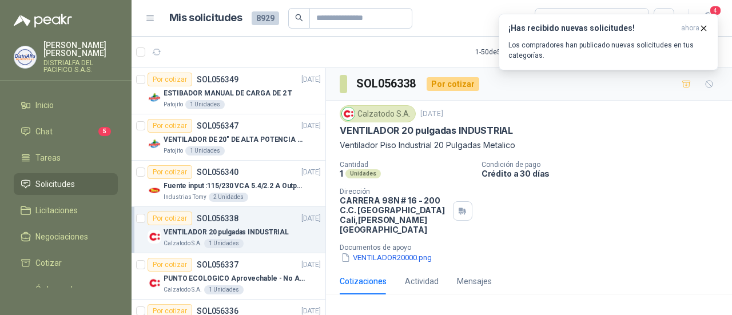
scroll to position [114, 0]
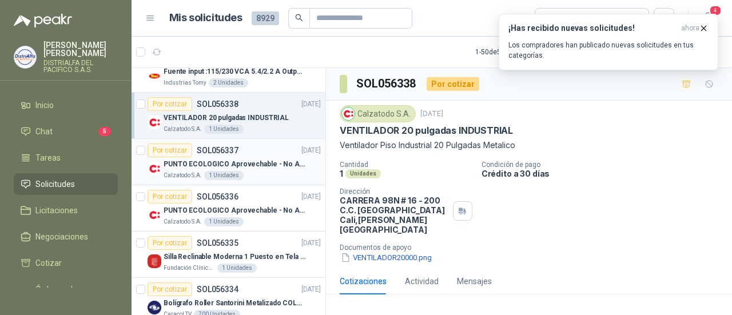
click at [237, 166] on p "PUNTO ECOLOGICO Aprovechable - No Aprovechable 20Litros Blanco - Negro" at bounding box center [235, 164] width 142 height 11
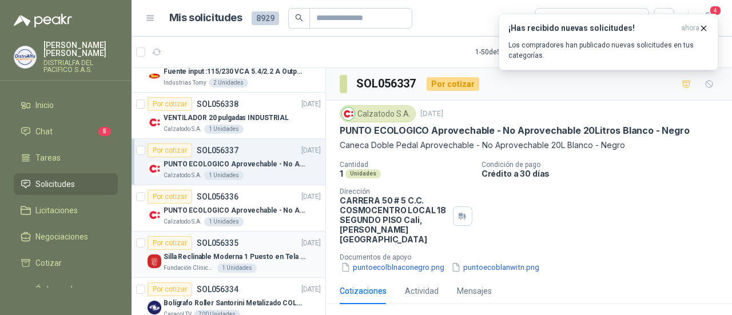
scroll to position [172, 0]
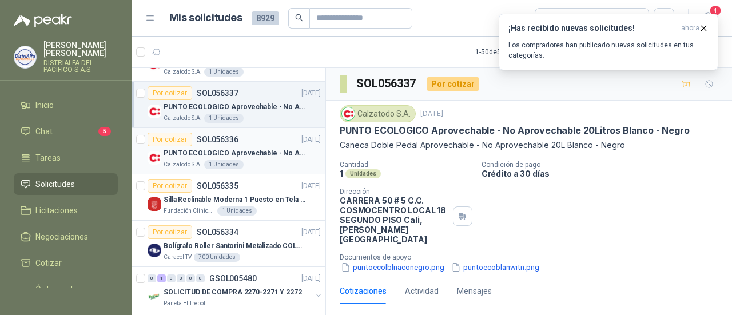
drag, startPoint x: 247, startPoint y: 146, endPoint x: 261, endPoint y: 144, distance: 14.0
click at [247, 146] on div "PUNTO ECOLOGICO Aprovechable - No Aprovechable 20Litros Blanco - Negro" at bounding box center [242, 153] width 157 height 14
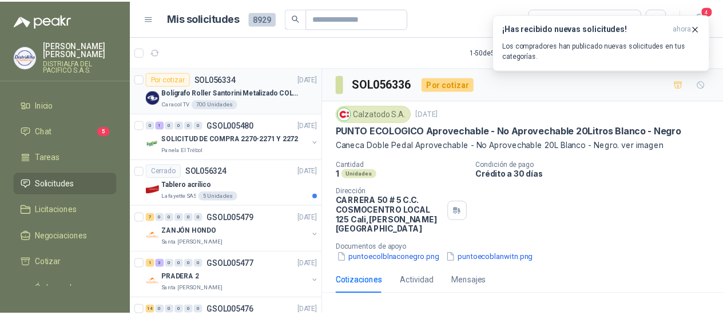
scroll to position [343, 0]
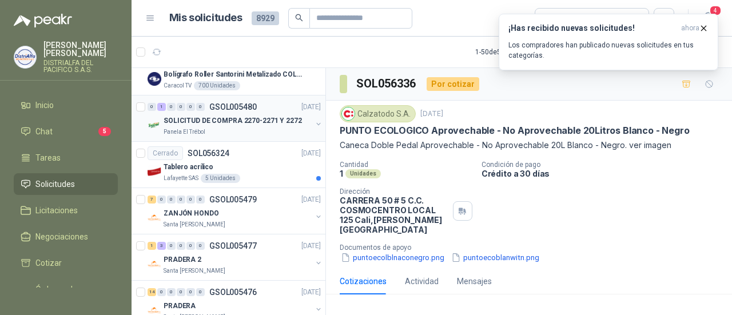
click at [255, 128] on div "Panela El Trébol" at bounding box center [238, 132] width 148 height 9
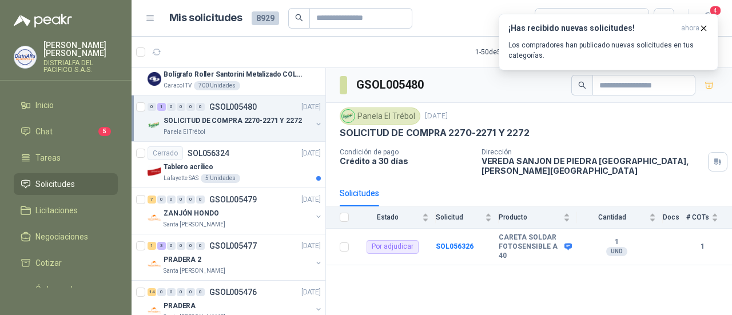
click at [477, 257] on div "GSOL005480 Panela El Trébol [DATE] SOLICITUD DE COMPRA 2270-2271 Y 2272 Condici…" at bounding box center [529, 193] width 406 height 251
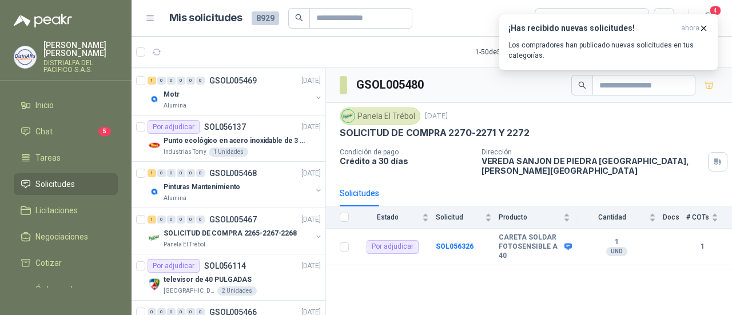
scroll to position [1258, 0]
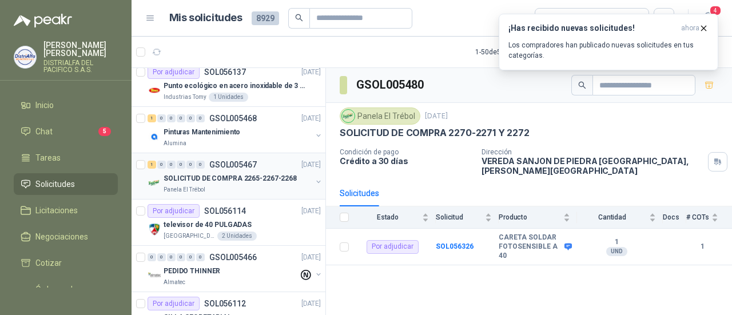
click at [232, 185] on div "Panela El Trébol" at bounding box center [238, 189] width 148 height 9
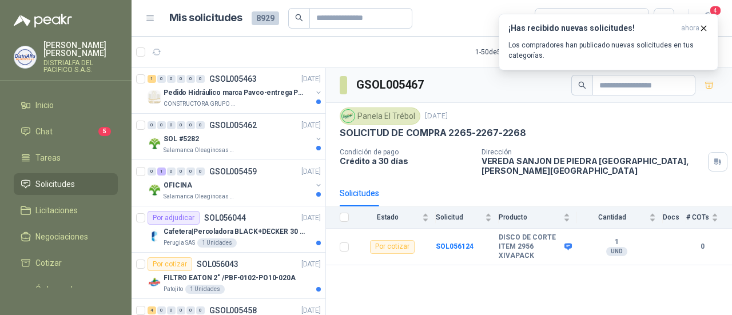
scroll to position [1715, 0]
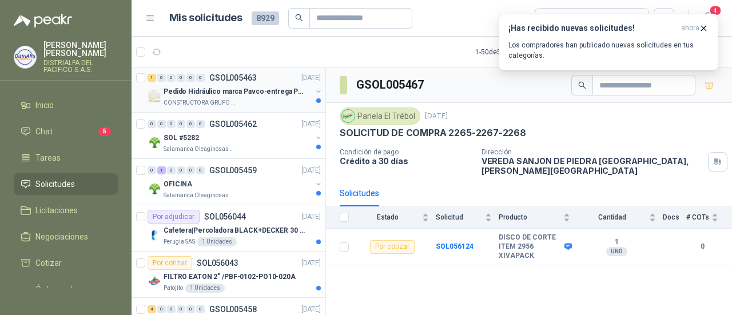
click at [263, 98] on div "CONSTRUCTORA GRUPO FIP" at bounding box center [238, 102] width 148 height 9
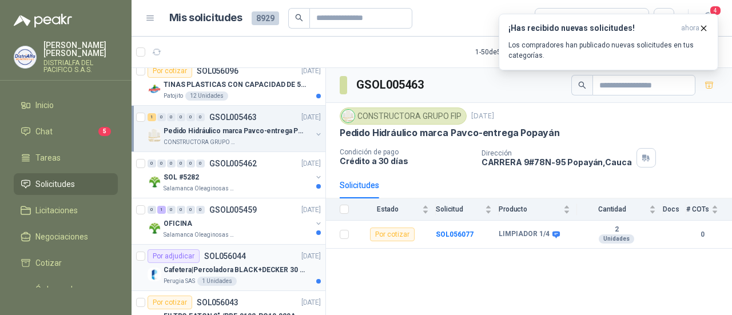
scroll to position [1658, 0]
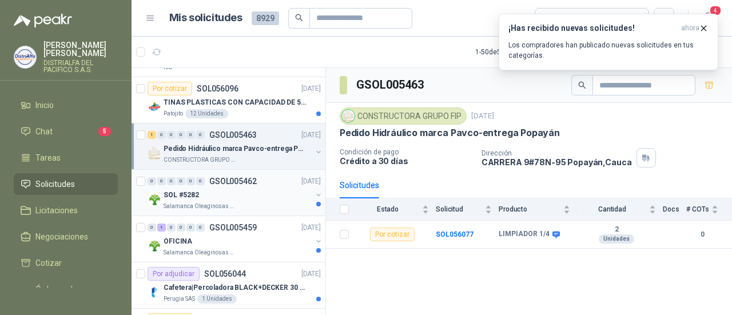
click at [262, 192] on div "SOL #5282" at bounding box center [238, 195] width 148 height 14
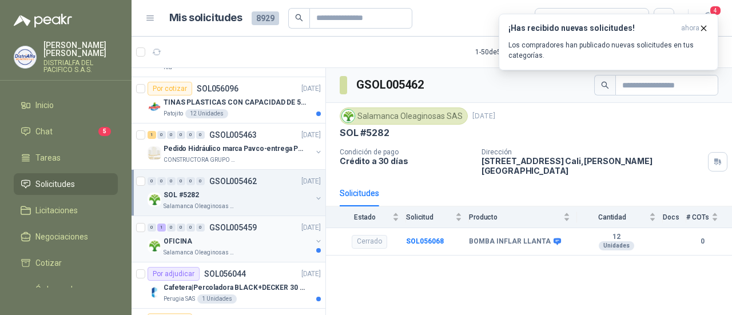
click at [262, 248] on div "Salamanca Oleaginosas SAS" at bounding box center [238, 252] width 148 height 9
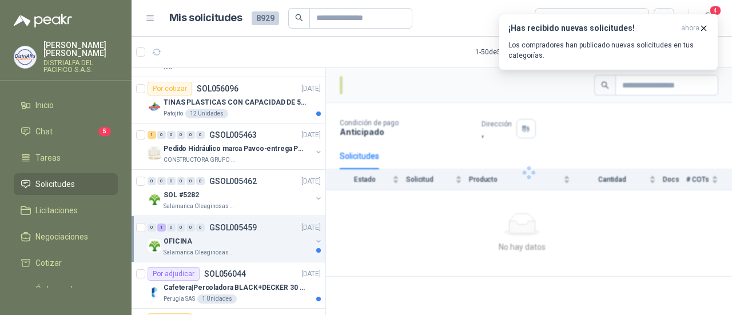
scroll to position [1715, 0]
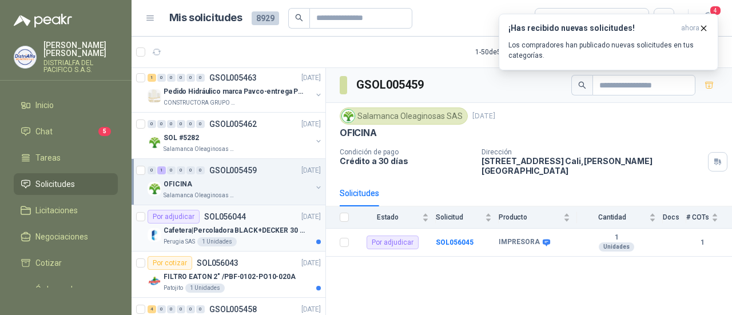
click at [265, 225] on p "Cafetera|Percoladora BLACK+DECKER 30 Tazas CMU3000 Plateado" at bounding box center [235, 230] width 142 height 11
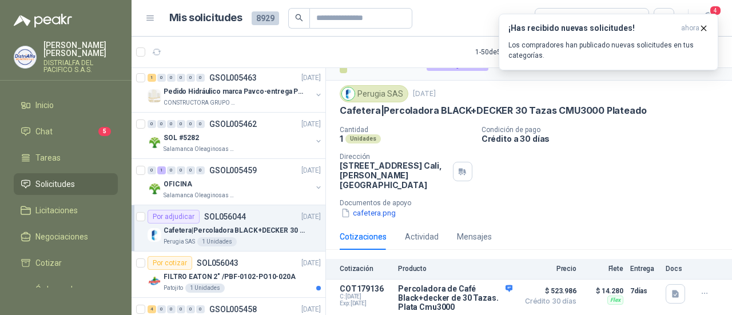
scroll to position [31, 0]
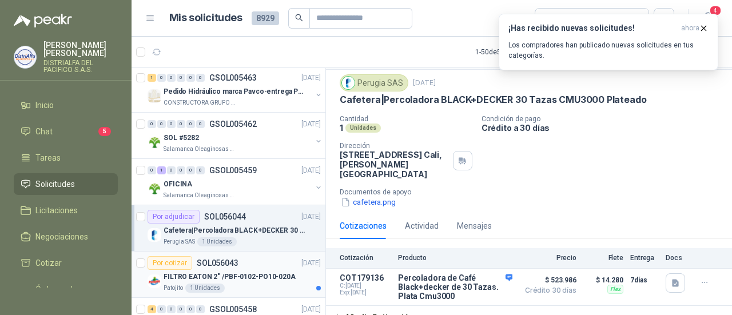
click at [276, 273] on p "FILTRO EATON 2" /PBF-0102-PO10-020A" at bounding box center [230, 277] width 132 height 11
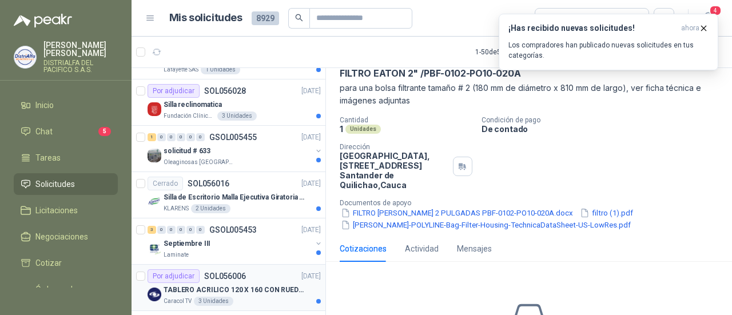
scroll to position [2080, 0]
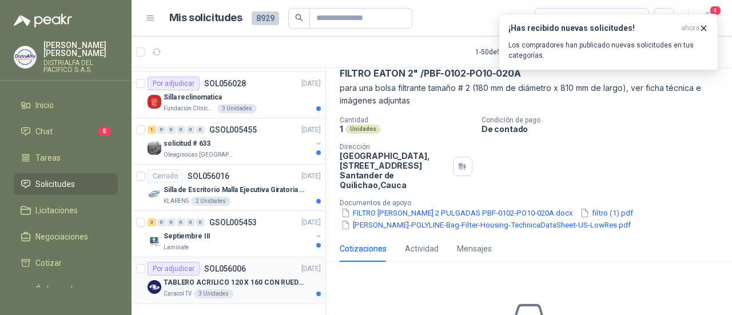
click at [261, 289] on div "Caracol TV 3 Unidades" at bounding box center [242, 293] width 157 height 9
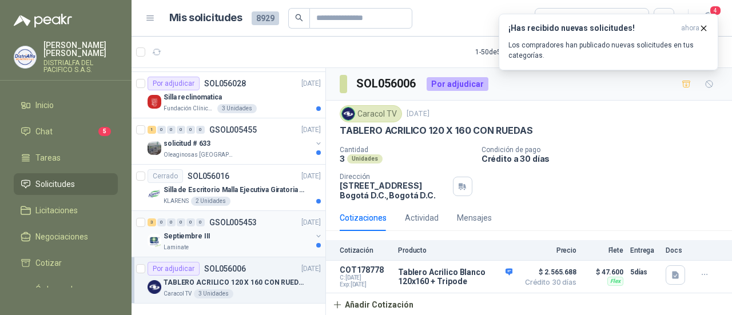
click at [226, 229] on div "Septiembre III" at bounding box center [238, 236] width 148 height 14
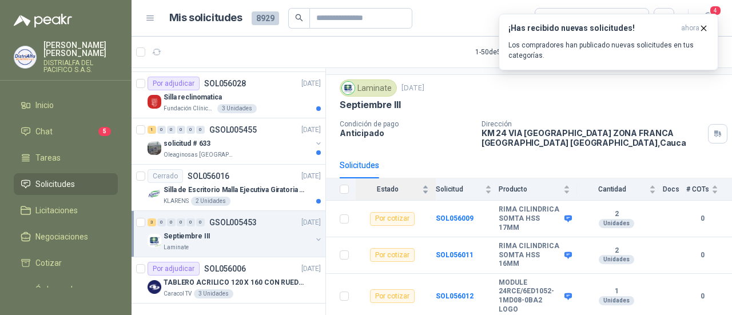
scroll to position [44, 0]
click at [208, 185] on p "Silla de Escritorio Malla Ejecutiva Giratoria Cromada con Reposabrazos Fijo Neg…" at bounding box center [235, 190] width 142 height 11
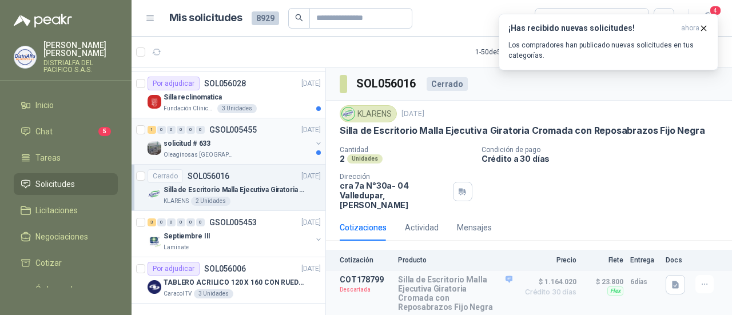
click at [226, 150] on p "Oleaginosas [GEOGRAPHIC_DATA][PERSON_NAME]" at bounding box center [200, 154] width 72 height 9
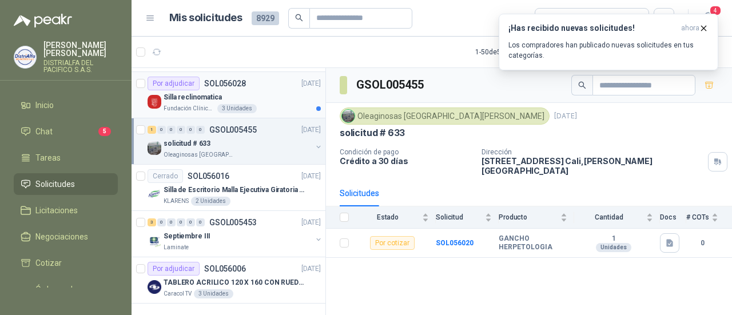
click at [253, 104] on div "Fundación Clínica Shaio 3 Unidades" at bounding box center [242, 108] width 157 height 9
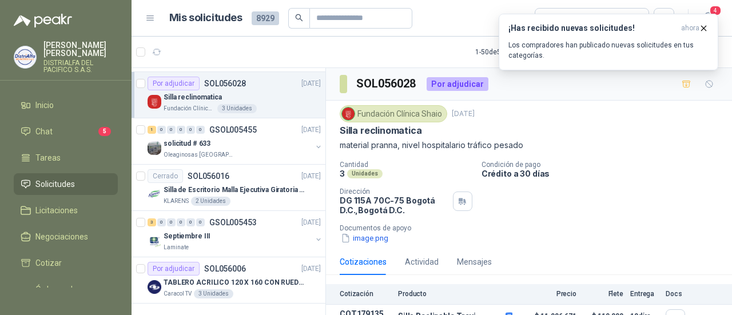
click at [423, 130] on div "Silla reclinomatica" at bounding box center [529, 131] width 379 height 12
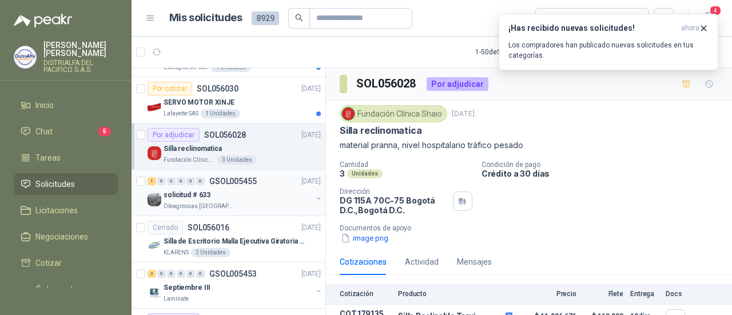
scroll to position [1966, 0]
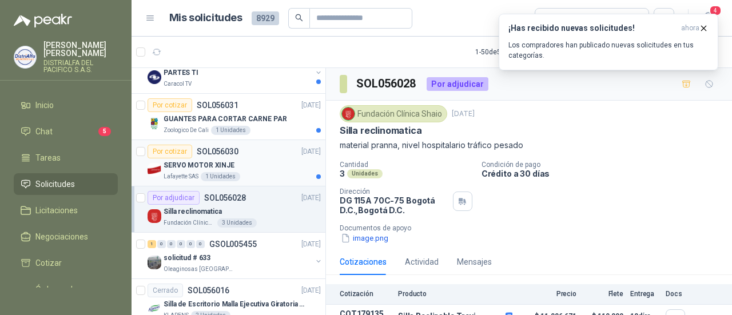
click at [262, 162] on div "SERVO MOTOR XINJE" at bounding box center [242, 165] width 157 height 14
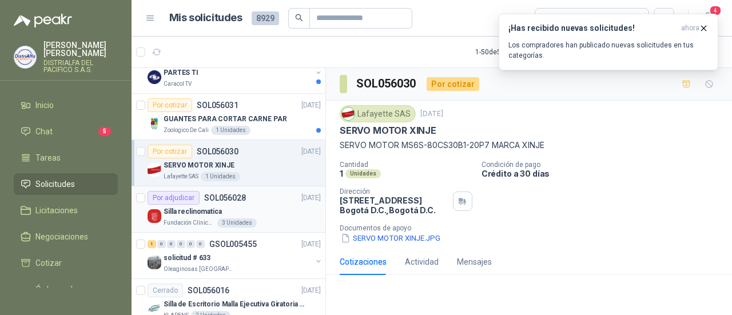
scroll to position [1909, 0]
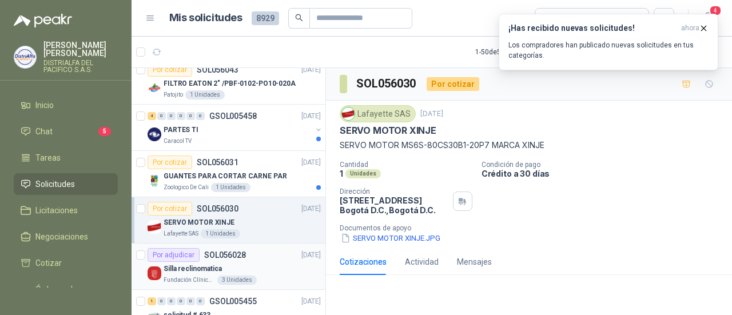
click at [257, 183] on div "Zoologico De Cali 1 Unidades" at bounding box center [242, 187] width 157 height 9
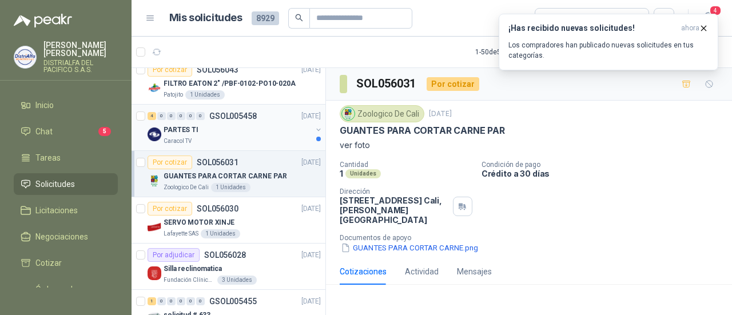
click at [223, 123] on div "PARTES TI" at bounding box center [238, 130] width 148 height 14
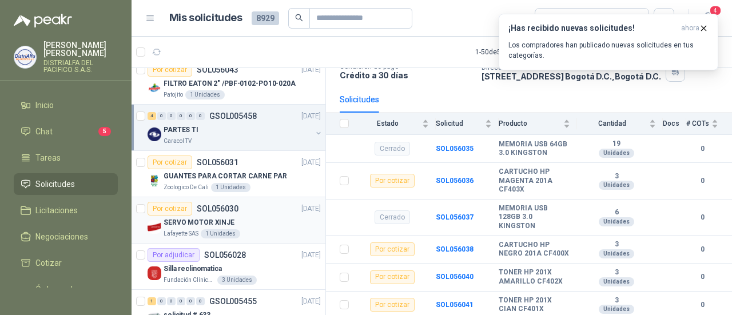
scroll to position [1851, 0]
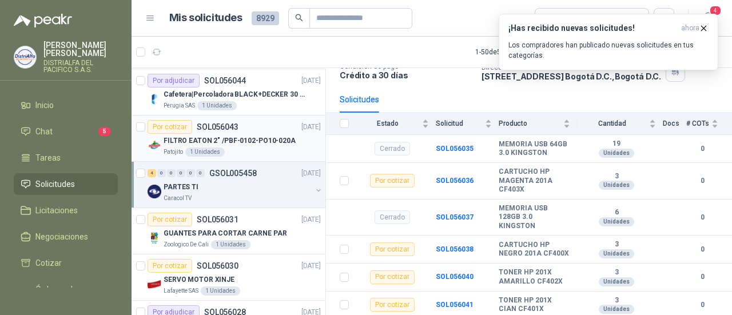
click at [265, 148] on div "Patojito 1 Unidades" at bounding box center [242, 152] width 157 height 9
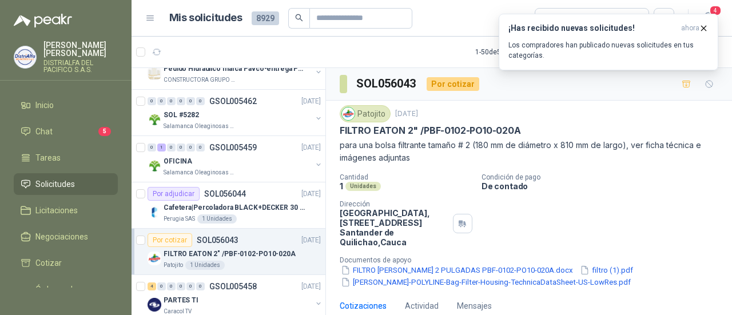
scroll to position [1737, 0]
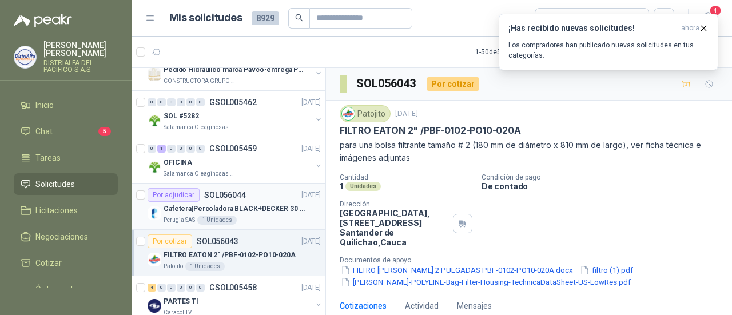
click at [238, 204] on p "Cafetera|Percoladora BLACK+DECKER 30 Tazas CMU3000 Plateado" at bounding box center [235, 209] width 142 height 11
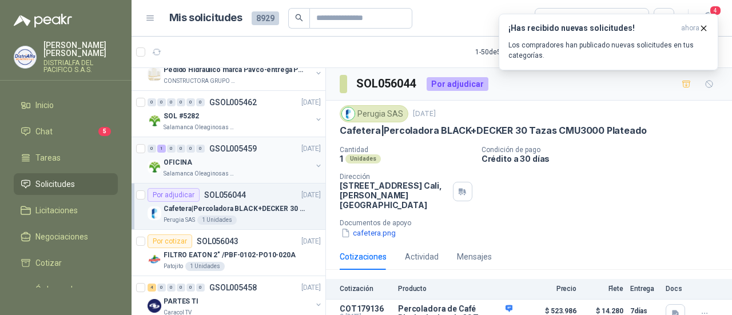
click at [242, 156] on div "OFICINA" at bounding box center [238, 163] width 148 height 14
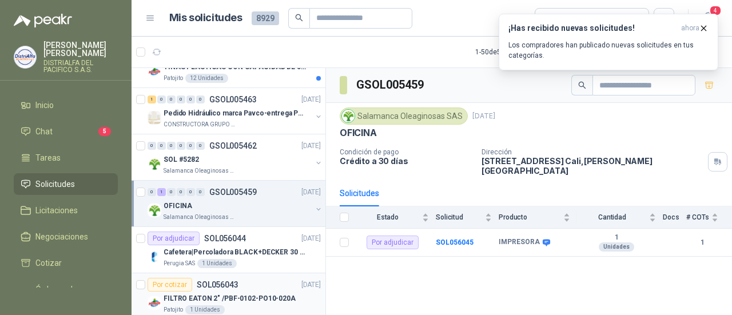
scroll to position [1680, 0]
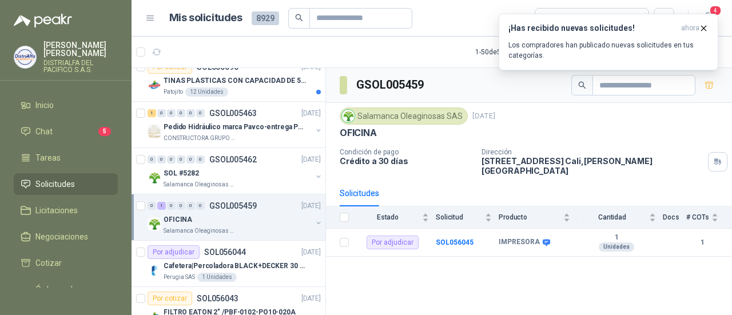
click at [256, 213] on div "OFICINA" at bounding box center [238, 220] width 148 height 14
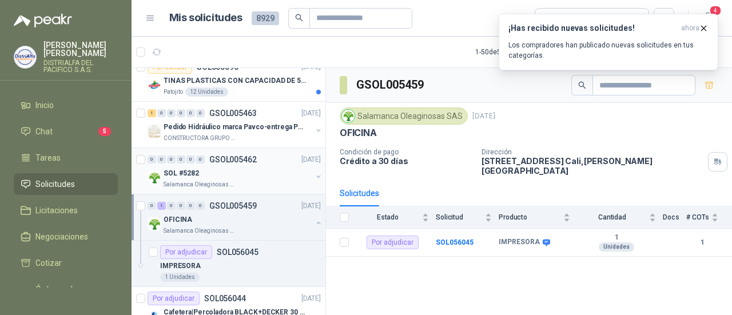
click at [256, 180] on div "Salamanca Oleaginosas SAS" at bounding box center [238, 184] width 148 height 9
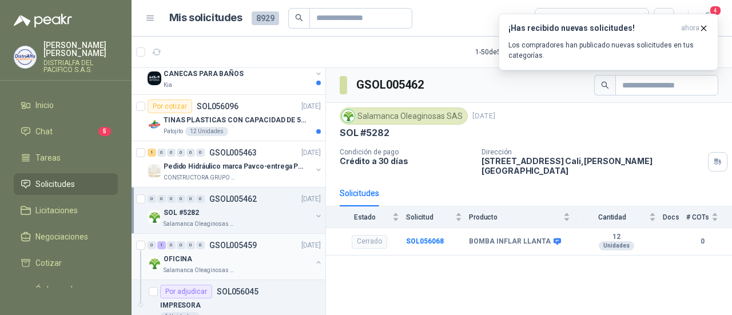
scroll to position [1623, 0]
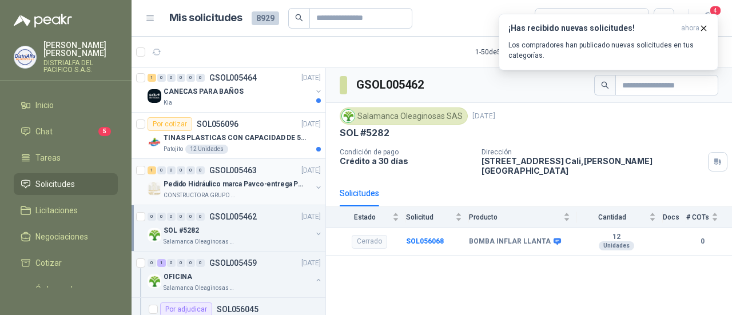
click at [261, 182] on div "Pedido Hidráulico marca Pavco-entrega Popayán" at bounding box center [238, 184] width 148 height 14
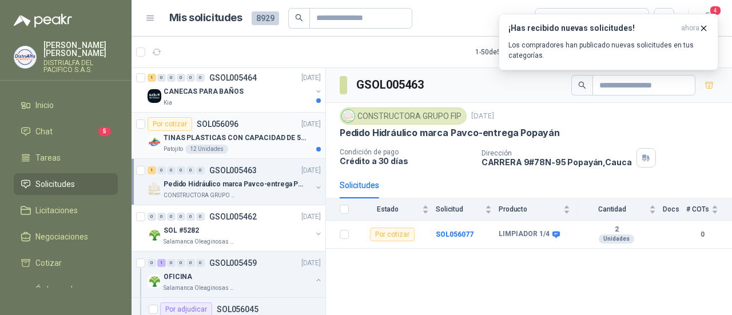
click at [226, 145] on div "Patojito 12 Unidades" at bounding box center [242, 149] width 157 height 9
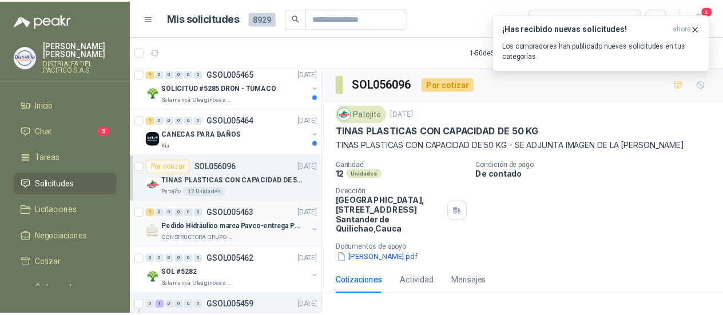
scroll to position [1566, 0]
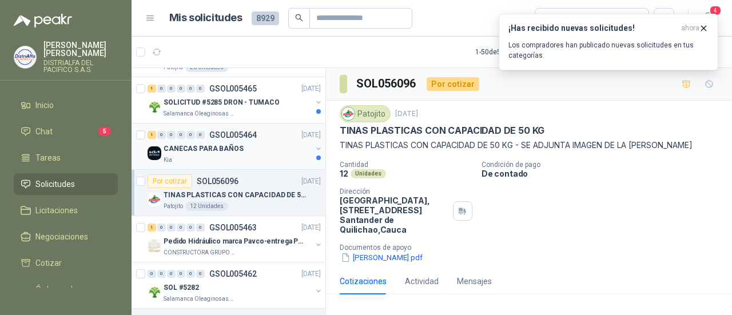
click at [247, 156] on div "Kia" at bounding box center [238, 160] width 148 height 9
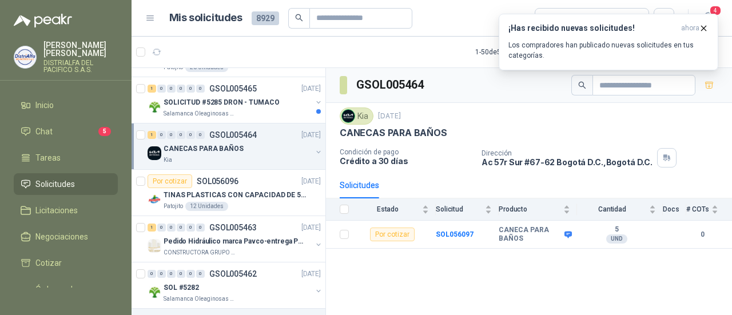
click at [462, 278] on div "GSOL005464 Kia [DATE] CANECAS PARA BAÑOS Condición de pago Crédito a 30 días Di…" at bounding box center [529, 193] width 406 height 251
click at [453, 234] on b "SOL056097" at bounding box center [455, 234] width 38 height 8
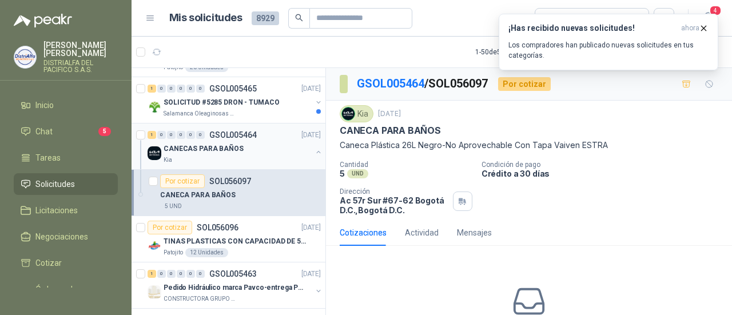
click at [257, 142] on div "CANECAS PARA BAÑOS" at bounding box center [238, 149] width 148 height 14
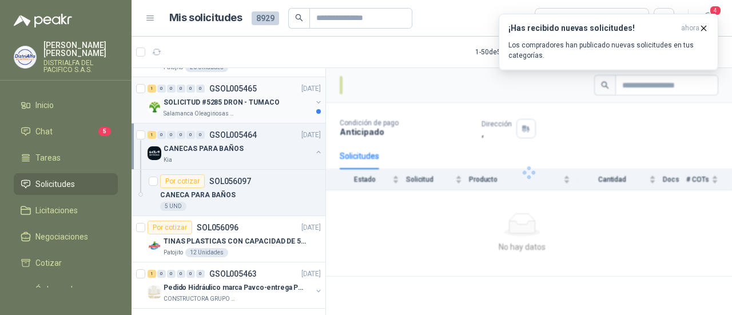
click at [266, 99] on p "SOLICITUD #5285 DRON - TUMACO" at bounding box center [222, 102] width 116 height 11
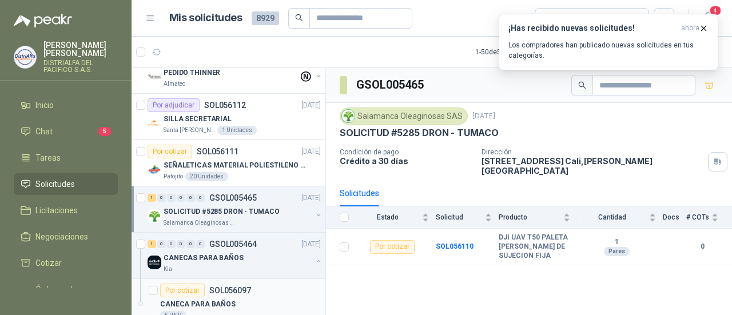
scroll to position [1451, 0]
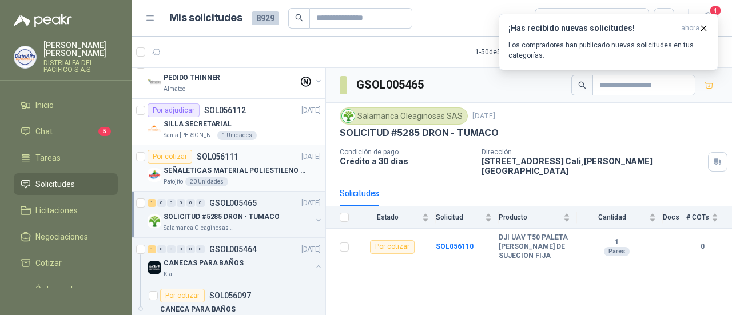
click at [258, 167] on p "SEÑALETICAS MATERIAL POLIESTILENO CON VINILO LAMINADO CALIBRE 60" at bounding box center [235, 170] width 142 height 11
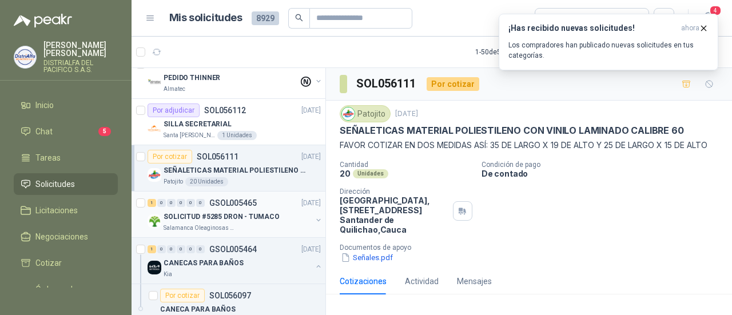
scroll to position [1394, 0]
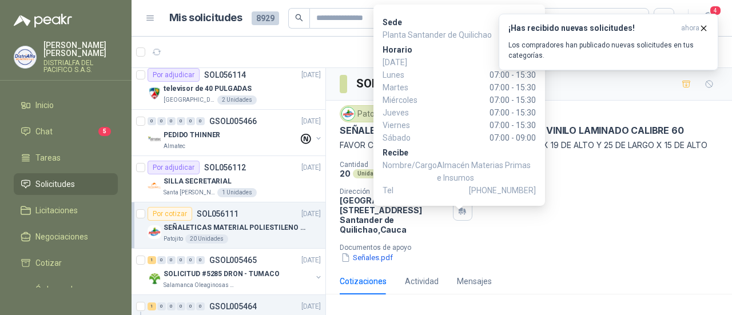
click at [511, 216] on div "Cantidad 20 Unidades Condición de pago De contado Dirección Parque Industrial e…" at bounding box center [529, 212] width 379 height 103
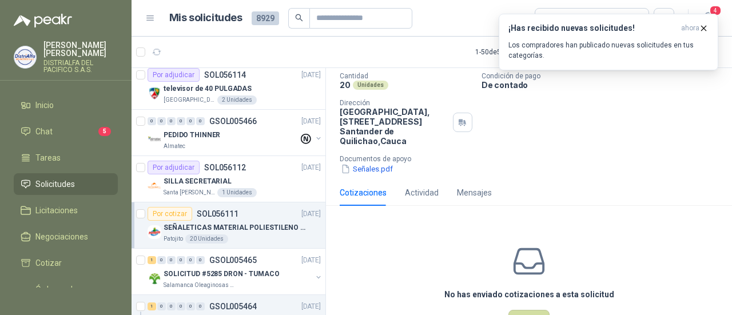
scroll to position [114, 0]
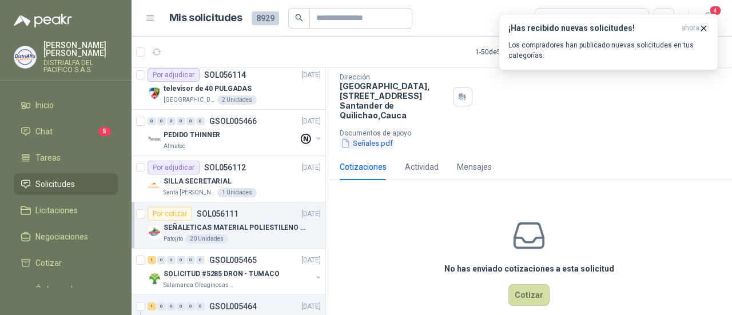
click at [360, 149] on button "Señales.pdf" at bounding box center [367, 143] width 54 height 12
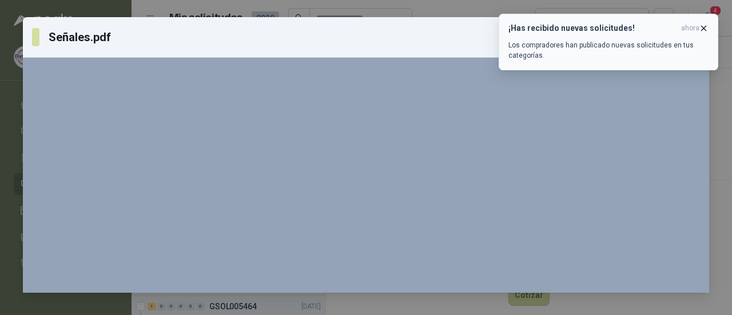
click at [702, 28] on icon "button" at bounding box center [704, 28] width 10 height 10
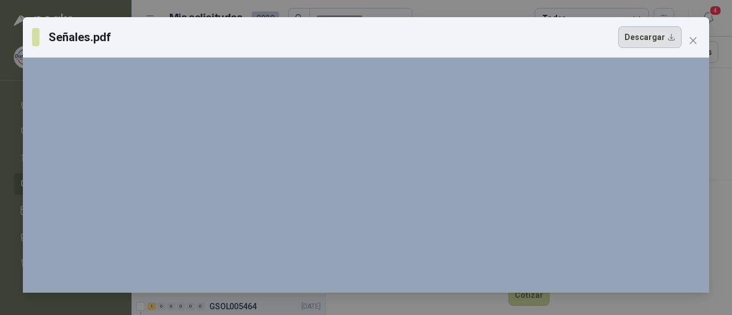
click at [655, 39] on button "Descargar" at bounding box center [649, 37] width 63 height 22
click at [691, 40] on icon "close" at bounding box center [692, 40] width 9 height 9
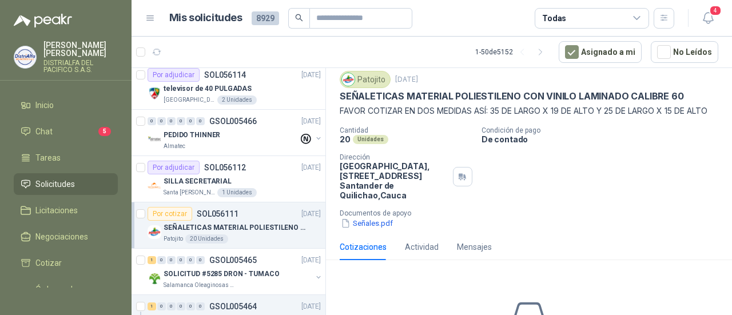
scroll to position [0, 0]
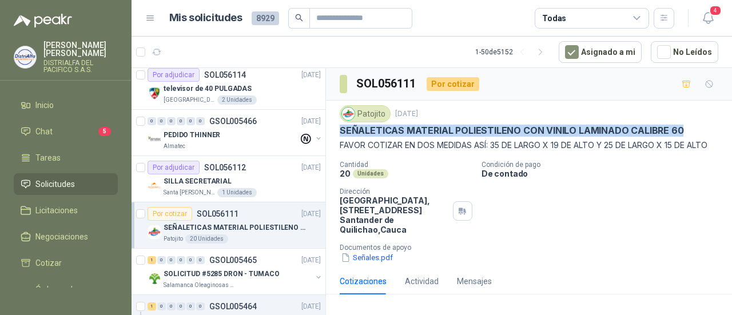
drag, startPoint x: 340, startPoint y: 129, endPoint x: 678, endPoint y: 130, distance: 338.5
click at [678, 130] on div "SEÑALETICAS MATERIAL POLIESTILENO CON VINILO LAMINADO CALIBRE 60" at bounding box center [529, 131] width 379 height 12
copy p "SEÑALETICAS MATERIAL POLIESTILENO CON VINILO LAMINADO CALIBRE 60"
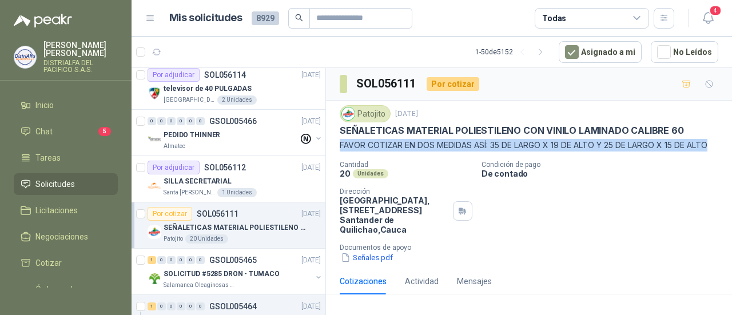
drag, startPoint x: 341, startPoint y: 143, endPoint x: 364, endPoint y: 156, distance: 26.9
click at [364, 152] on p "FAVOR COTIZAR EN DOS MEDIDAS ASÍ: 35 DE LARGO X 19 DE ALTO Y 25 DE LARGO X 15 D…" at bounding box center [529, 145] width 379 height 13
copy p "FAVOR COTIZAR EN DOS MEDIDAS ASÍ: 35 DE LARGO X 19 DE ALTO Y 25 DE LARGO X 15 D…"
